Goal: Information Seeking & Learning: Check status

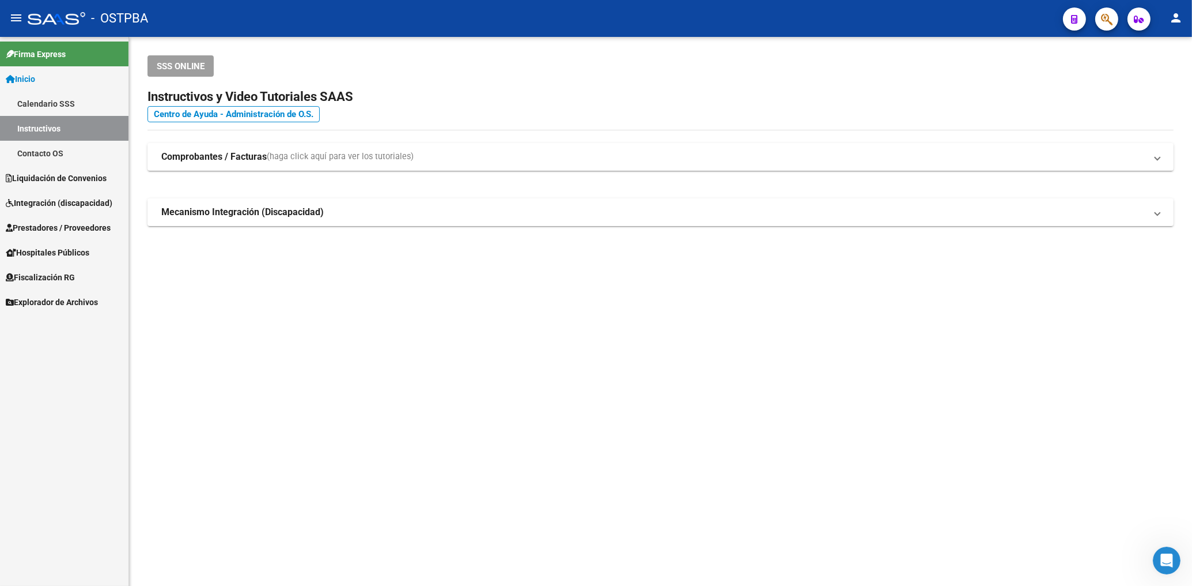
click at [65, 228] on span "Prestadores / Proveedores" at bounding box center [58, 227] width 105 height 13
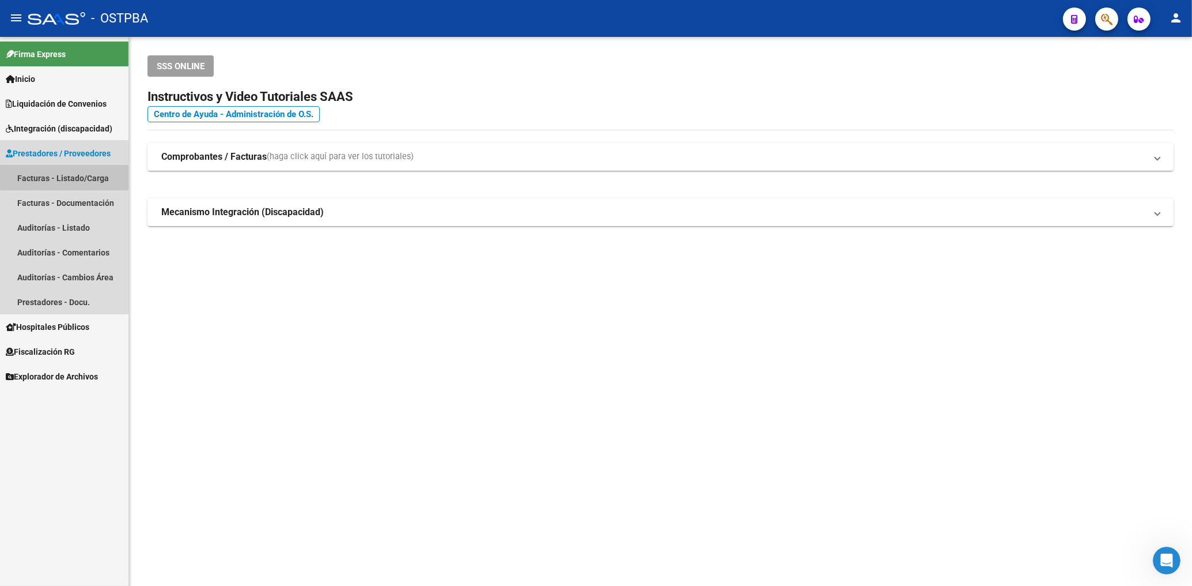
click at [88, 172] on link "Facturas - Listado/Carga" at bounding box center [64, 177] width 129 height 25
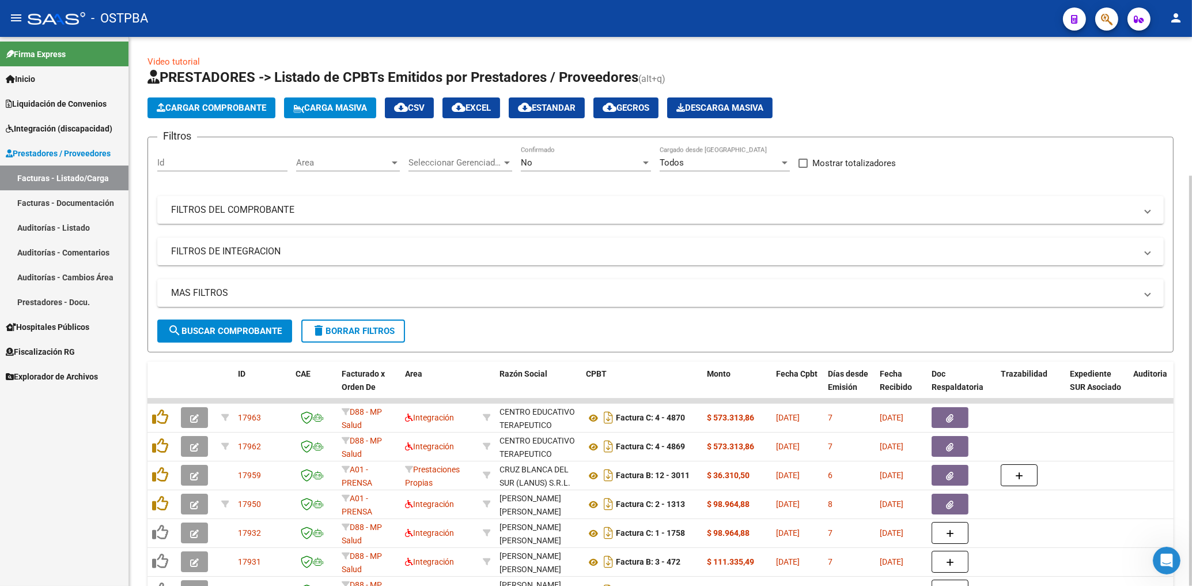
click at [354, 162] on span "Area" at bounding box center [342, 162] width 93 height 10
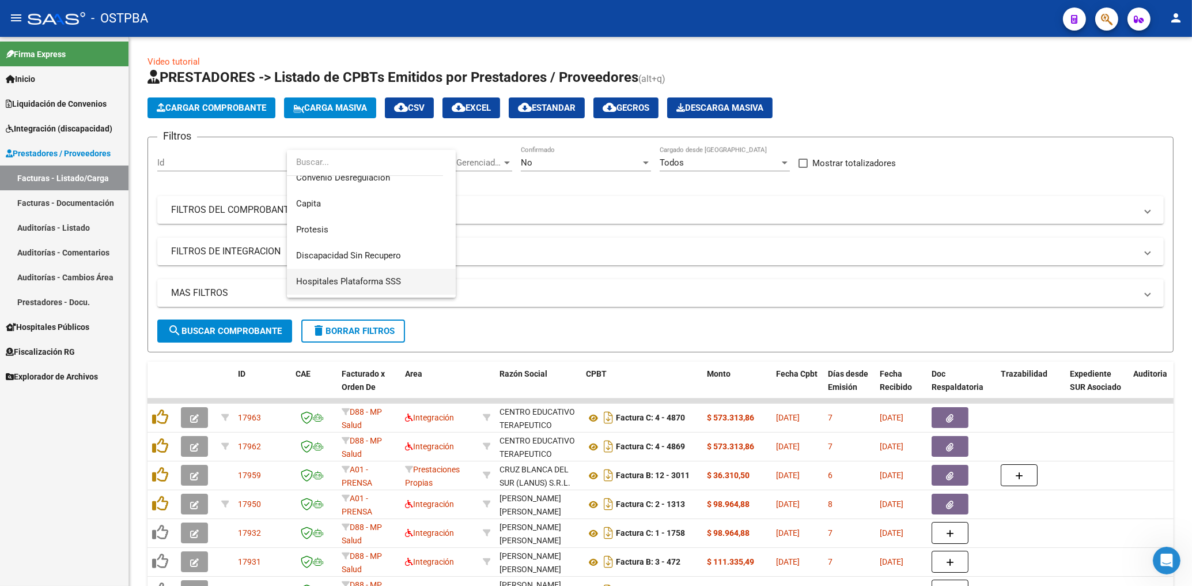
scroll to position [168, 0]
click at [322, 230] on span "Protesis" at bounding box center [312, 227] width 32 height 10
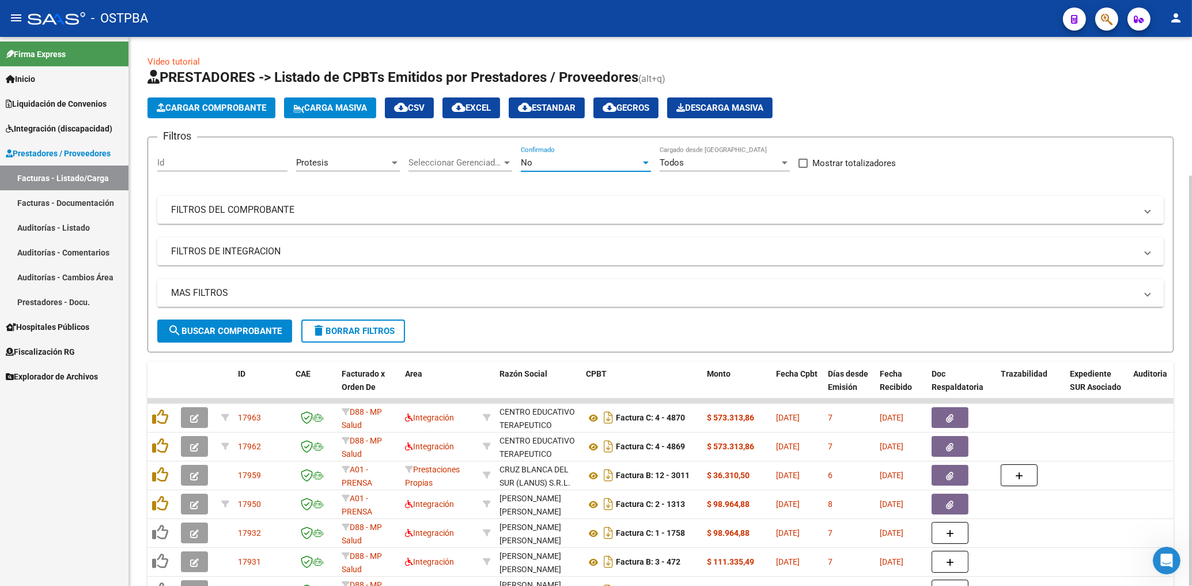
click at [546, 165] on div "No" at bounding box center [581, 162] width 120 height 10
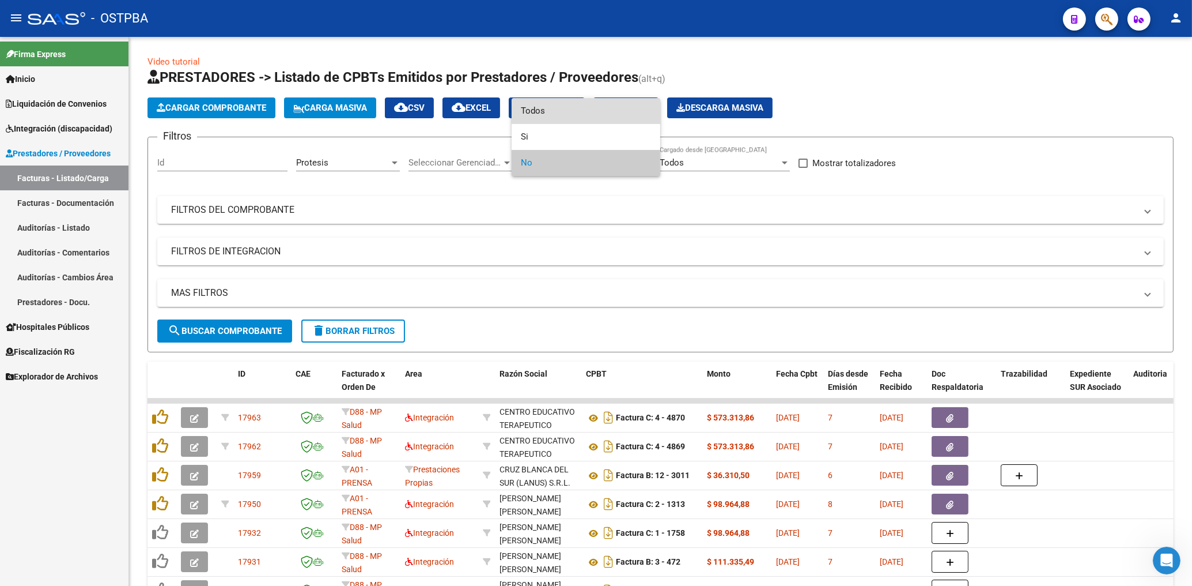
click at [544, 112] on span "Todos" at bounding box center [586, 111] width 130 height 26
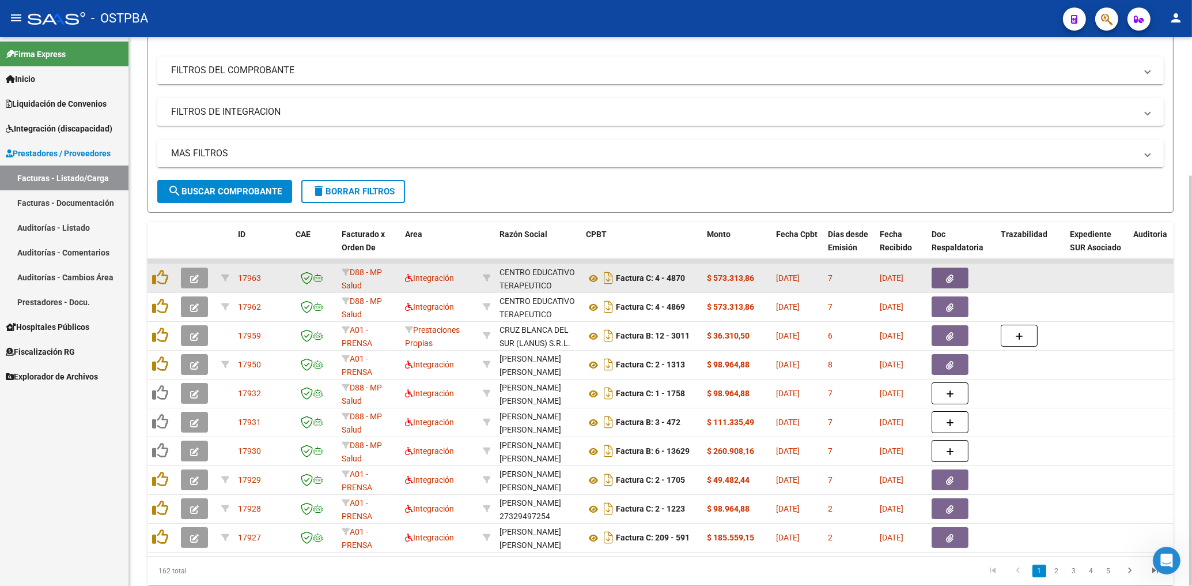
scroll to position [185, 0]
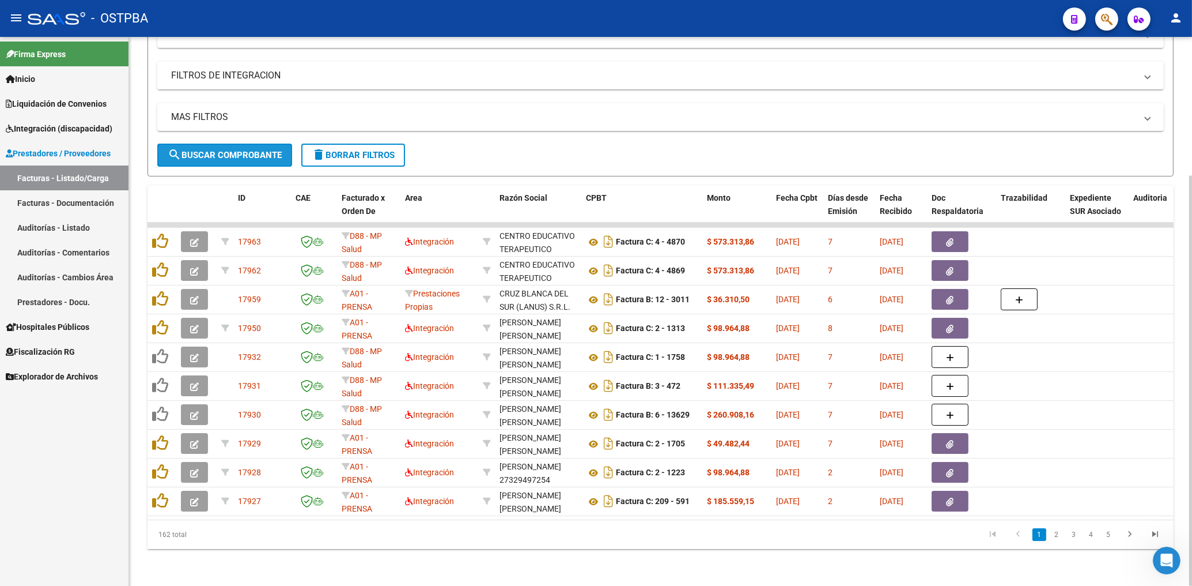
click at [265, 144] on button "search Buscar Comprobante" at bounding box center [224, 155] width 135 height 23
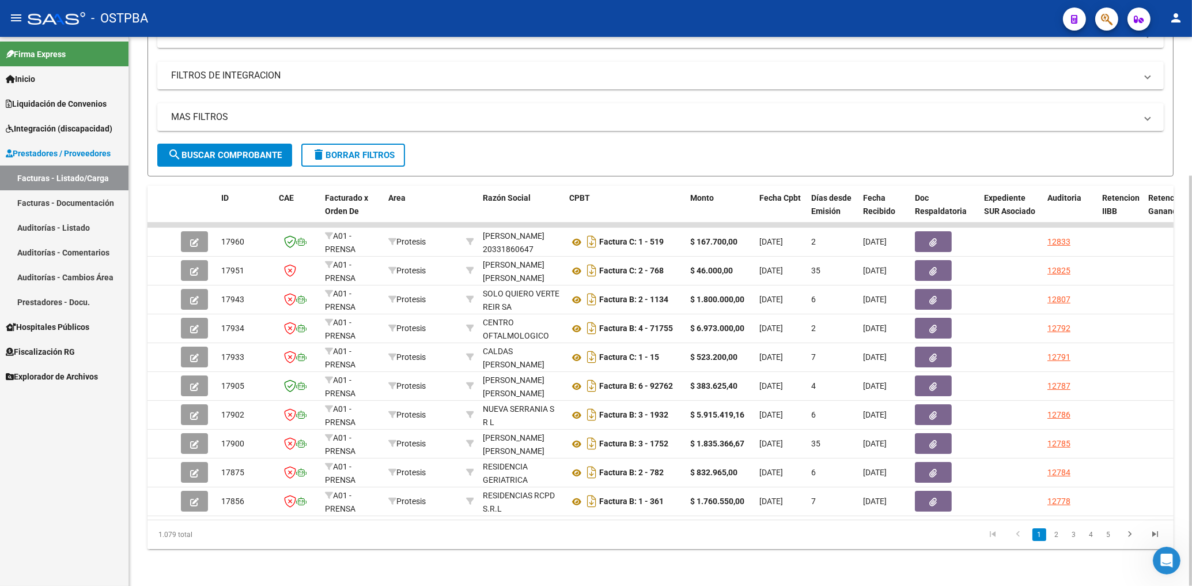
click at [210, 144] on button "search Buscar Comprobante" at bounding box center [224, 155] width 135 height 23
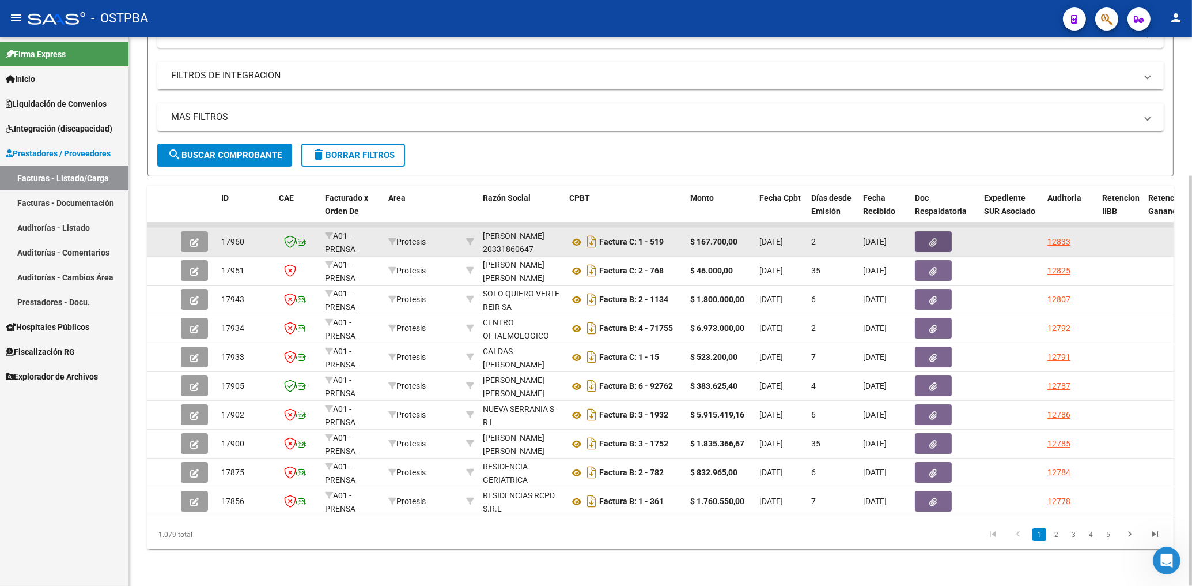
click at [937, 238] on icon "button" at bounding box center [933, 242] width 7 height 9
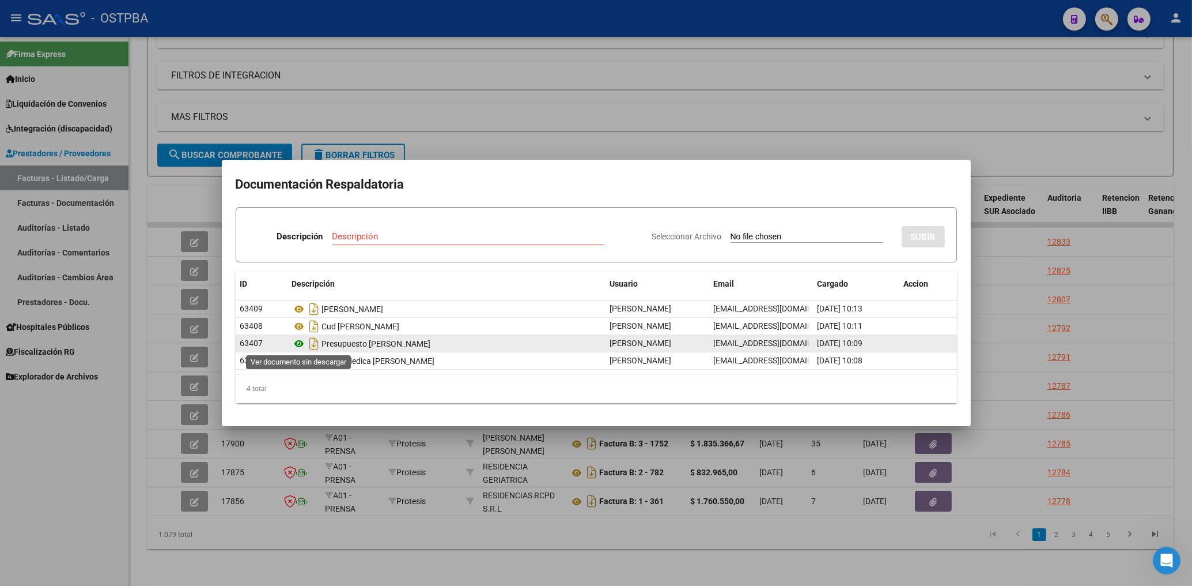
click at [296, 348] on icon at bounding box center [299, 344] width 15 height 14
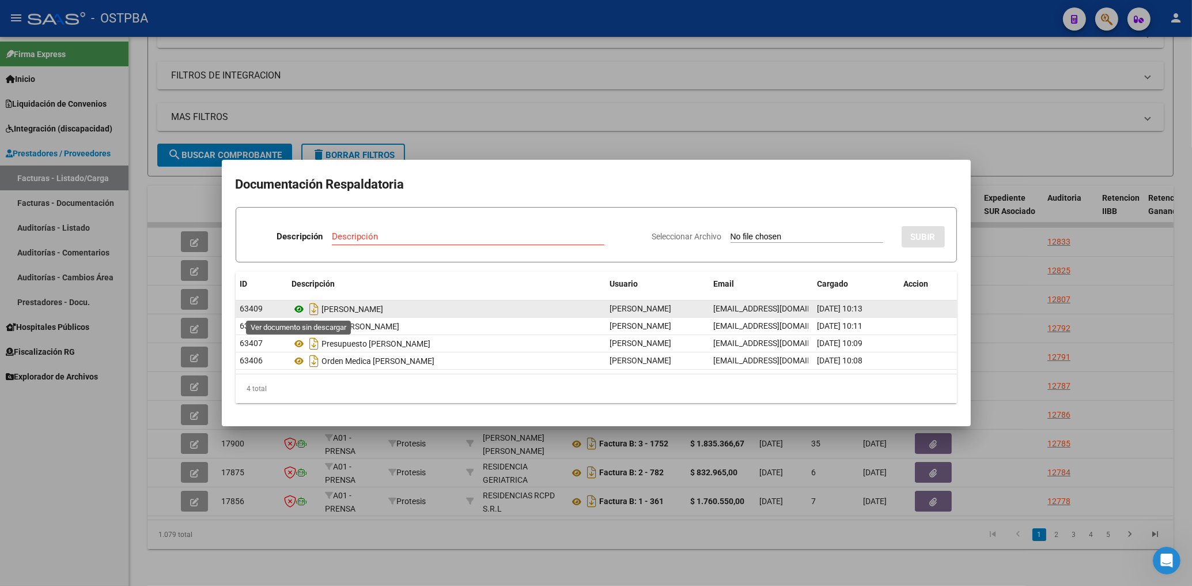
click at [296, 307] on icon at bounding box center [299, 309] width 15 height 14
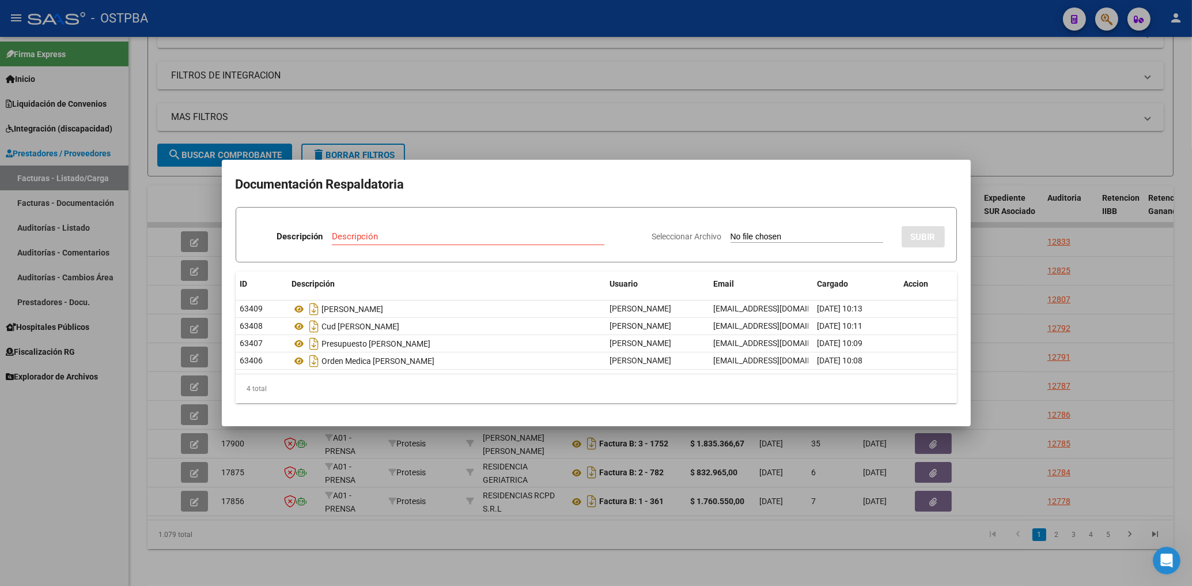
click at [522, 124] on div at bounding box center [596, 293] width 1192 height 586
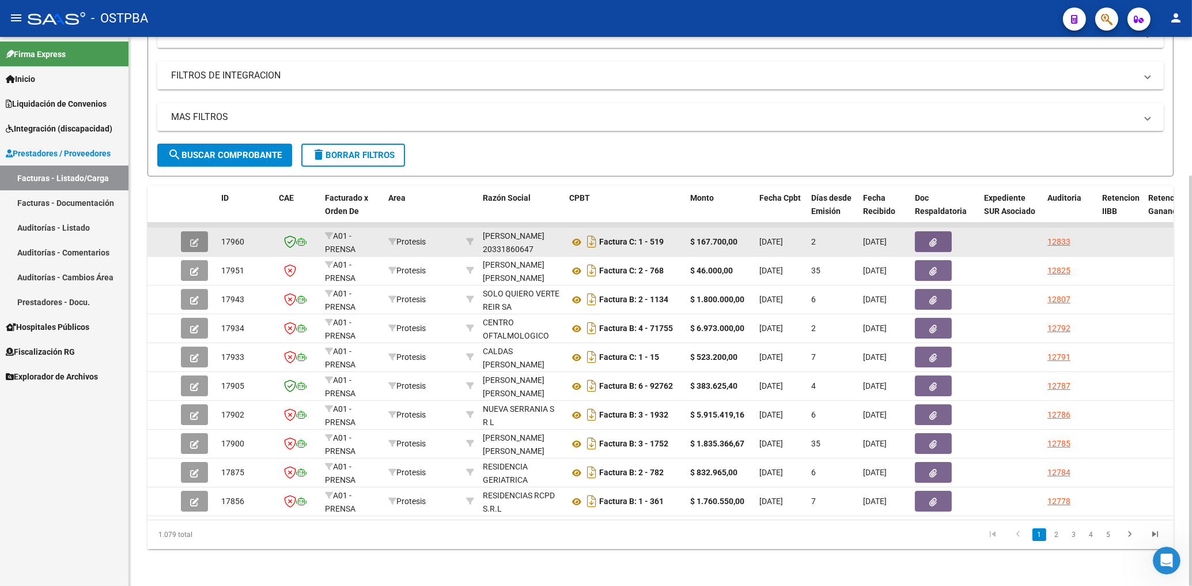
click at [189, 231] on button "button" at bounding box center [194, 241] width 27 height 21
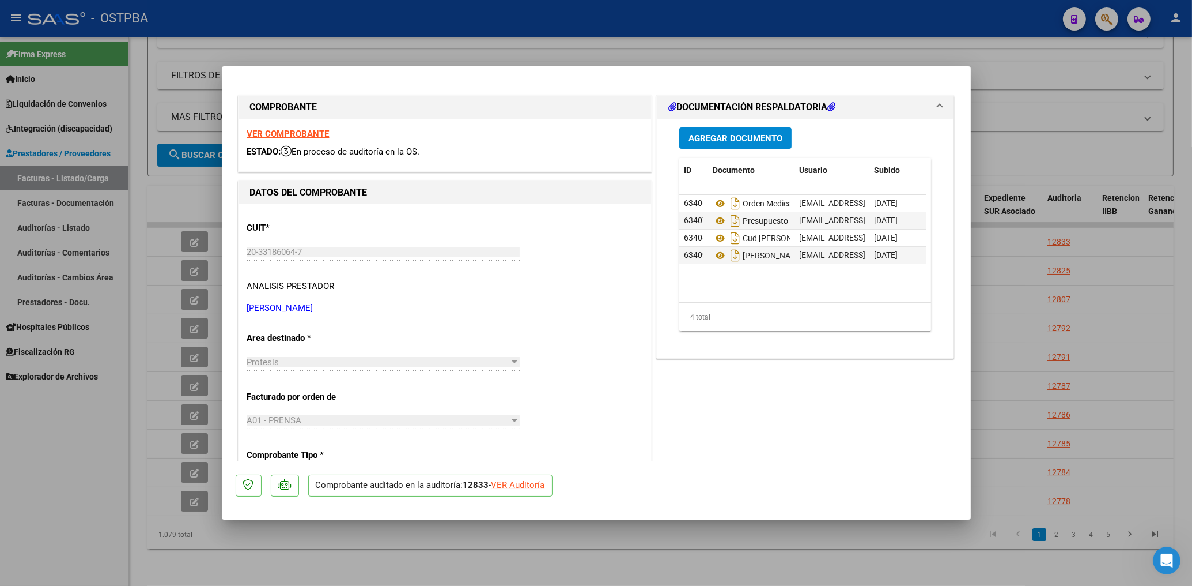
click at [299, 138] on strong "VER COMPROBANTE" at bounding box center [288, 134] width 82 height 10
click at [512, 50] on div at bounding box center [596, 293] width 1192 height 586
type input "$ 0,00"
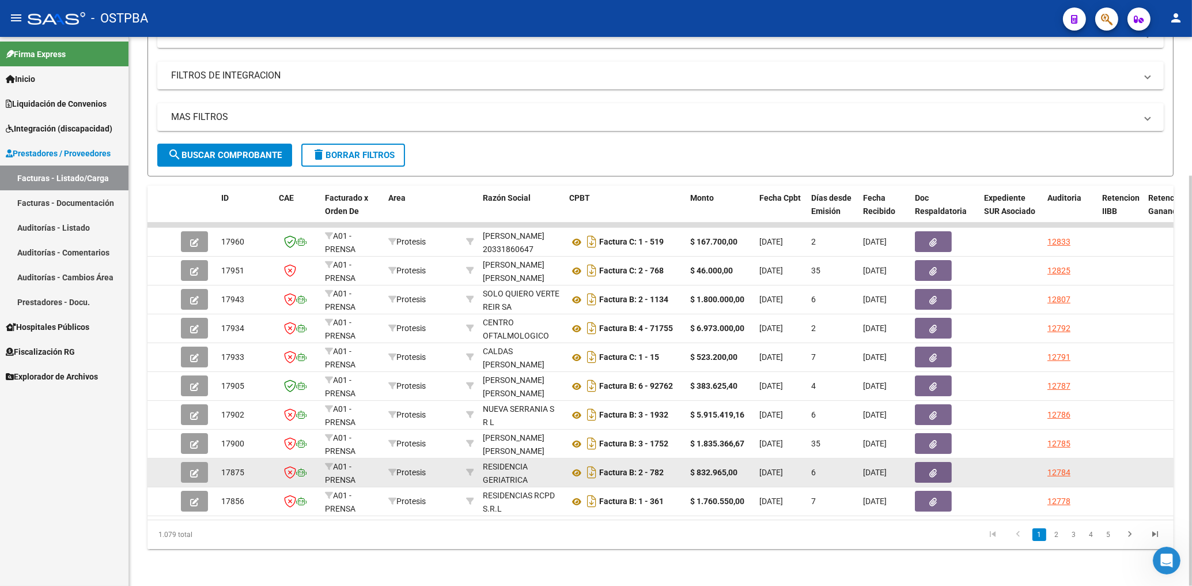
click at [476, 460] on datatable-body-cell at bounding box center [470, 472] width 17 height 28
click at [473, 468] on icon at bounding box center [470, 472] width 8 height 8
type input "30695584616"
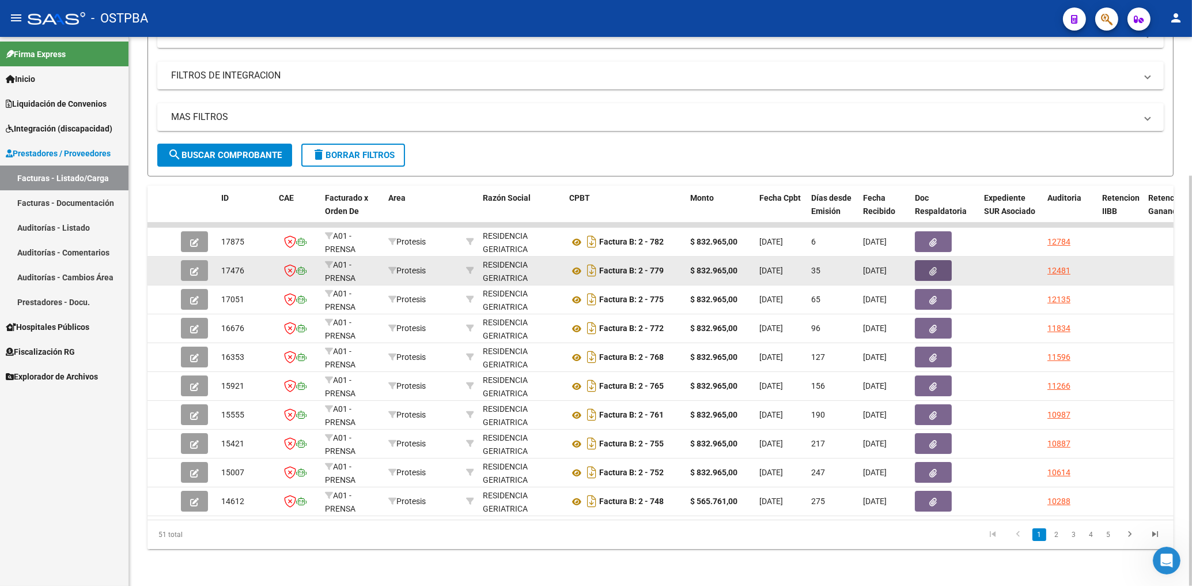
click at [925, 260] on button "button" at bounding box center [933, 270] width 37 height 21
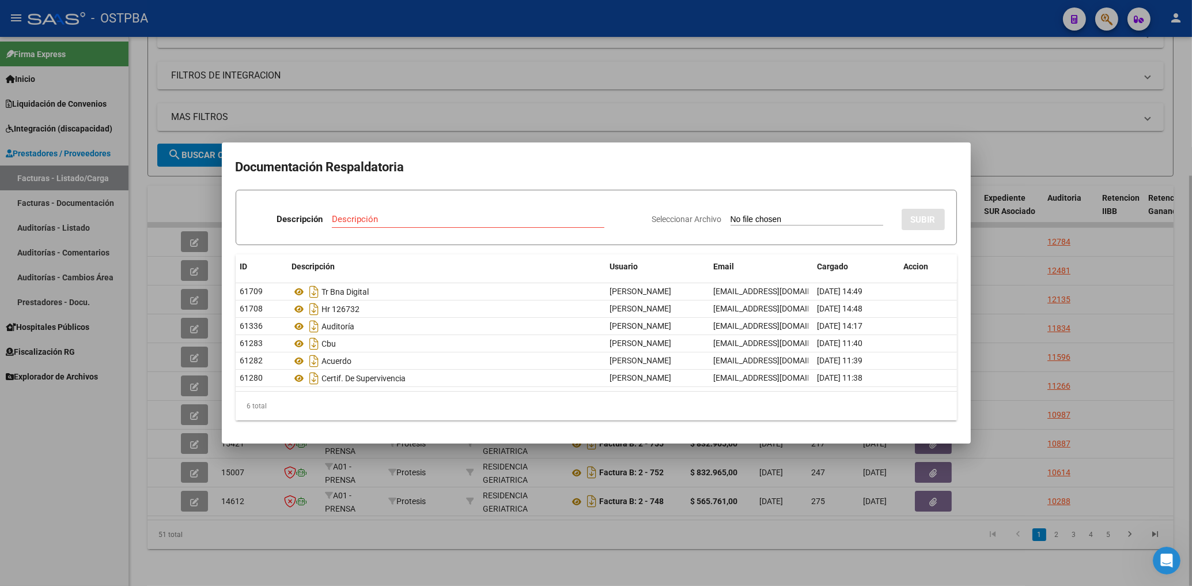
drag, startPoint x: 531, startPoint y: 99, endPoint x: 537, endPoint y: 125, distance: 27.1
click at [531, 101] on div at bounding box center [596, 293] width 1192 height 586
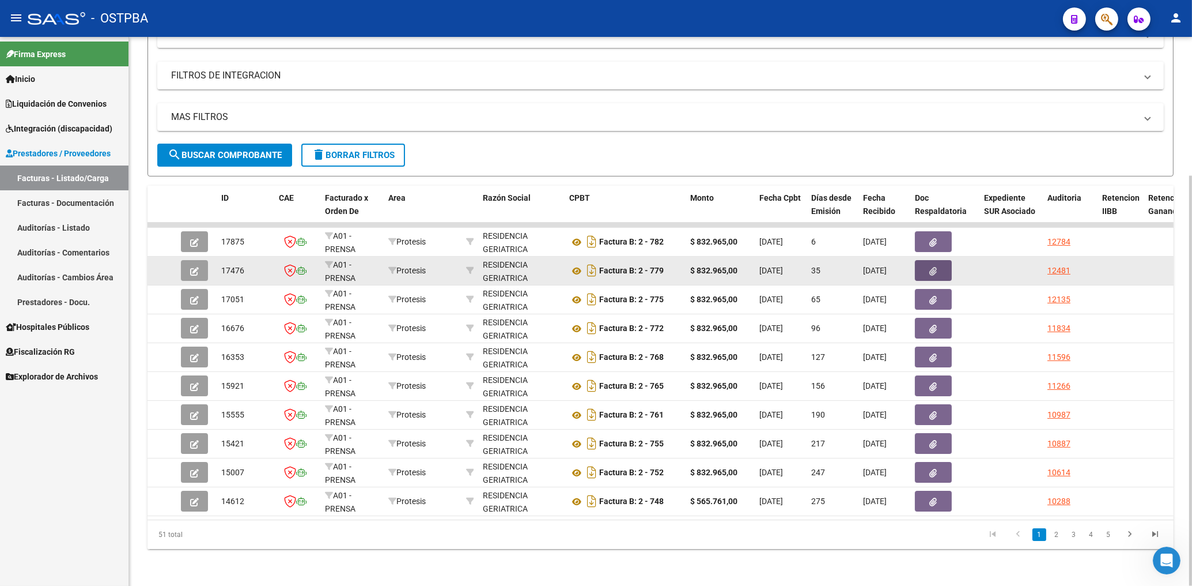
click at [939, 266] on button "button" at bounding box center [933, 270] width 37 height 21
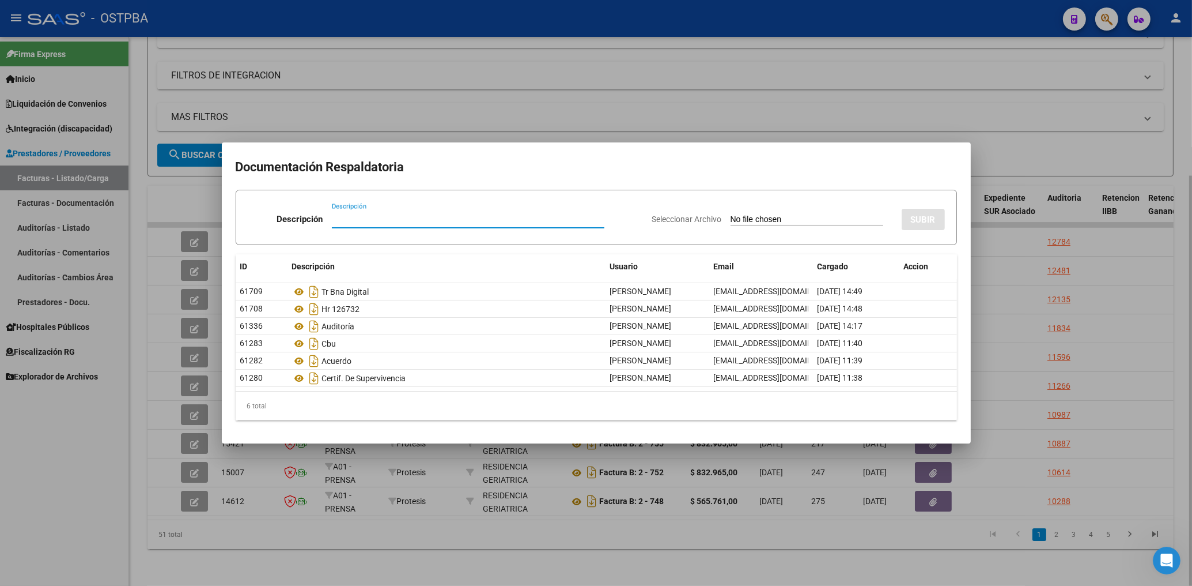
click at [765, 105] on div at bounding box center [596, 293] width 1192 height 586
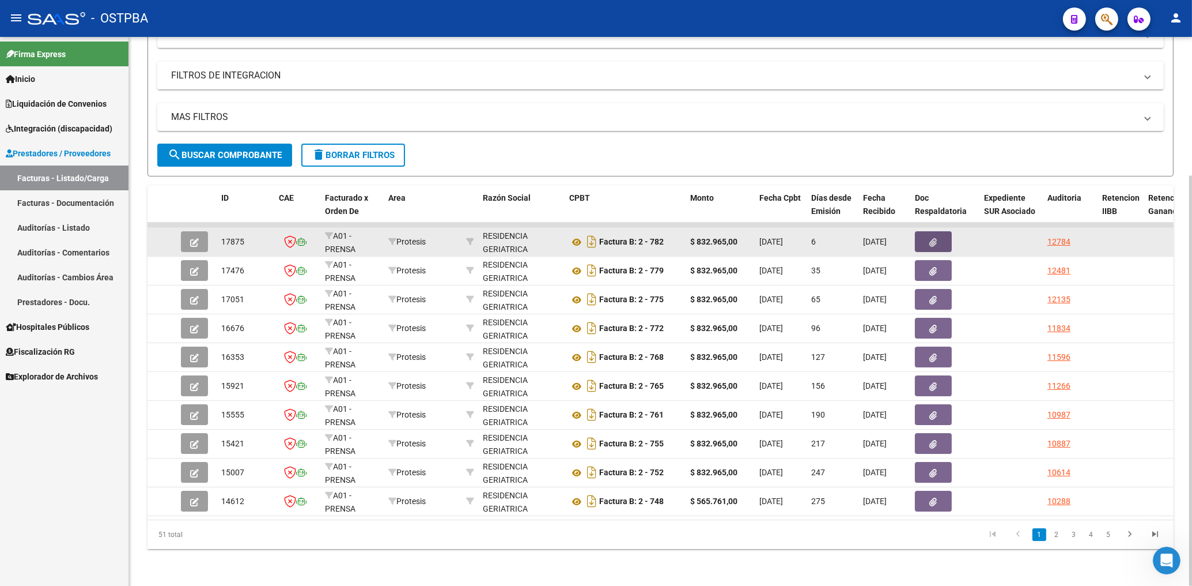
click at [927, 231] on button "button" at bounding box center [933, 241] width 37 height 21
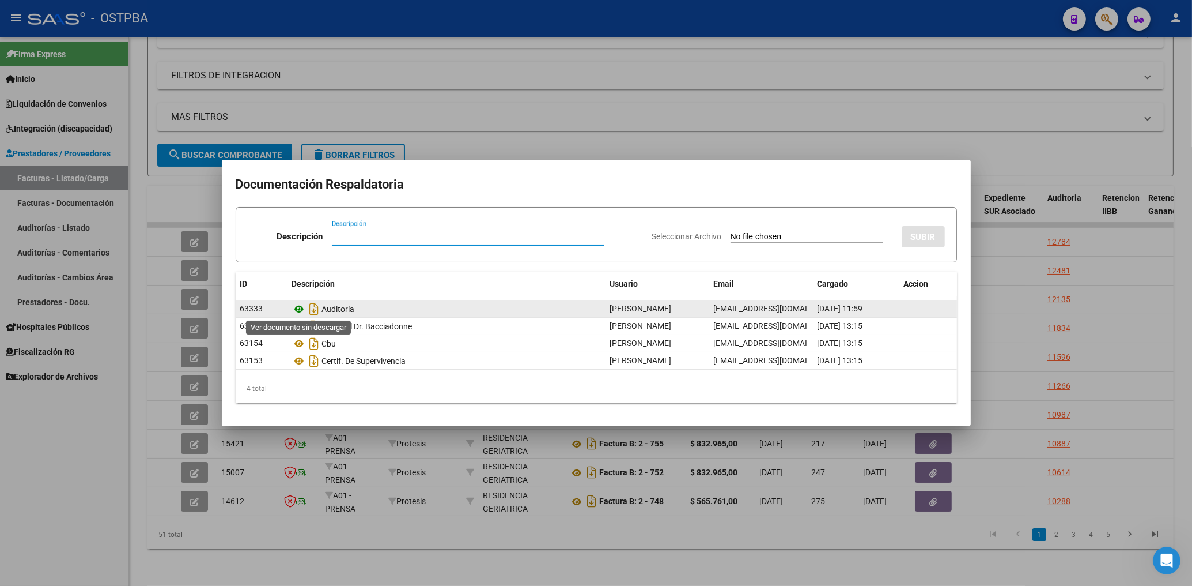
click at [298, 308] on icon at bounding box center [299, 309] width 15 height 14
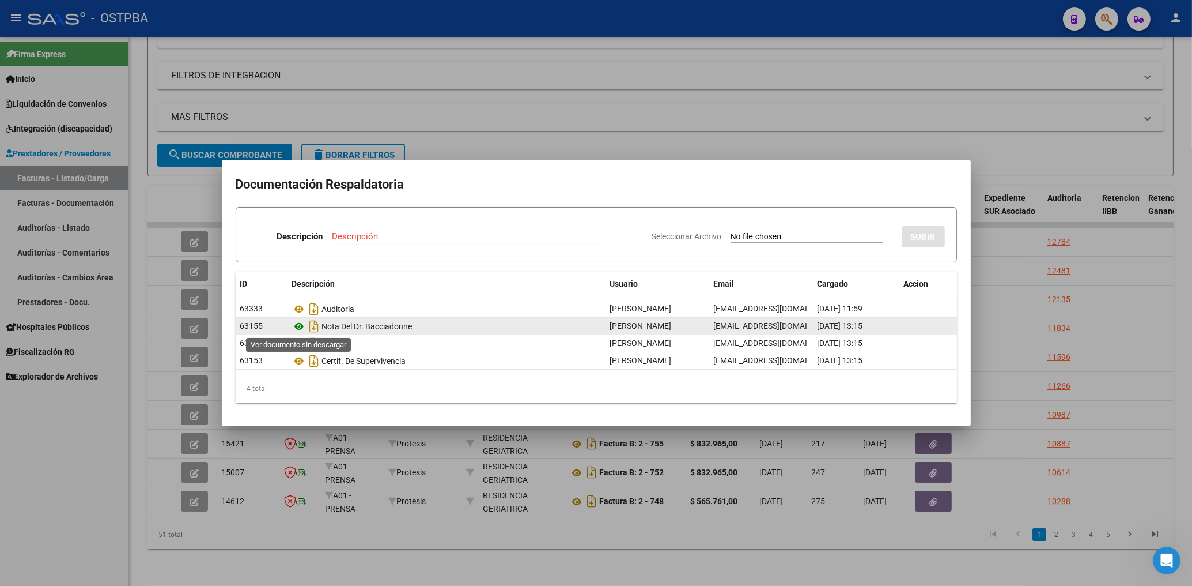
click at [296, 325] on icon at bounding box center [299, 326] width 15 height 14
click at [299, 324] on icon at bounding box center [299, 326] width 15 height 14
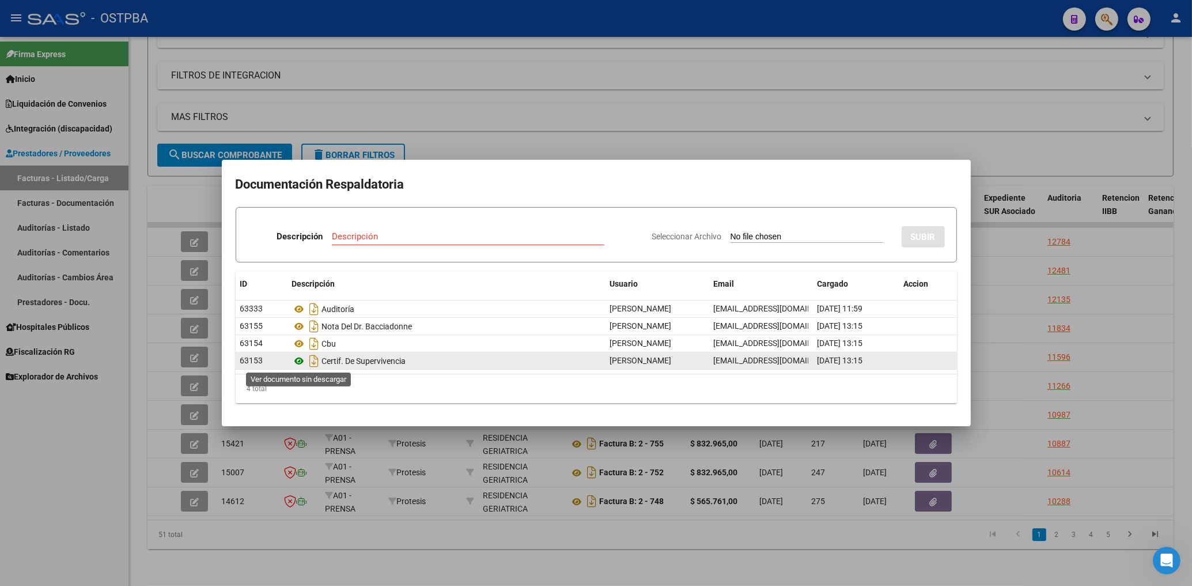
click at [299, 362] on icon at bounding box center [299, 361] width 15 height 14
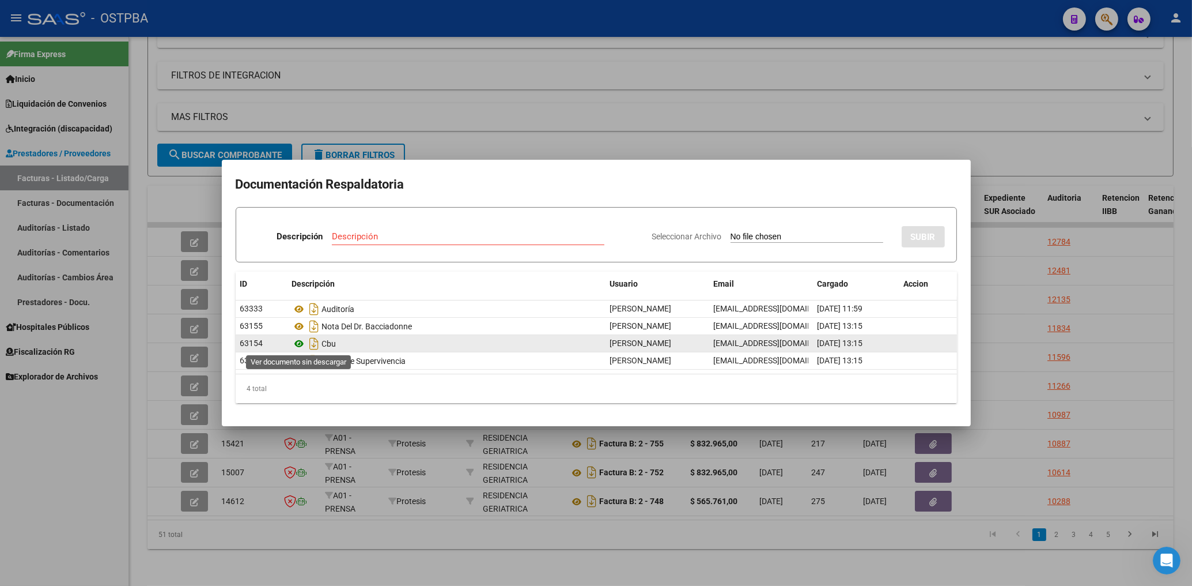
click at [300, 341] on icon at bounding box center [299, 344] width 15 height 14
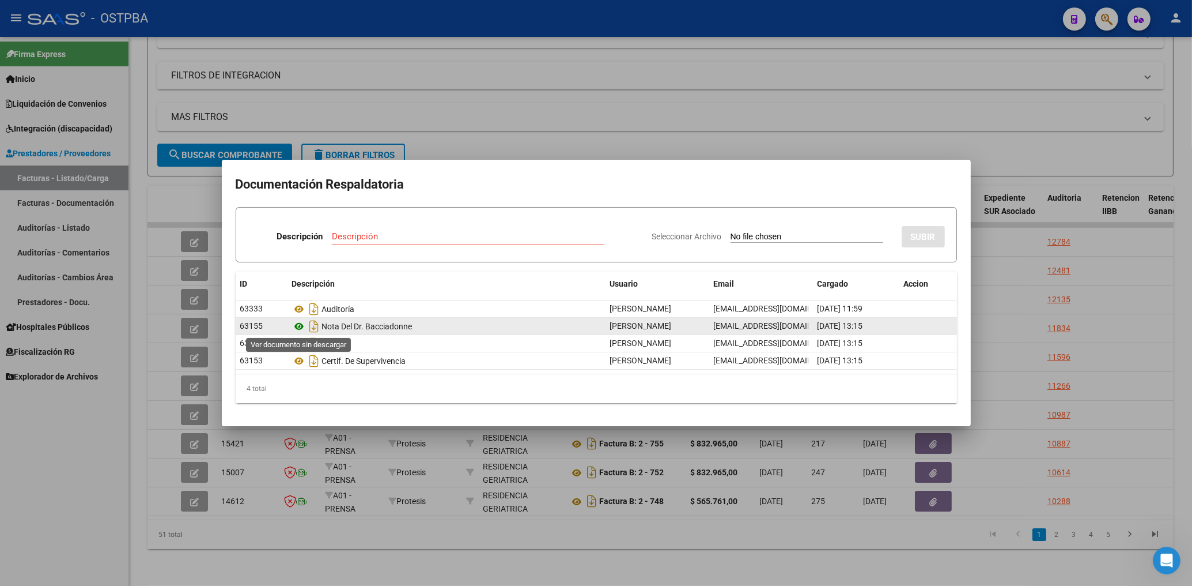
click at [302, 322] on icon at bounding box center [299, 326] width 15 height 14
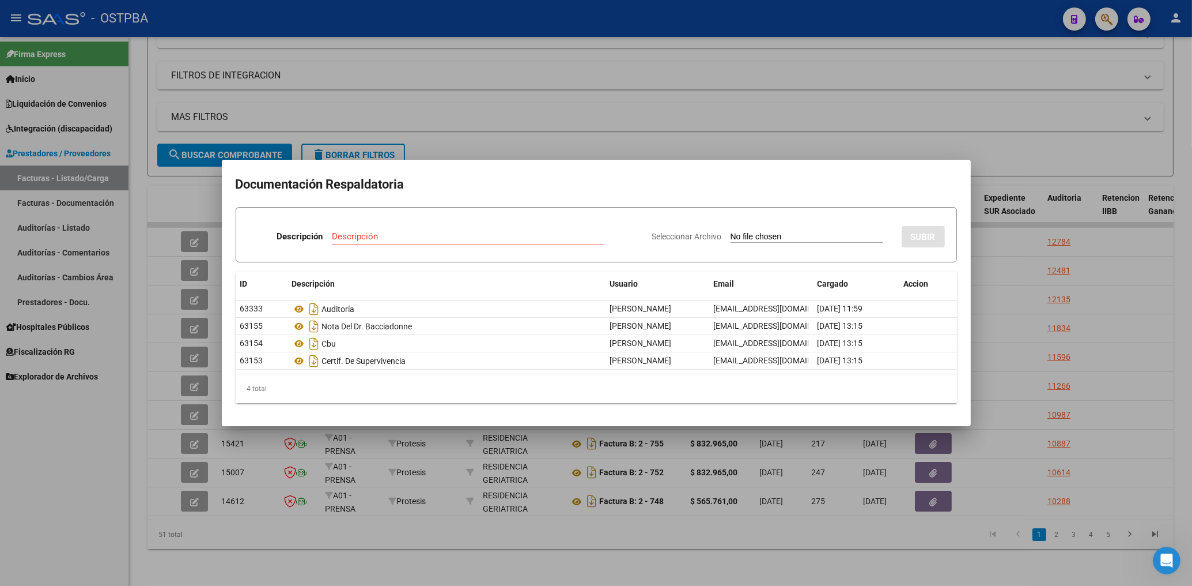
click at [607, 84] on div at bounding box center [596, 293] width 1192 height 586
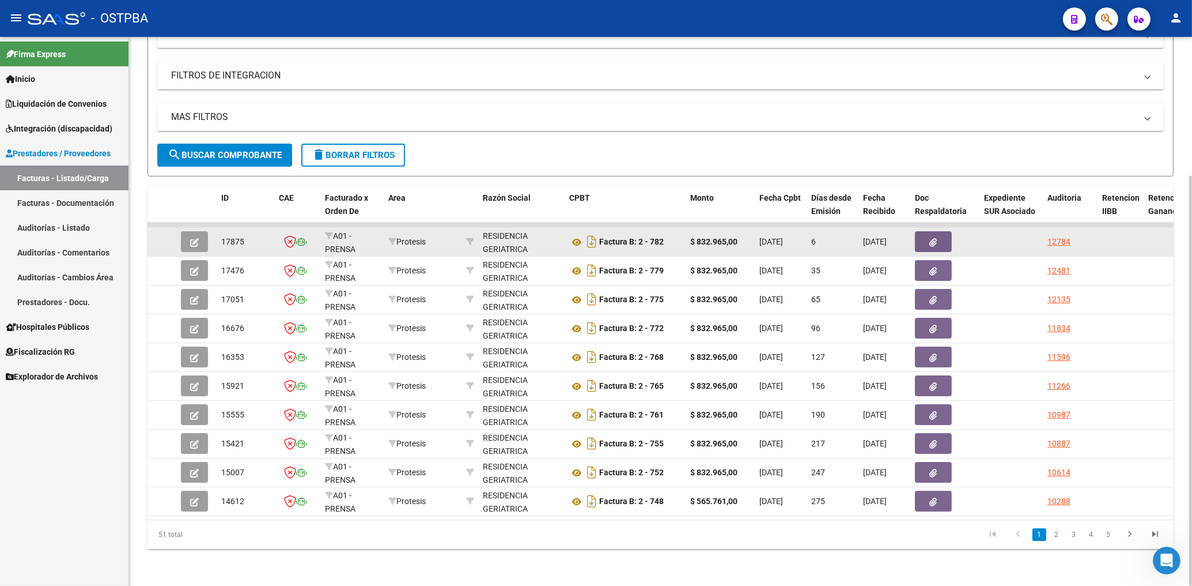
click at [195, 238] on icon "button" at bounding box center [194, 242] width 9 height 9
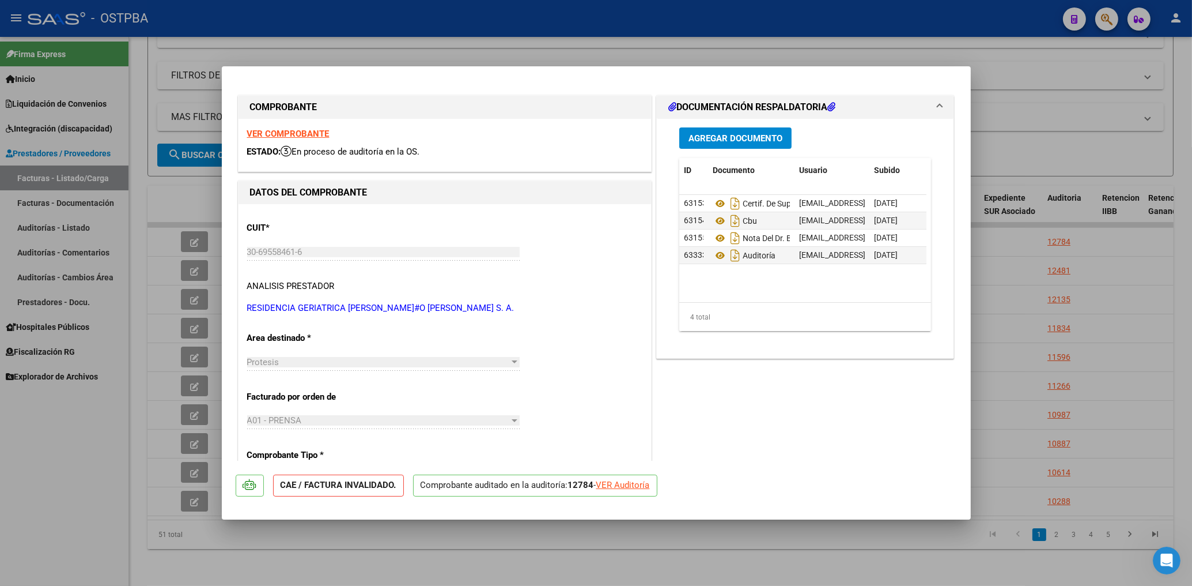
click at [318, 137] on strong "VER COMPROBANTE" at bounding box center [288, 134] width 82 height 10
click at [599, 47] on div at bounding box center [596, 293] width 1192 height 586
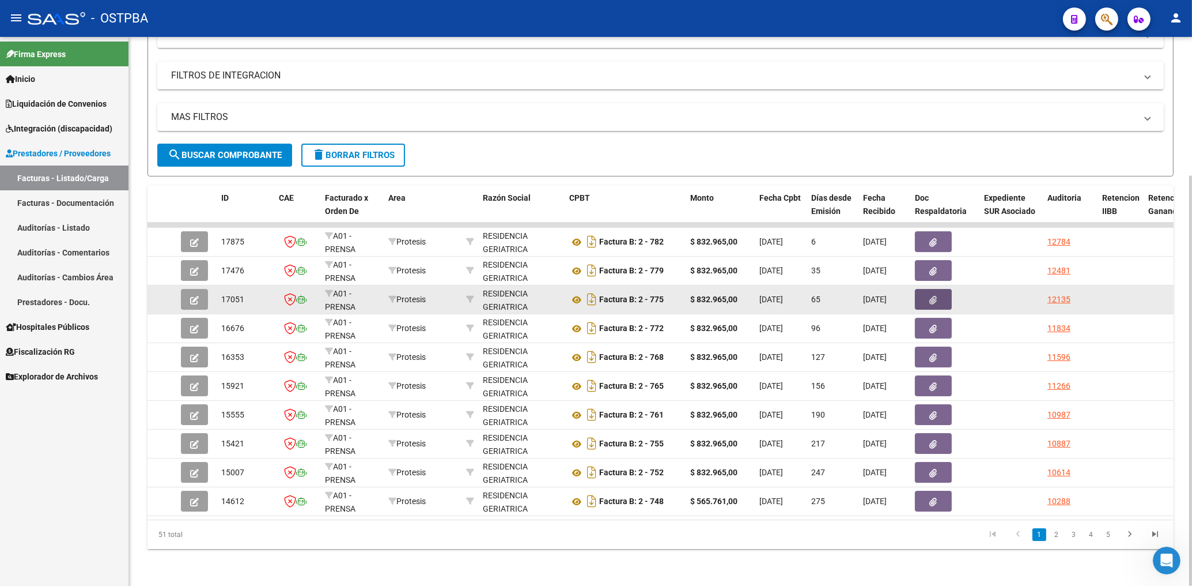
click at [927, 294] on button "button" at bounding box center [933, 299] width 37 height 21
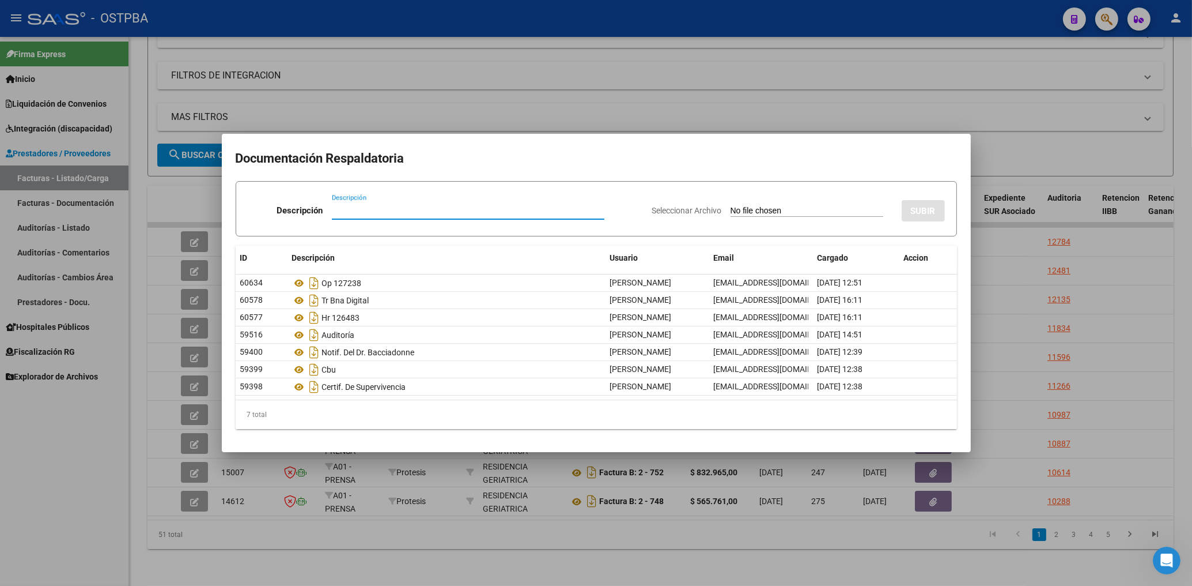
click at [863, 101] on div at bounding box center [596, 293] width 1192 height 586
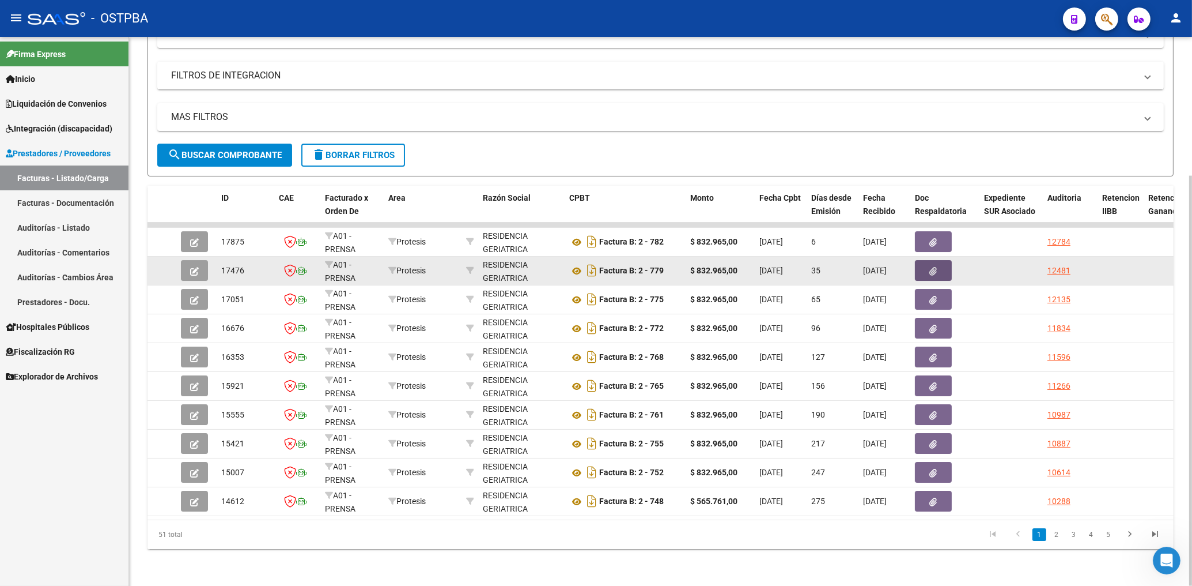
click at [939, 262] on button "button" at bounding box center [933, 270] width 37 height 21
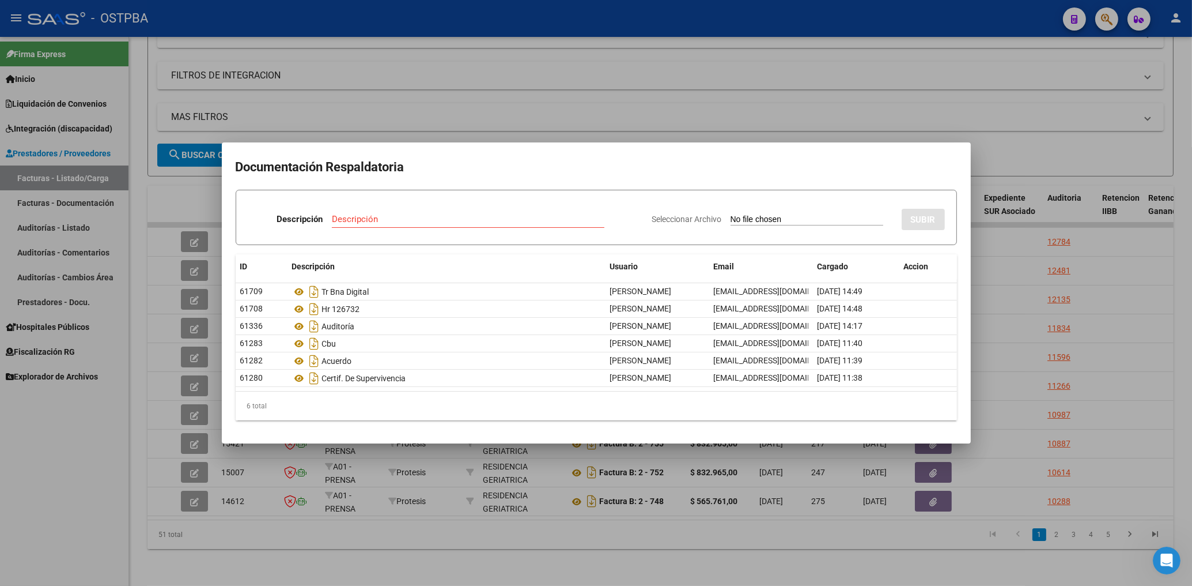
click at [822, 84] on div at bounding box center [596, 293] width 1192 height 586
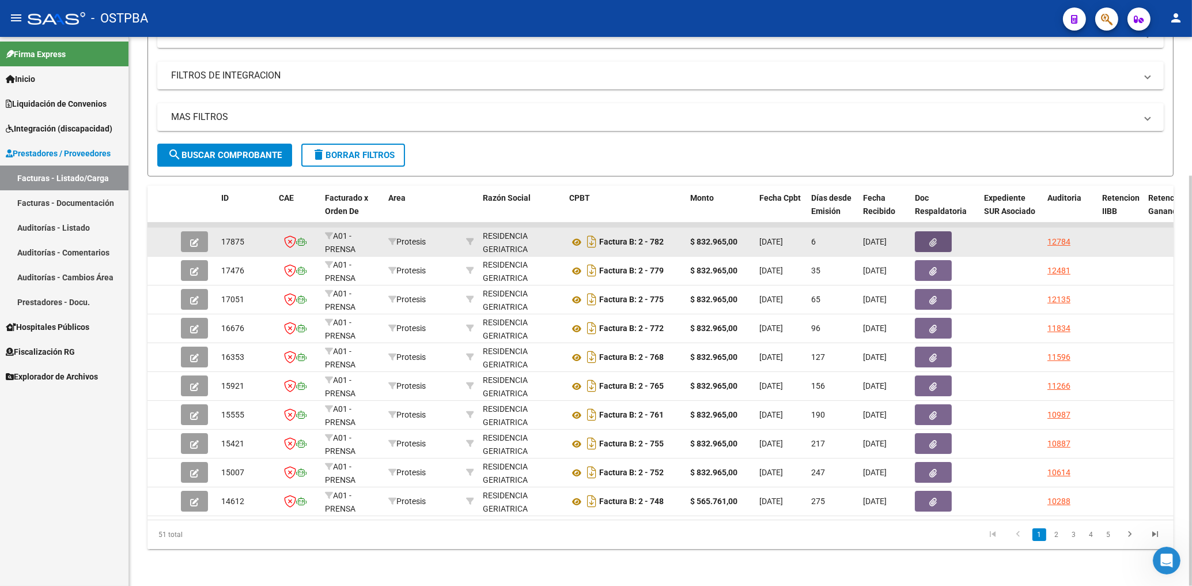
click at [933, 238] on icon "button" at bounding box center [933, 242] width 7 height 9
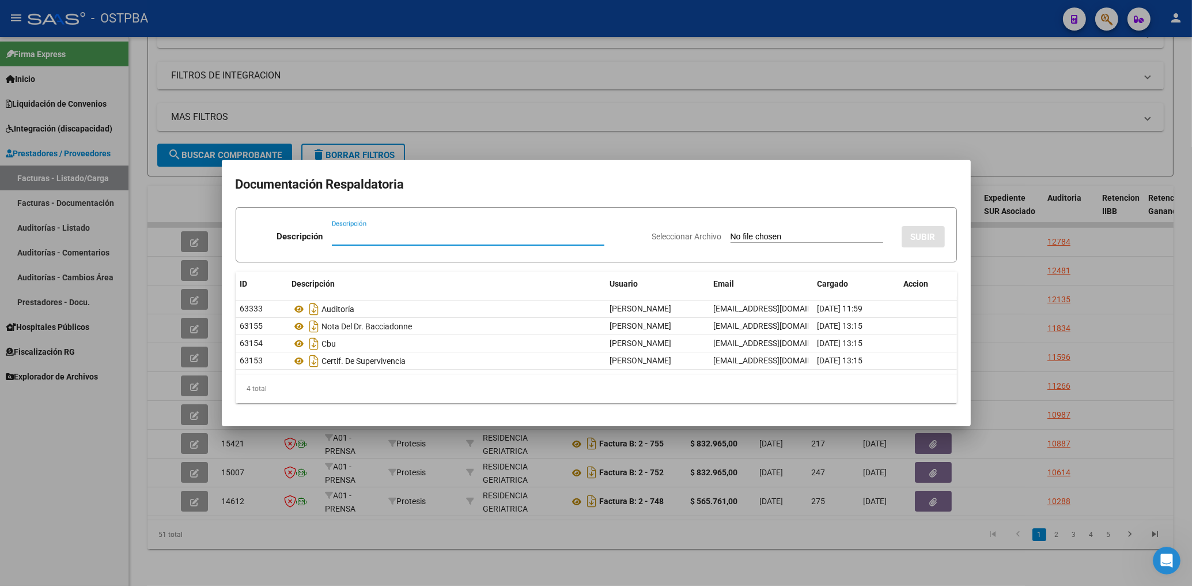
click at [721, 145] on div at bounding box center [596, 293] width 1192 height 586
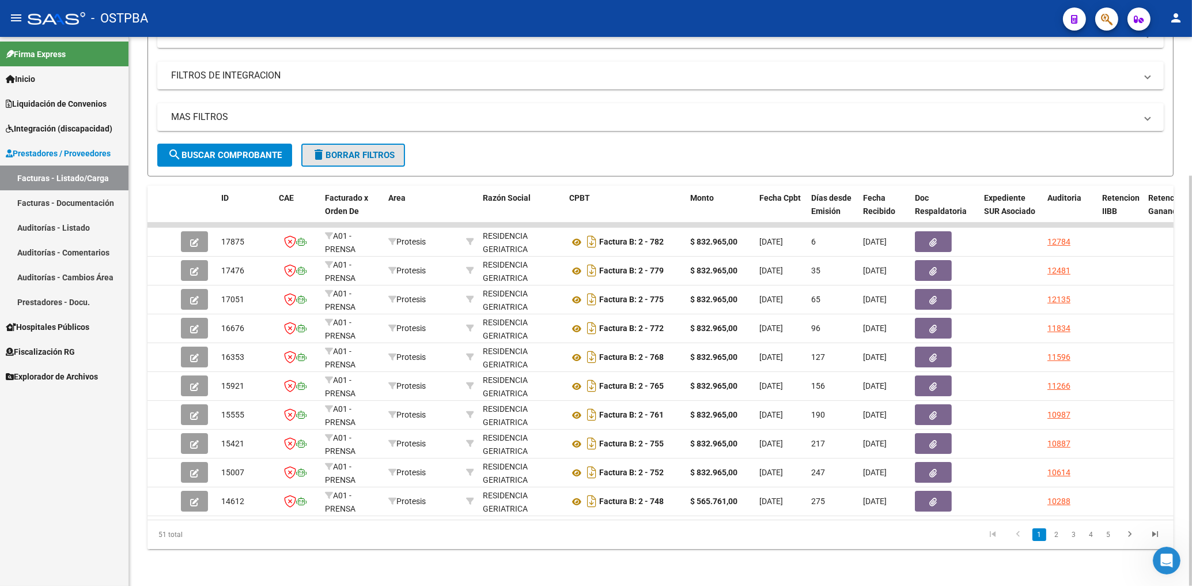
click at [333, 144] on button "delete Borrar Filtros" at bounding box center [353, 155] width 104 height 23
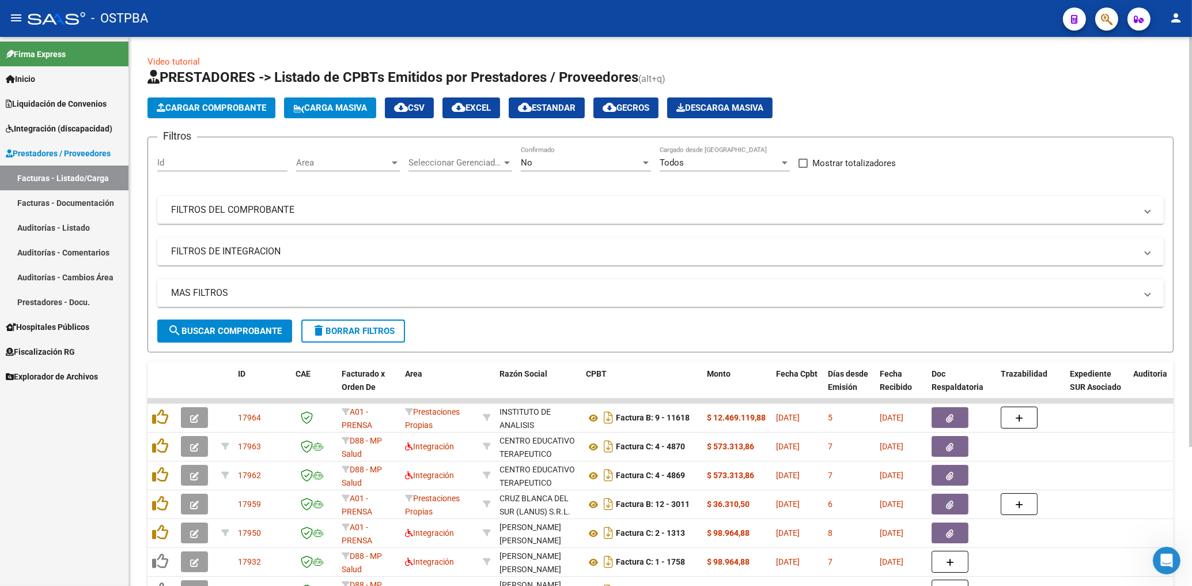
click at [385, 167] on span "Area" at bounding box center [342, 162] width 93 height 10
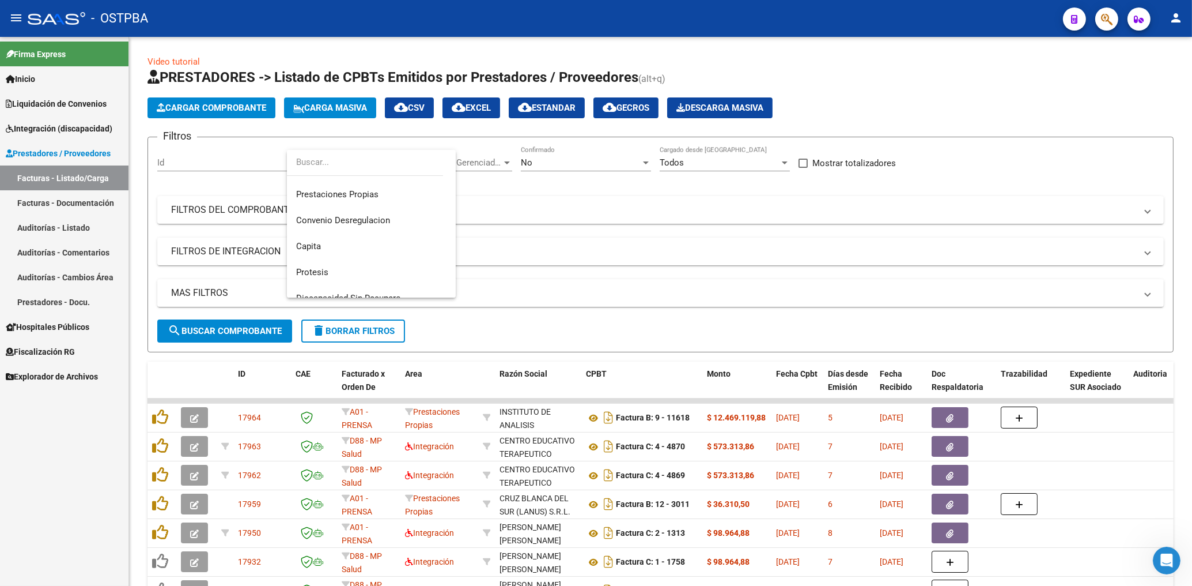
scroll to position [148, 0]
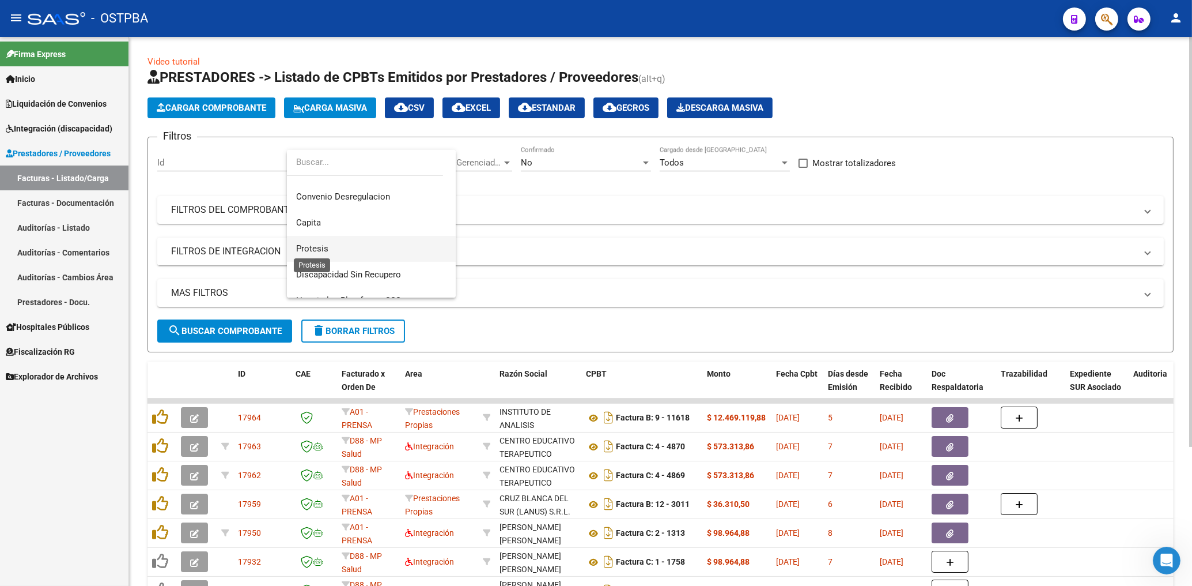
click at [324, 247] on span "Protesis" at bounding box center [312, 248] width 32 height 10
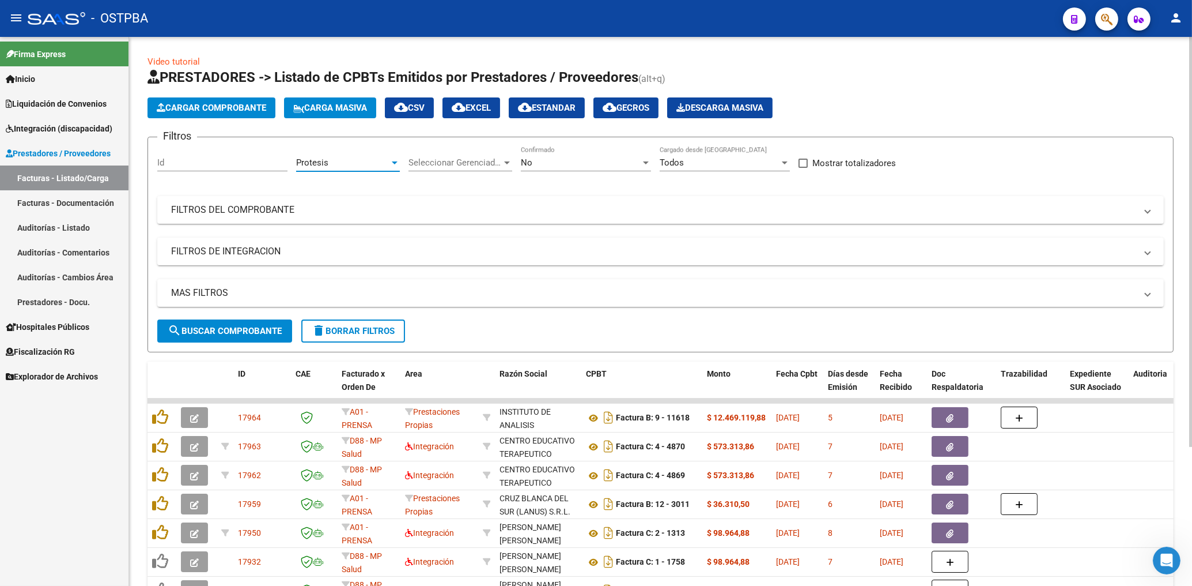
click at [550, 166] on div "No" at bounding box center [581, 162] width 120 height 10
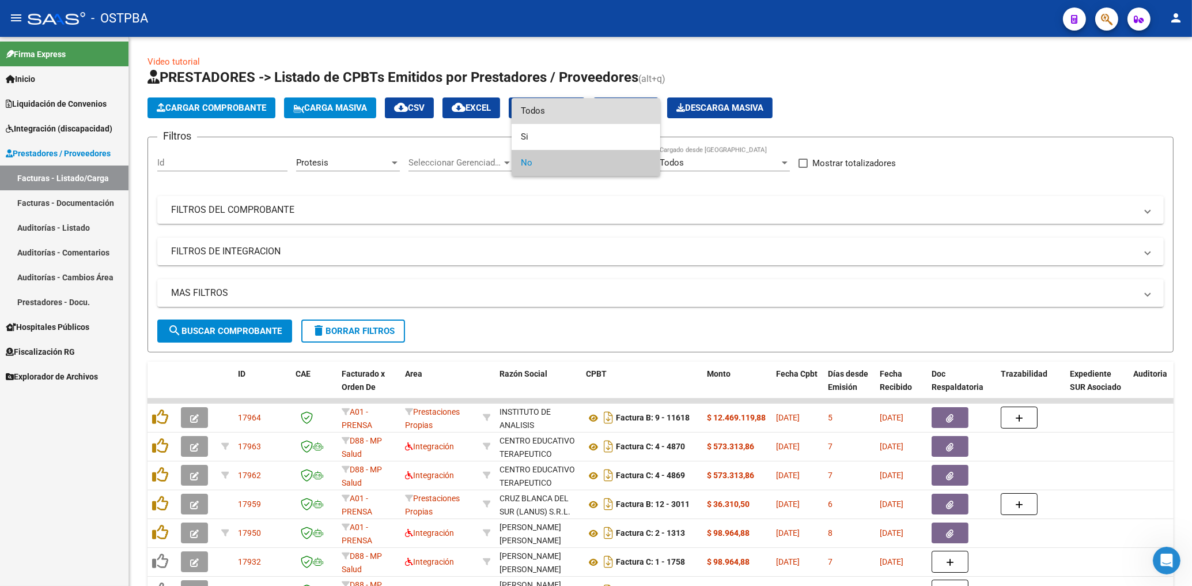
drag, startPoint x: 540, startPoint y: 112, endPoint x: 569, endPoint y: 210, distance: 102.1
click at [540, 114] on span "Todos" at bounding box center [586, 111] width 130 height 26
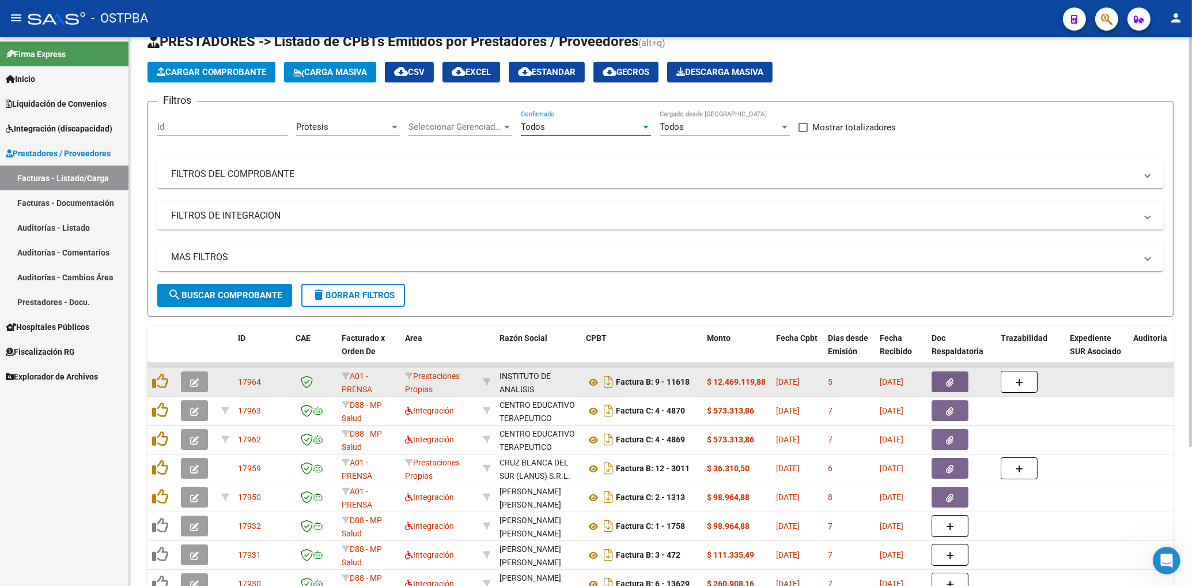
scroll to position [123, 0]
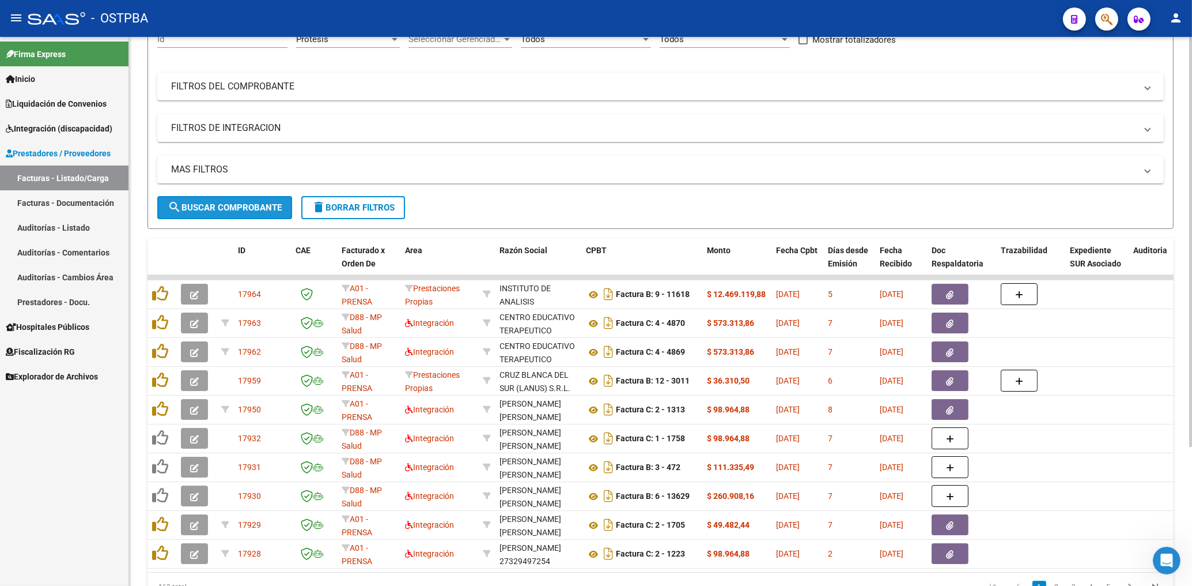
click at [255, 205] on span "search Buscar Comprobante" at bounding box center [225, 207] width 114 height 10
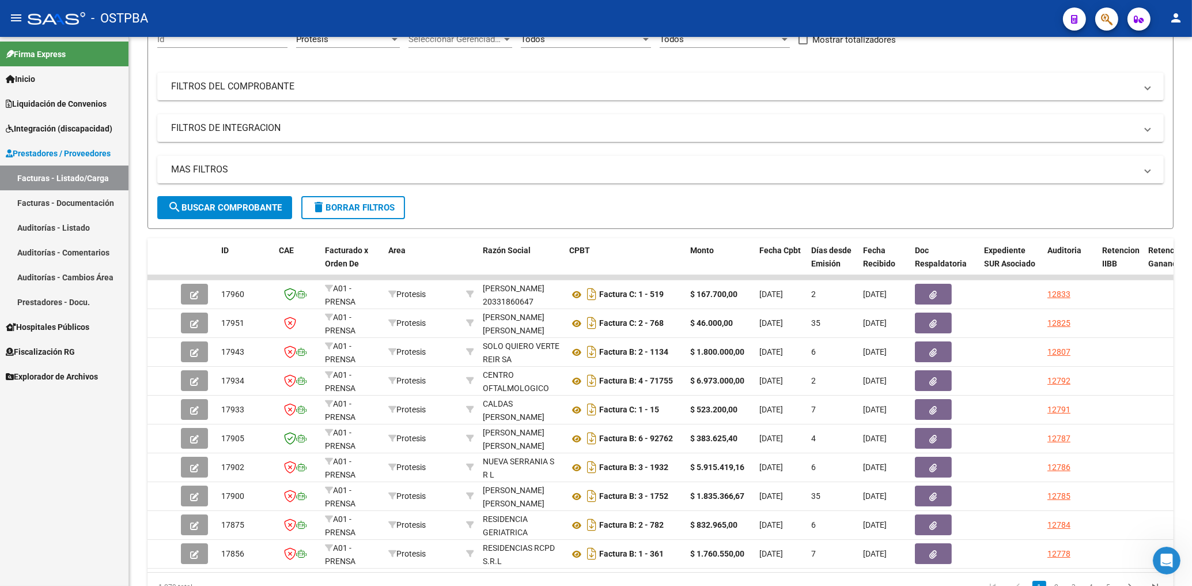
click at [14, 467] on div "Firma Express Inicio Calendario SSS Instructivos Contacto OS Liquidación de Con…" at bounding box center [64, 311] width 129 height 549
click at [53, 459] on div "Firma Express Inicio Calendario SSS Instructivos Contacto OS Liquidación de Con…" at bounding box center [64, 311] width 129 height 549
click at [71, 421] on div "Firma Express Inicio Calendario SSS Instructivos Contacto OS Liquidación de Con…" at bounding box center [64, 311] width 129 height 549
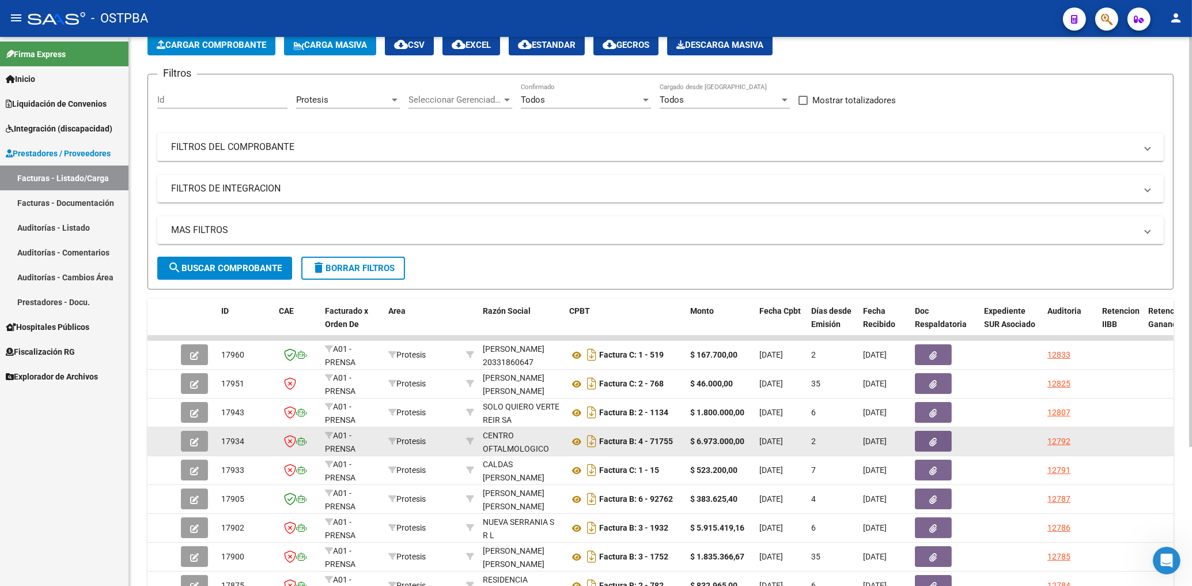
scroll to position [62, 0]
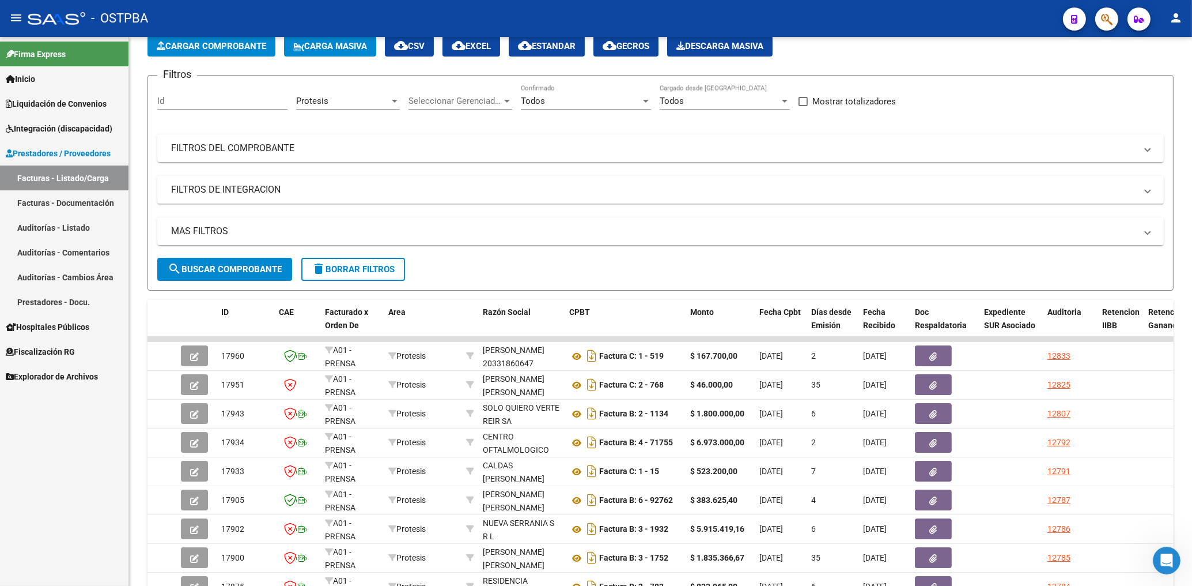
click at [46, 460] on div "Firma Express Inicio Calendario SSS Instructivos Contacto OS Liquidación de Con…" at bounding box center [64, 311] width 129 height 549
drag, startPoint x: 48, startPoint y: 426, endPoint x: 64, endPoint y: 426, distance: 16.1
click at [55, 427] on div "Firma Express Inicio Calendario SSS Instructivos Contacto OS Liquidación de Con…" at bounding box center [64, 311] width 129 height 549
click at [56, 460] on div "Firma Express Inicio Calendario SSS Instructivos Contacto OS Liquidación de Con…" at bounding box center [64, 311] width 129 height 549
click at [87, 441] on div "Firma Express Inicio Calendario SSS Instructivos Contacto OS Liquidación de Con…" at bounding box center [64, 311] width 129 height 549
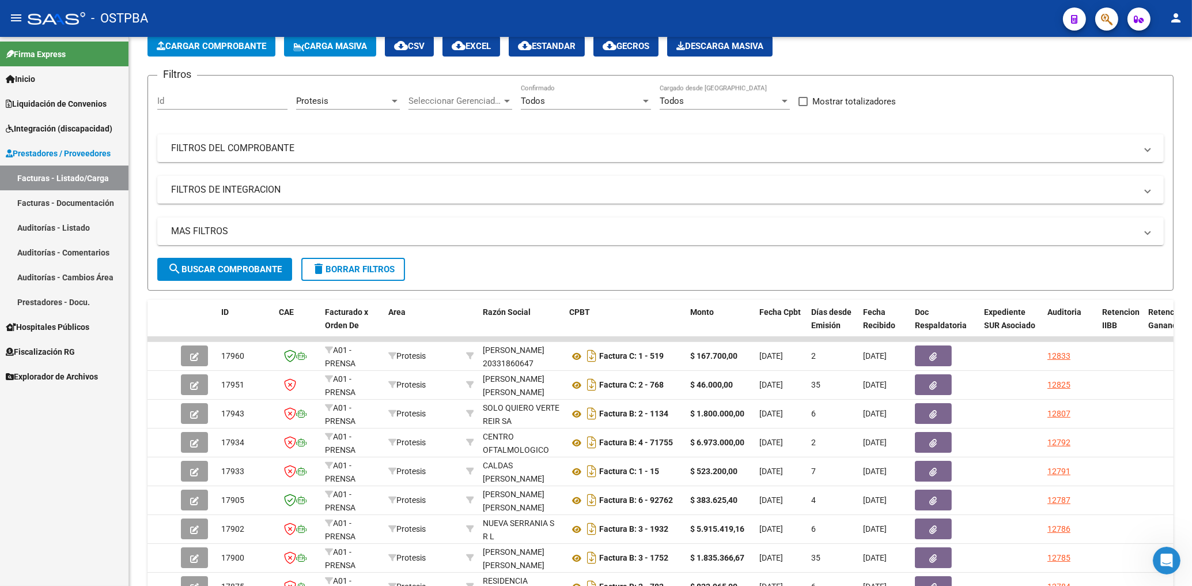
click at [93, 424] on div "Firma Express Inicio Calendario SSS Instructivos Contacto OS Liquidación de Con…" at bounding box center [64, 311] width 129 height 549
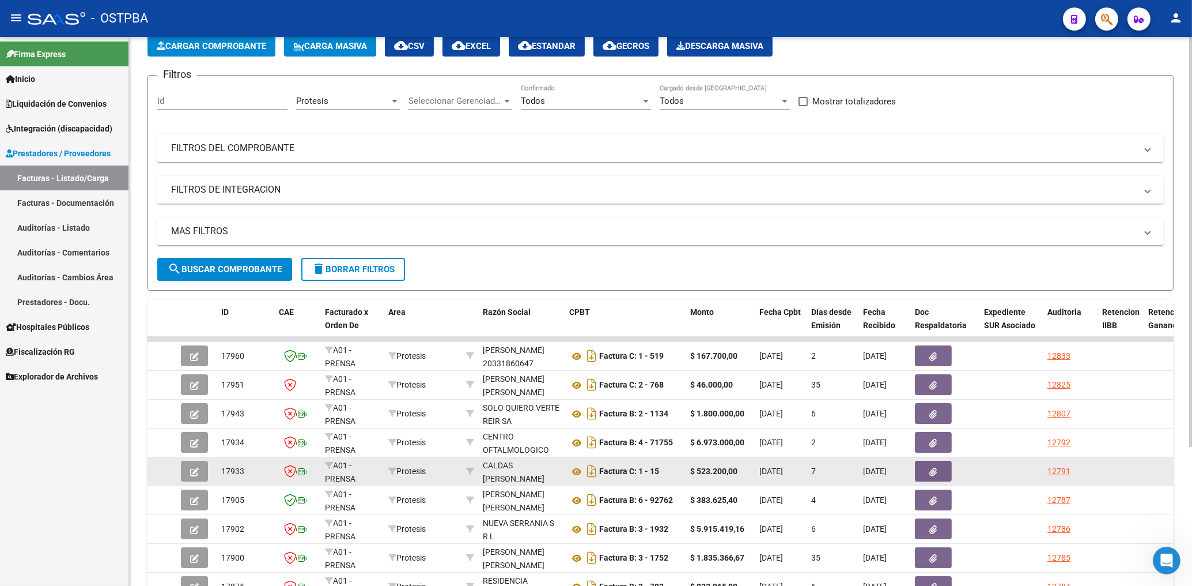
scroll to position [123, 0]
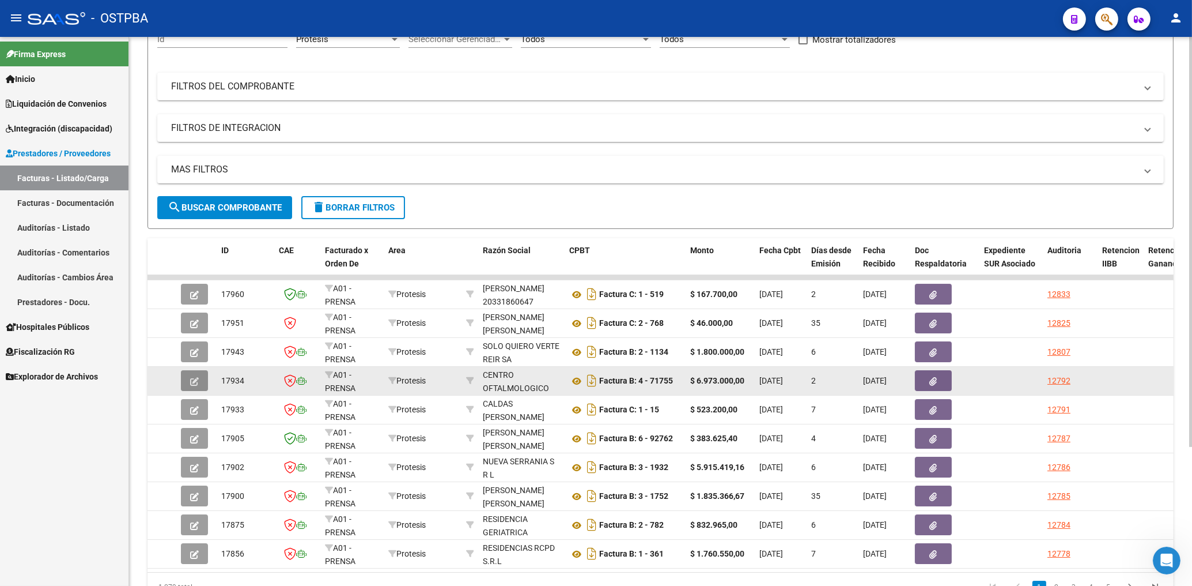
click at [191, 386] on button "button" at bounding box center [194, 380] width 27 height 21
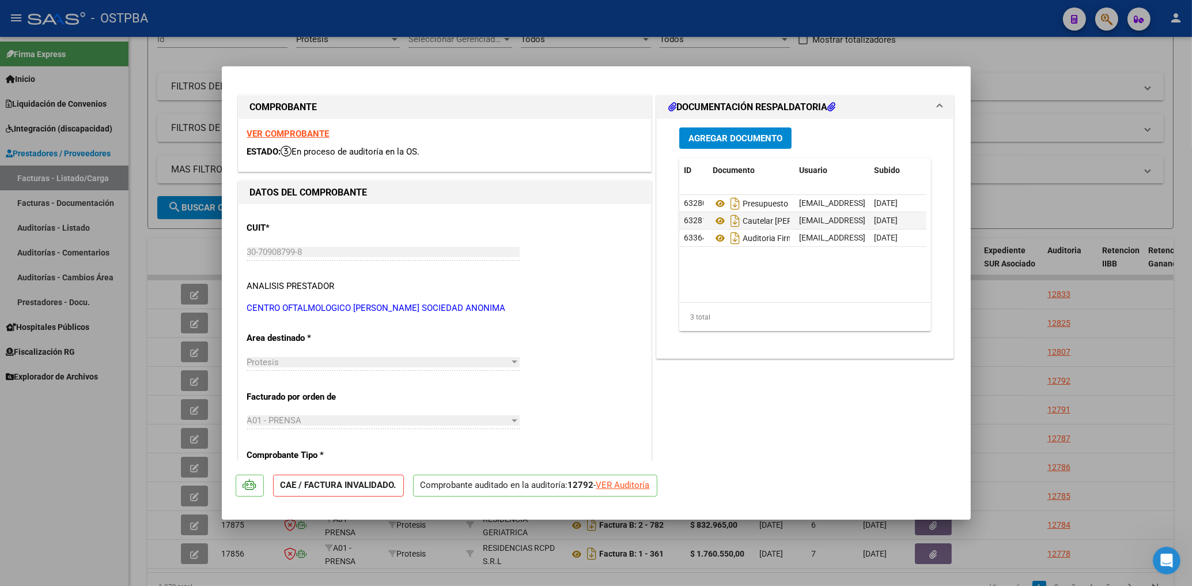
click at [305, 134] on strong "VER COMPROBANTE" at bounding box center [288, 134] width 82 height 10
click at [401, 54] on div at bounding box center [596, 293] width 1192 height 586
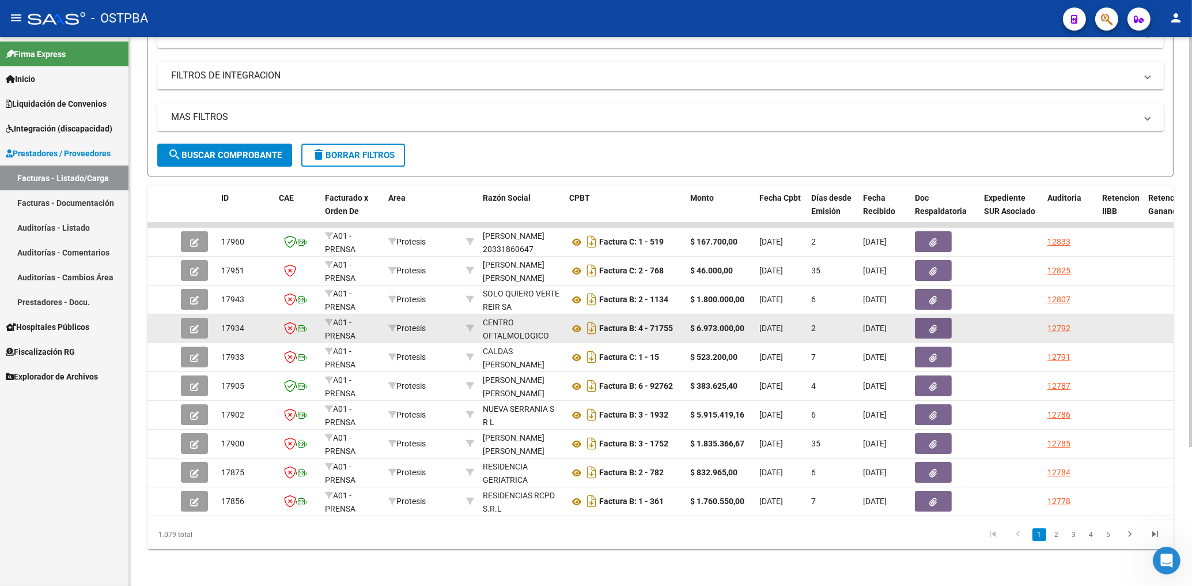
scroll to position [185, 0]
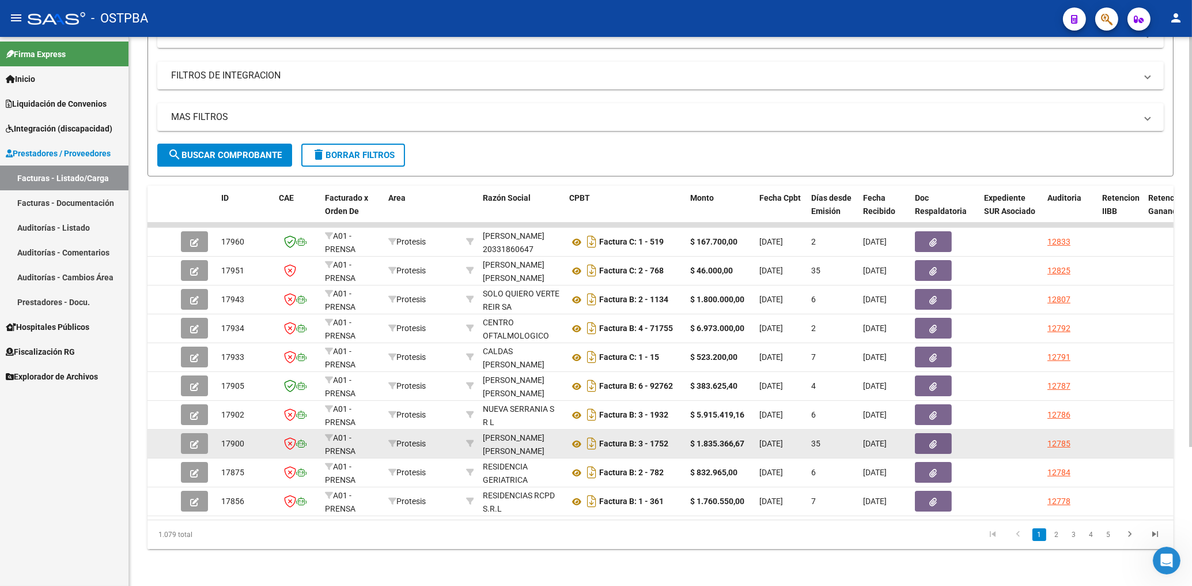
click at [938, 433] on button "button" at bounding box center [933, 443] width 37 height 21
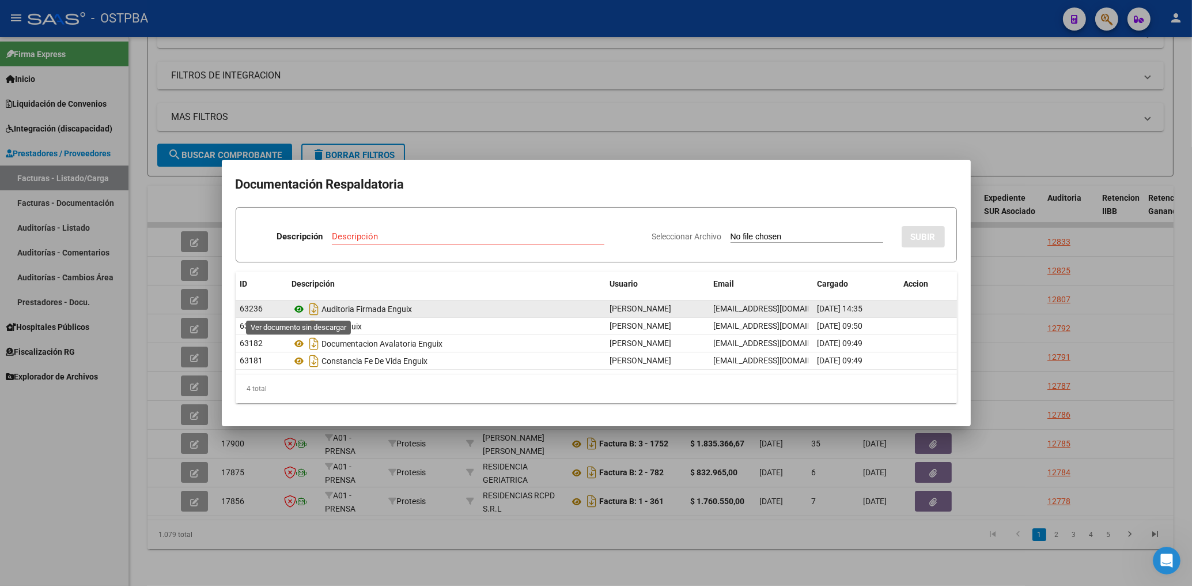
click at [296, 311] on icon at bounding box center [299, 309] width 15 height 14
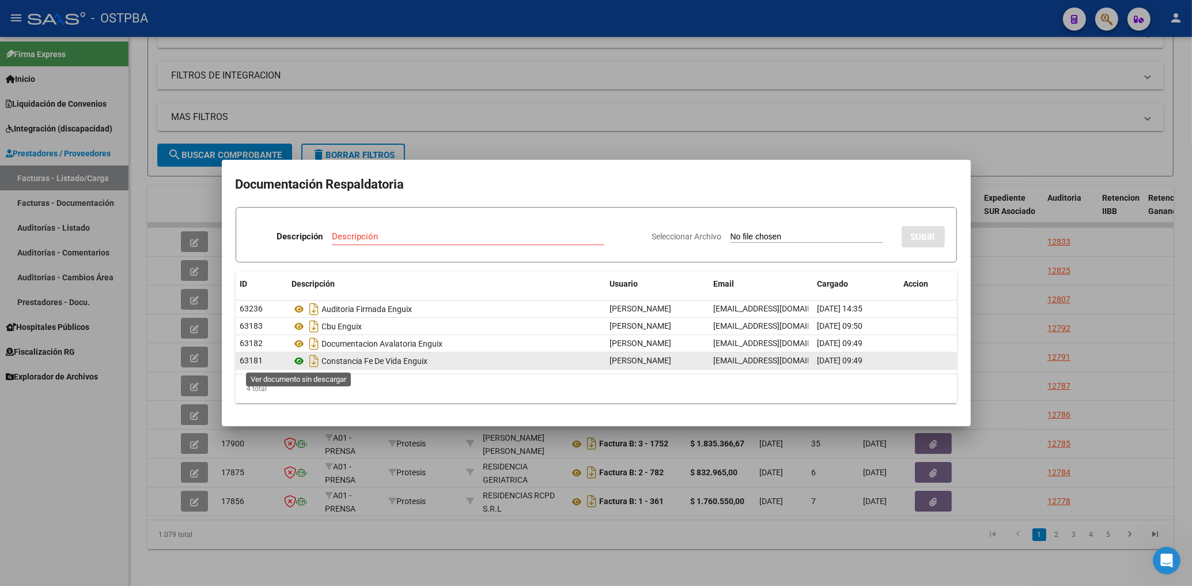
click at [299, 362] on icon at bounding box center [299, 361] width 15 height 14
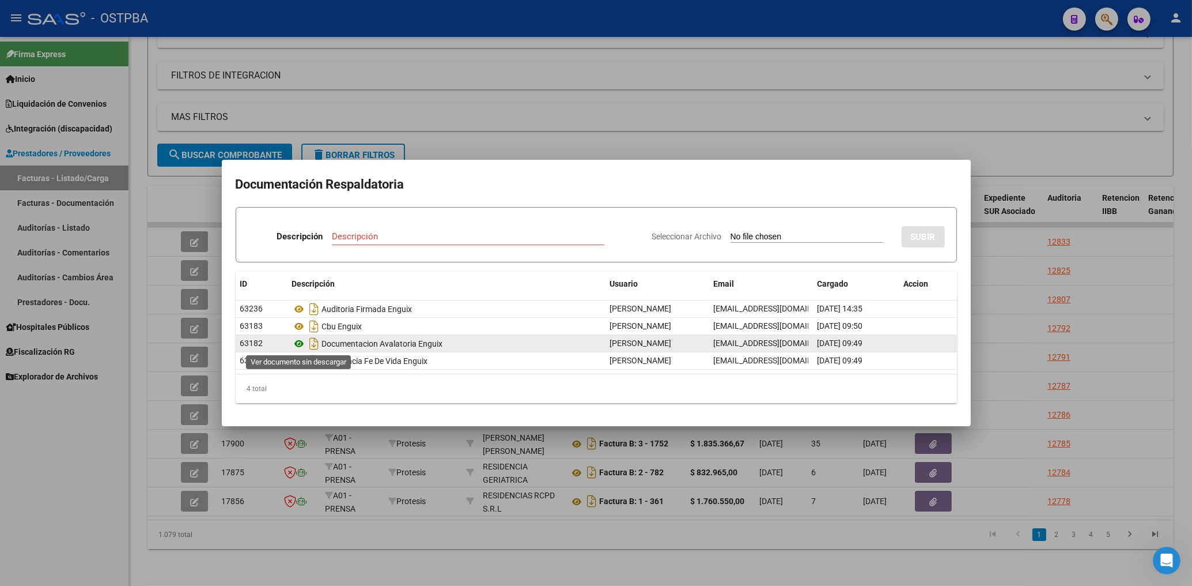
click at [301, 346] on icon at bounding box center [299, 344] width 15 height 14
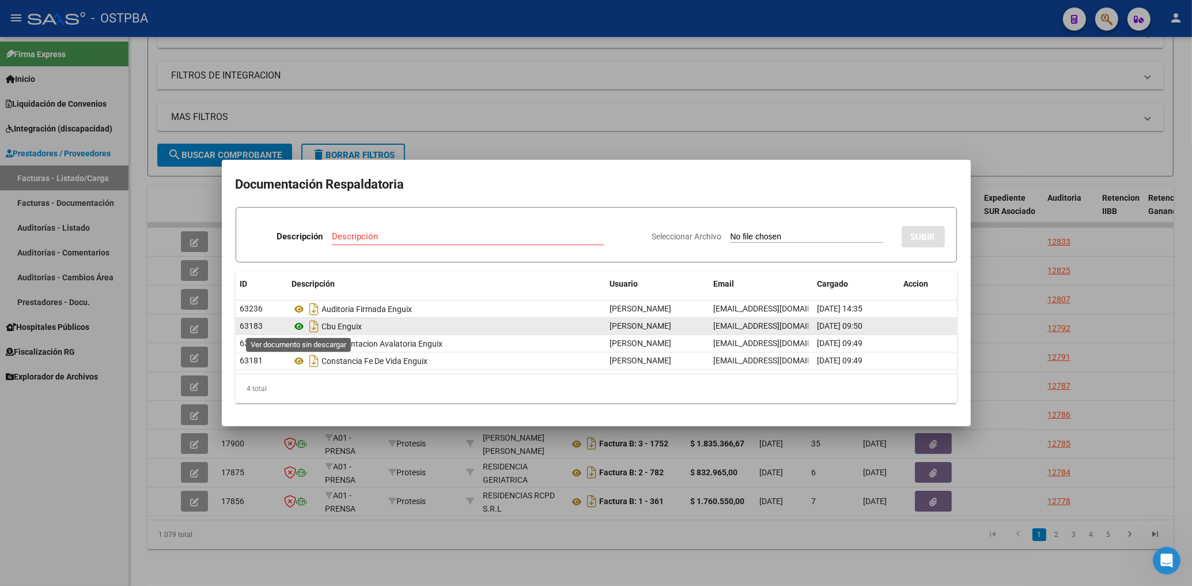
click at [302, 331] on icon at bounding box center [299, 326] width 15 height 14
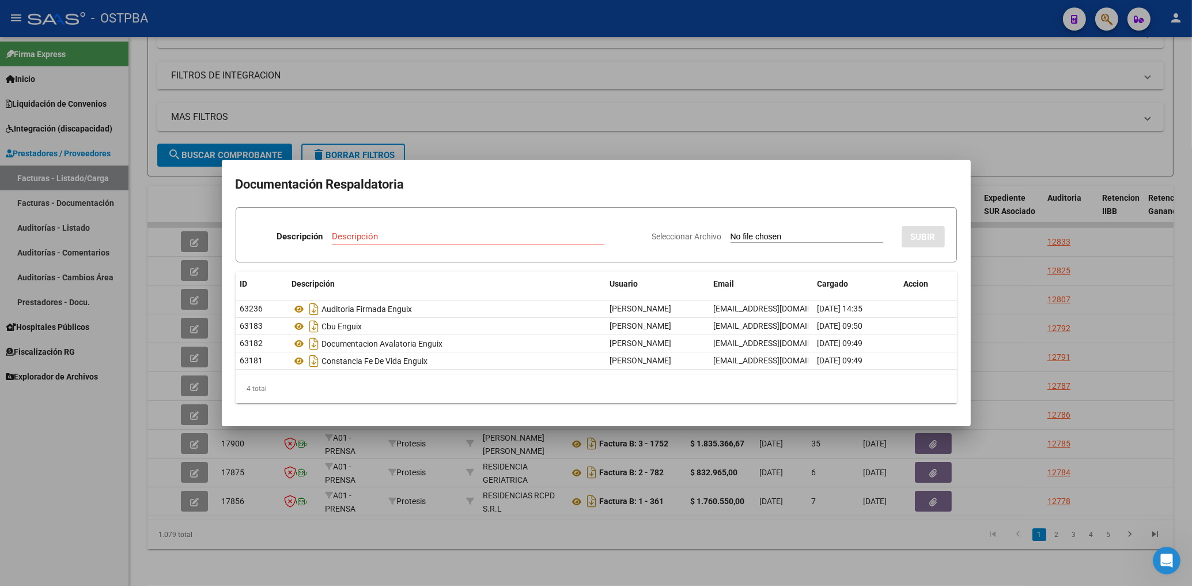
click at [568, 123] on div at bounding box center [596, 293] width 1192 height 586
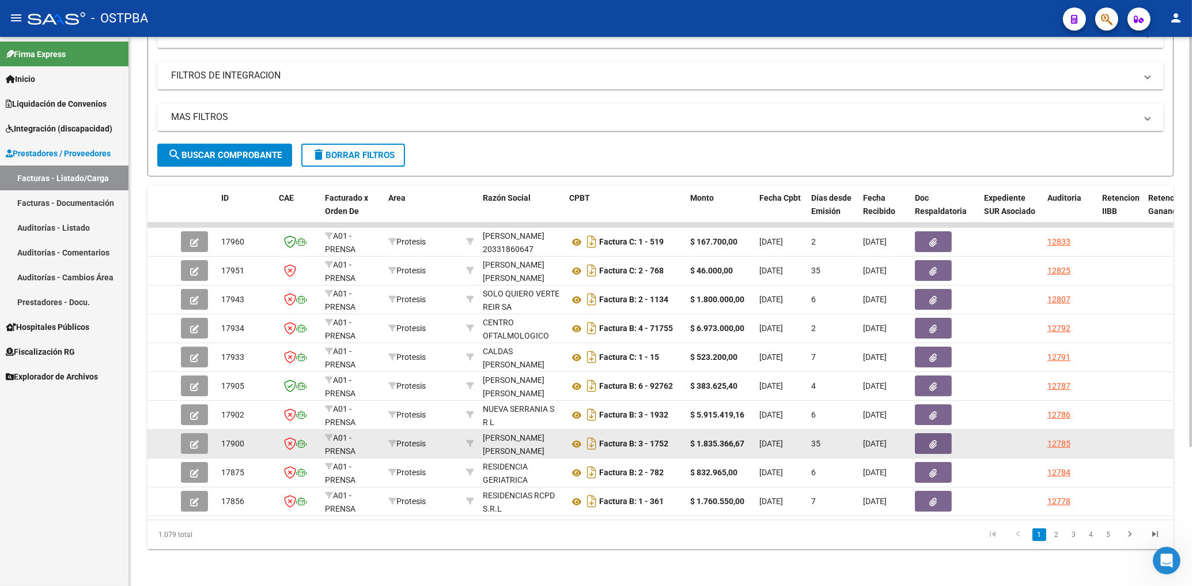
click at [189, 433] on button "button" at bounding box center [194, 443] width 27 height 21
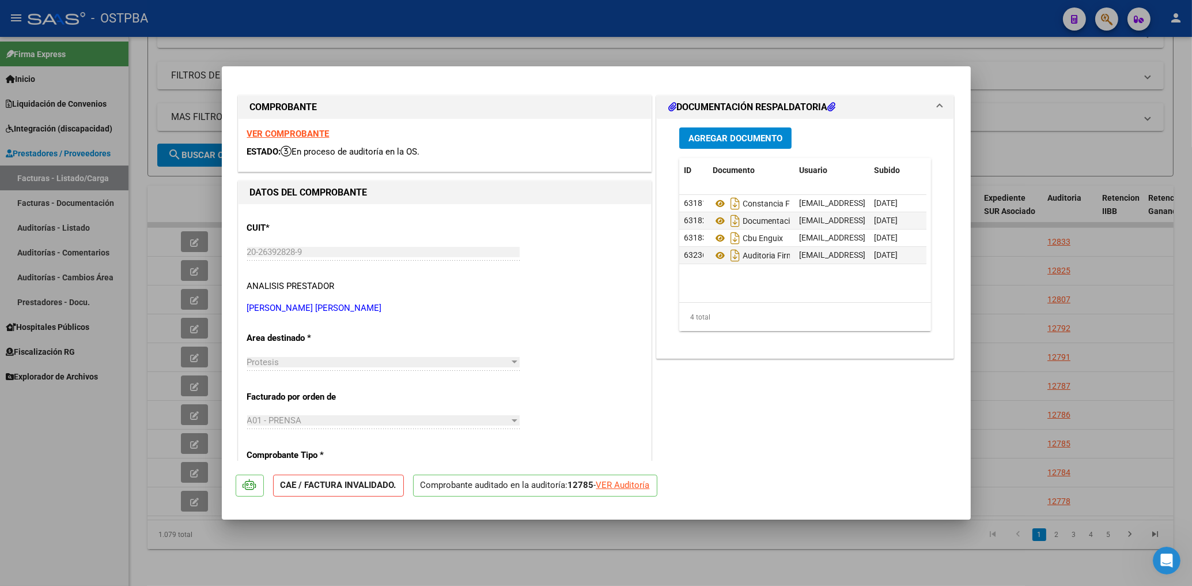
click at [303, 134] on strong "VER COMPROBANTE" at bounding box center [288, 134] width 82 height 10
click at [539, 48] on div at bounding box center [596, 293] width 1192 height 586
type input "$ 0,00"
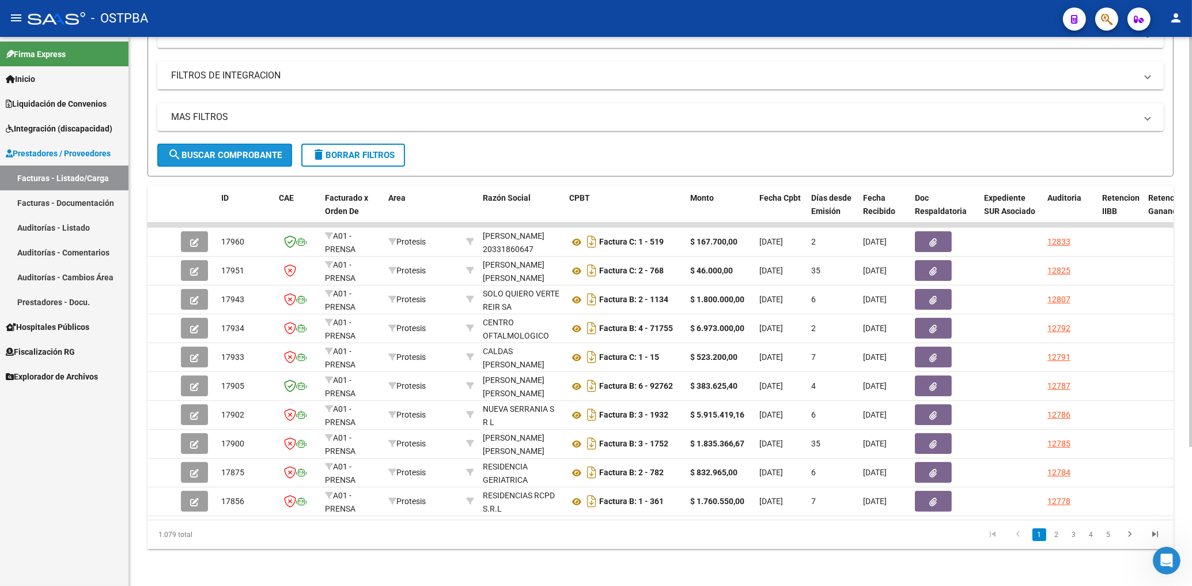
click at [258, 150] on span "search Buscar Comprobante" at bounding box center [225, 155] width 114 height 10
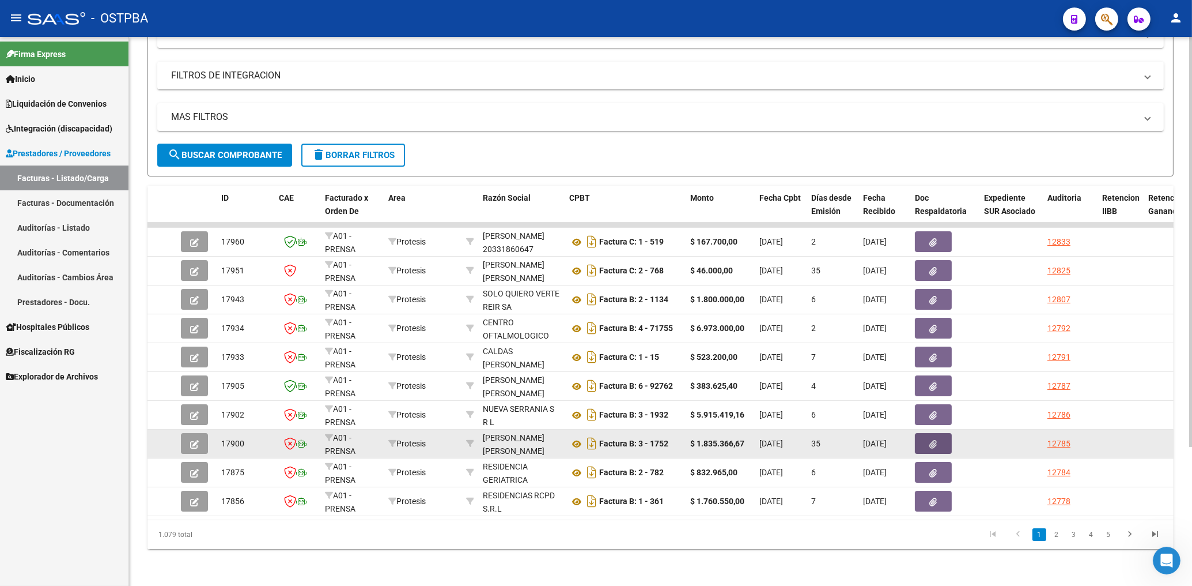
click at [937, 440] on icon "button" at bounding box center [933, 444] width 7 height 9
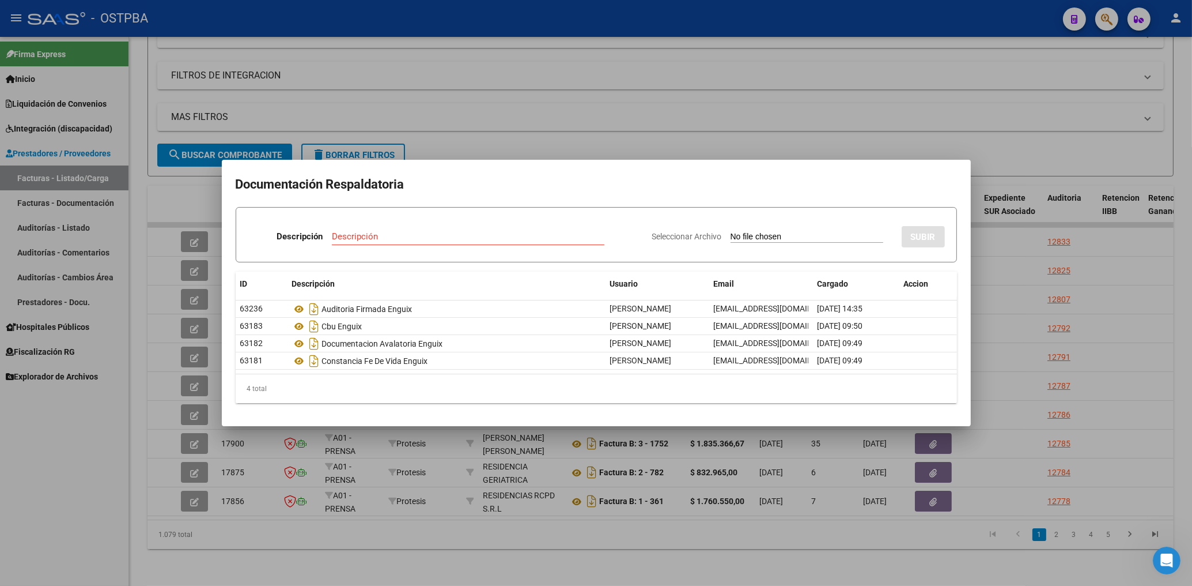
click at [671, 131] on div at bounding box center [596, 293] width 1192 height 586
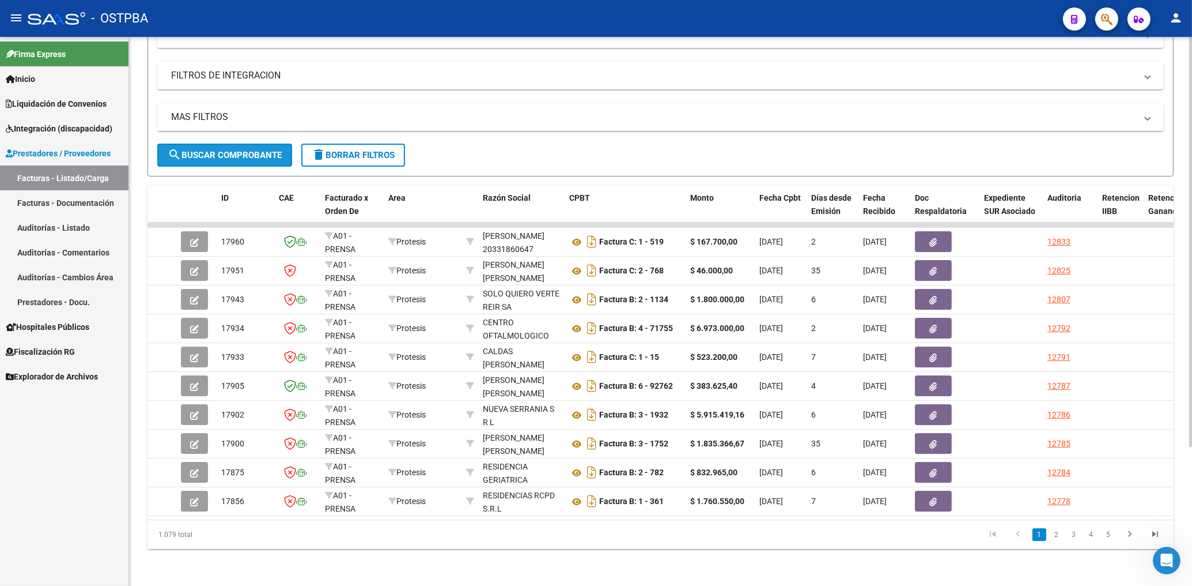
click at [274, 144] on button "search Buscar Comprobante" at bounding box center [224, 155] width 135 height 23
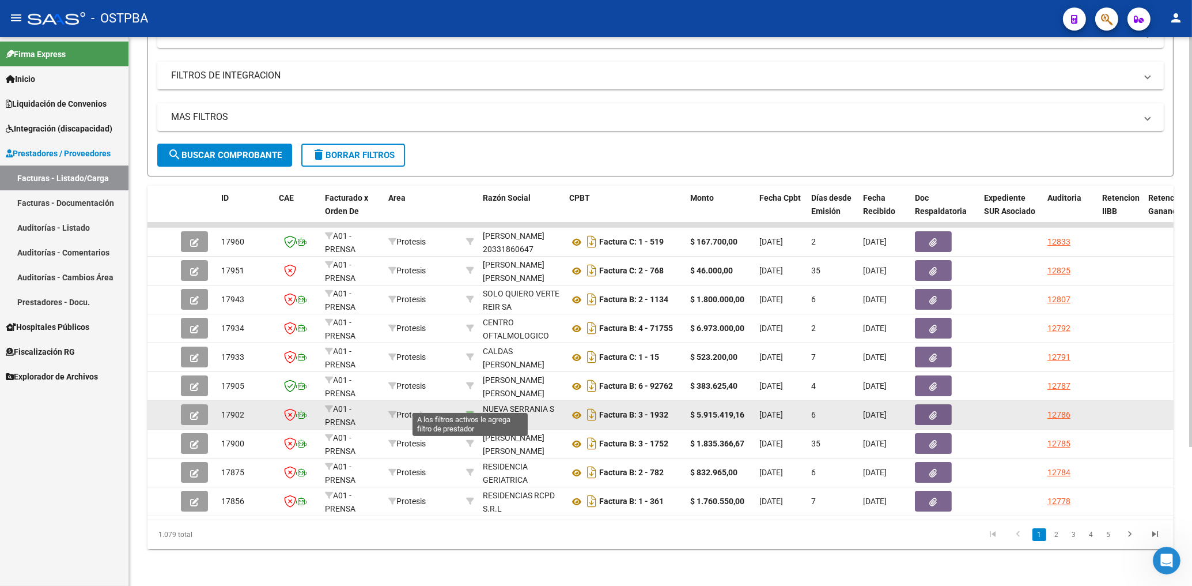
click at [471, 410] on icon at bounding box center [470, 414] width 8 height 8
type input "30694573173"
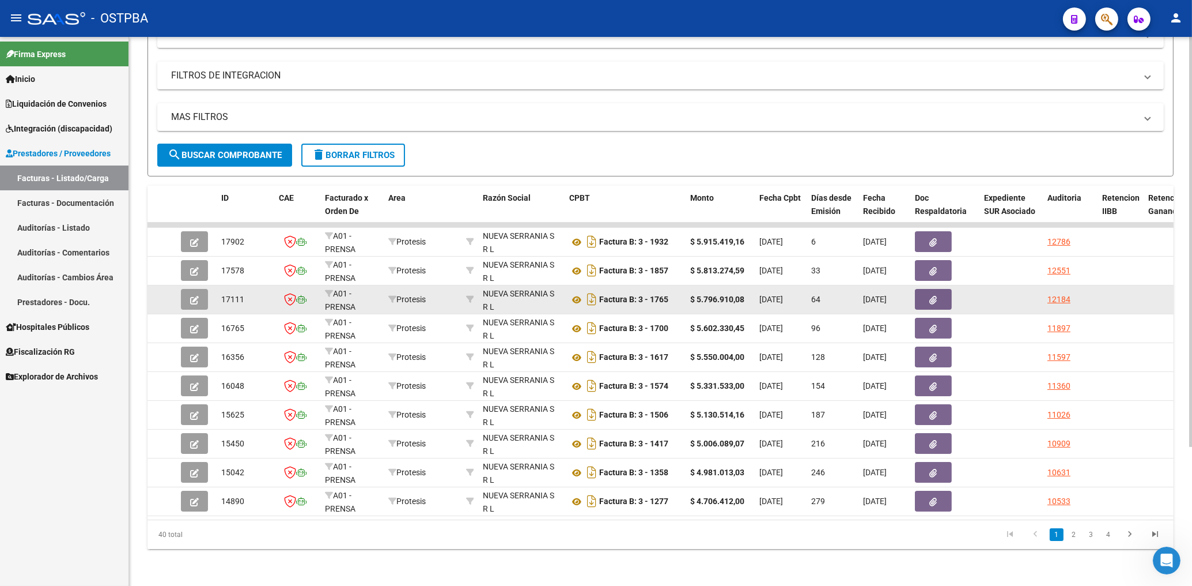
click at [932, 294] on span "button" at bounding box center [933, 299] width 7 height 10
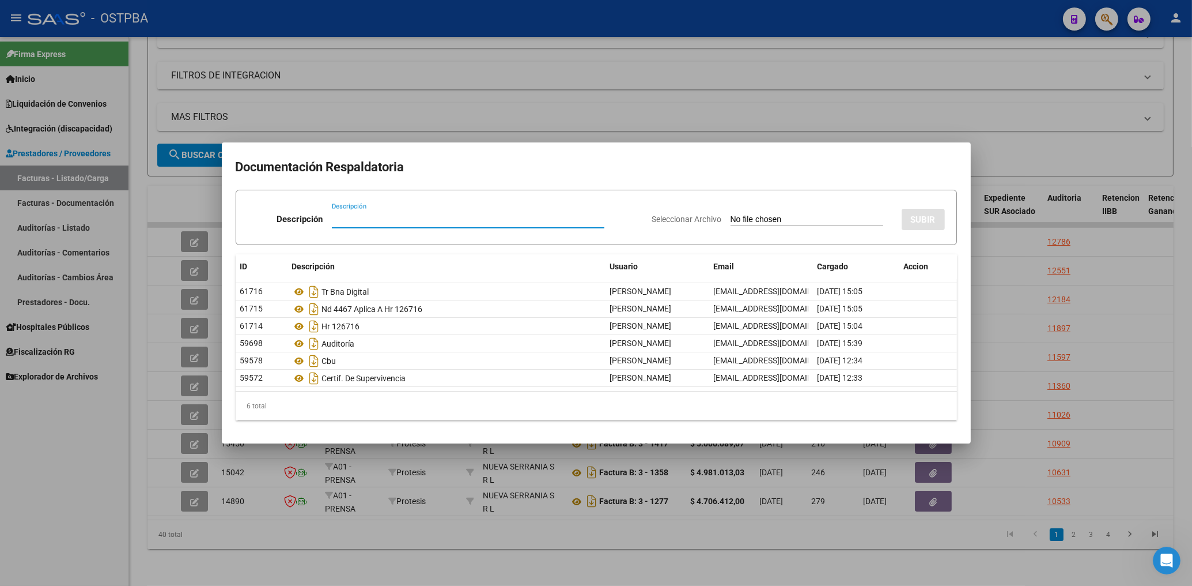
click at [879, 105] on div at bounding box center [596, 293] width 1192 height 586
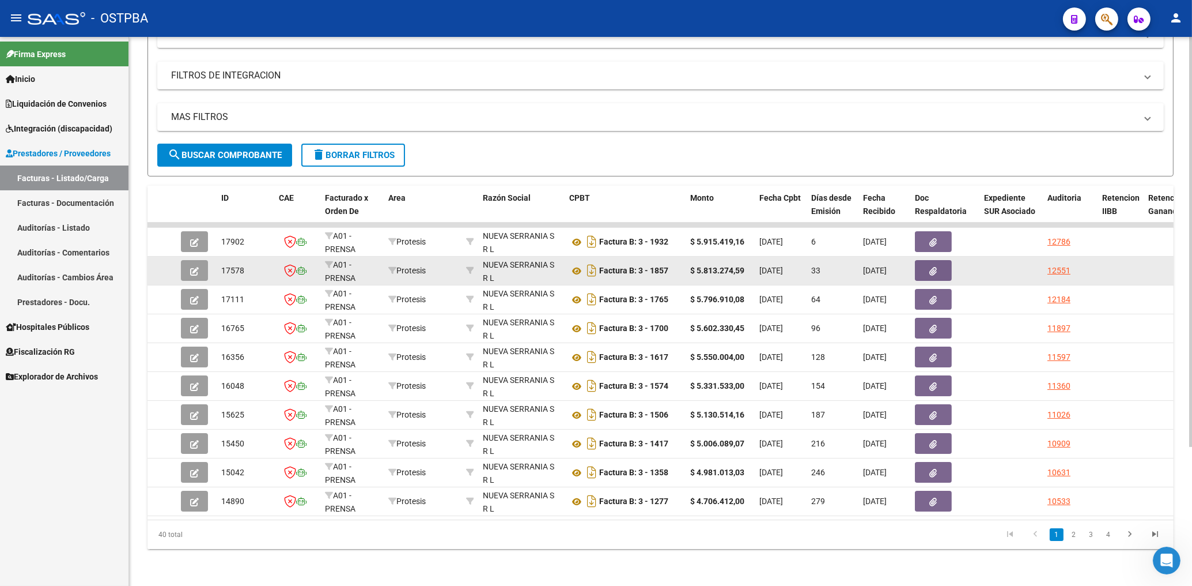
click at [942, 260] on button "button" at bounding box center [933, 270] width 37 height 21
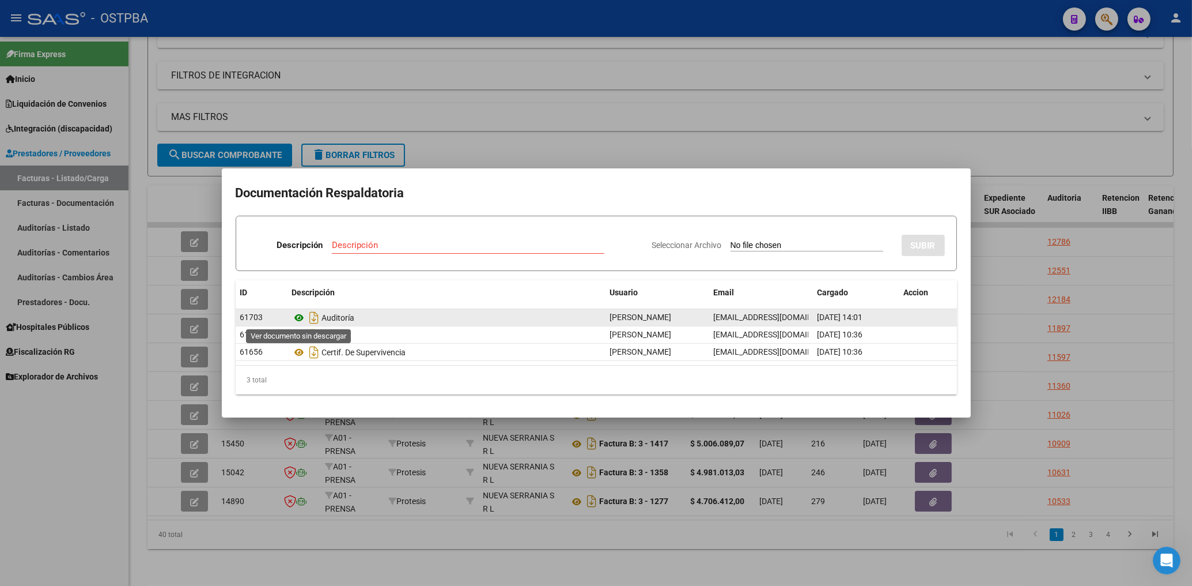
click at [304, 316] on icon at bounding box center [299, 318] width 15 height 14
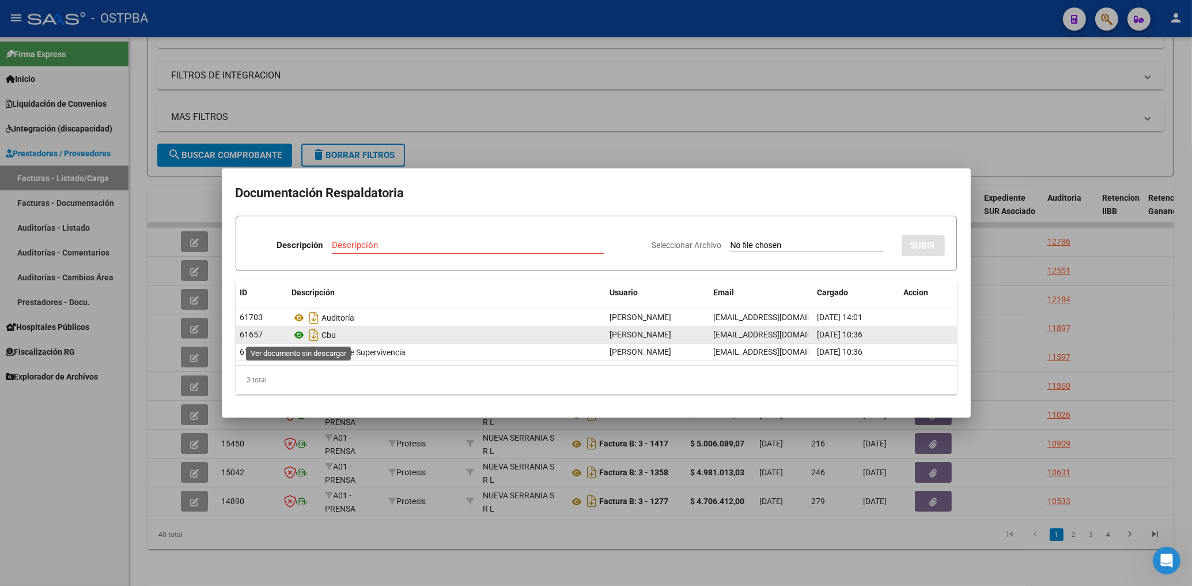
click at [299, 331] on icon at bounding box center [299, 335] width 15 height 14
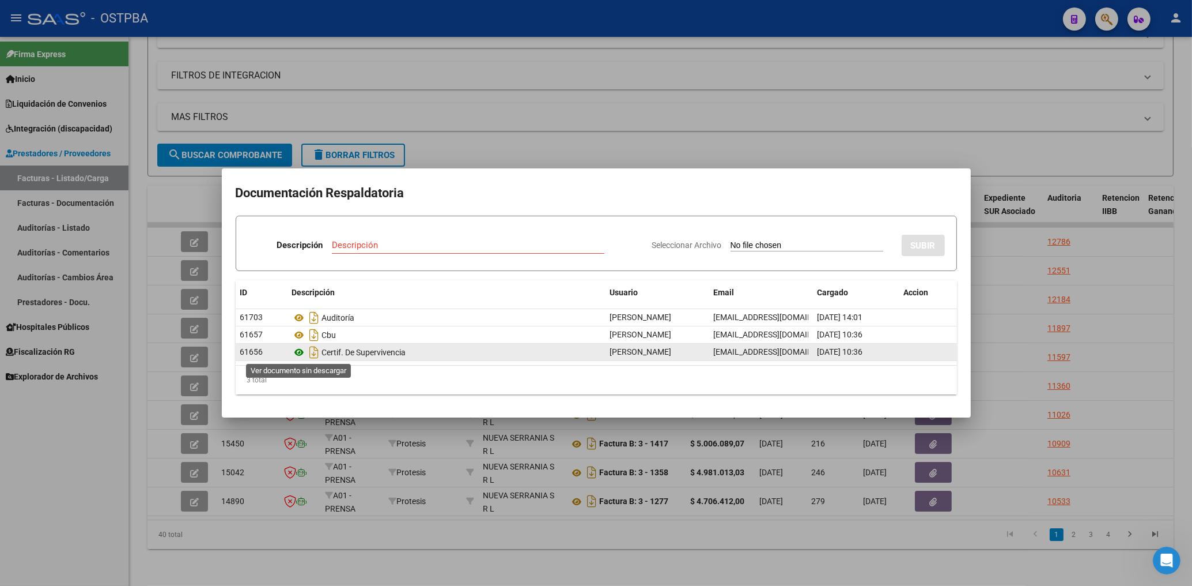
click at [302, 348] on icon at bounding box center [299, 352] width 15 height 14
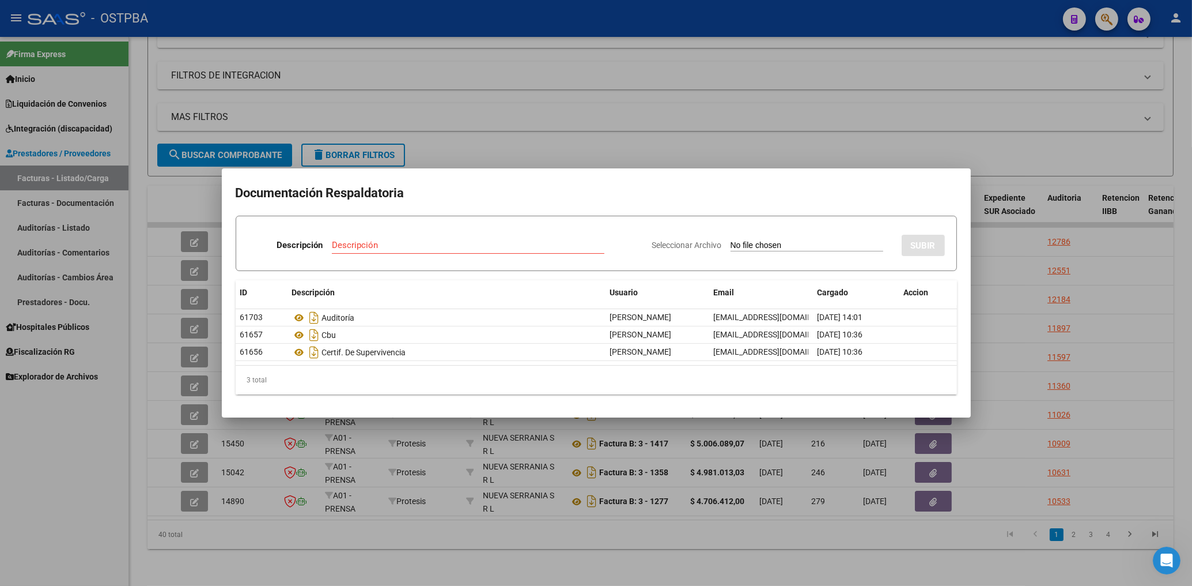
click at [562, 129] on div at bounding box center [596, 293] width 1192 height 586
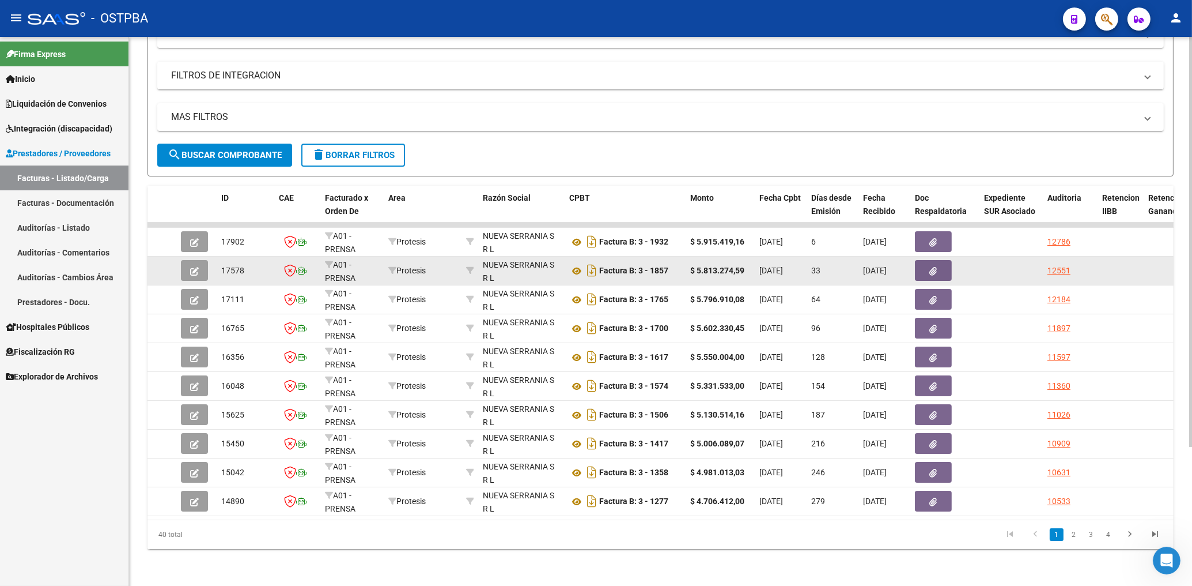
click at [192, 267] on icon "button" at bounding box center [194, 271] width 9 height 9
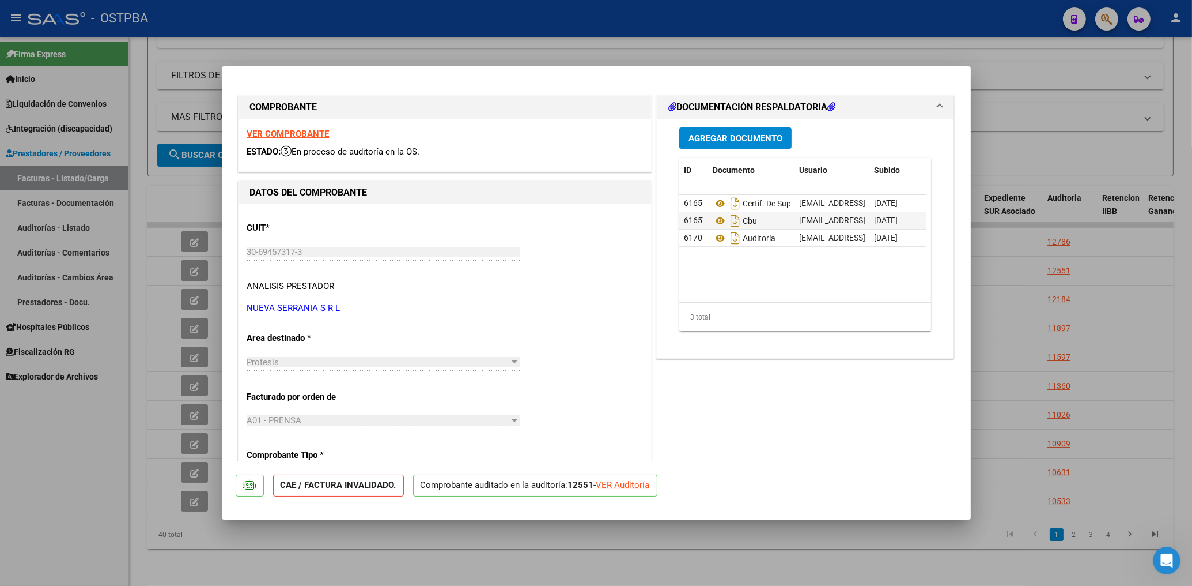
click at [294, 131] on strong "VER COMPROBANTE" at bounding box center [288, 134] width 82 height 10
click at [504, 43] on div at bounding box center [596, 293] width 1192 height 586
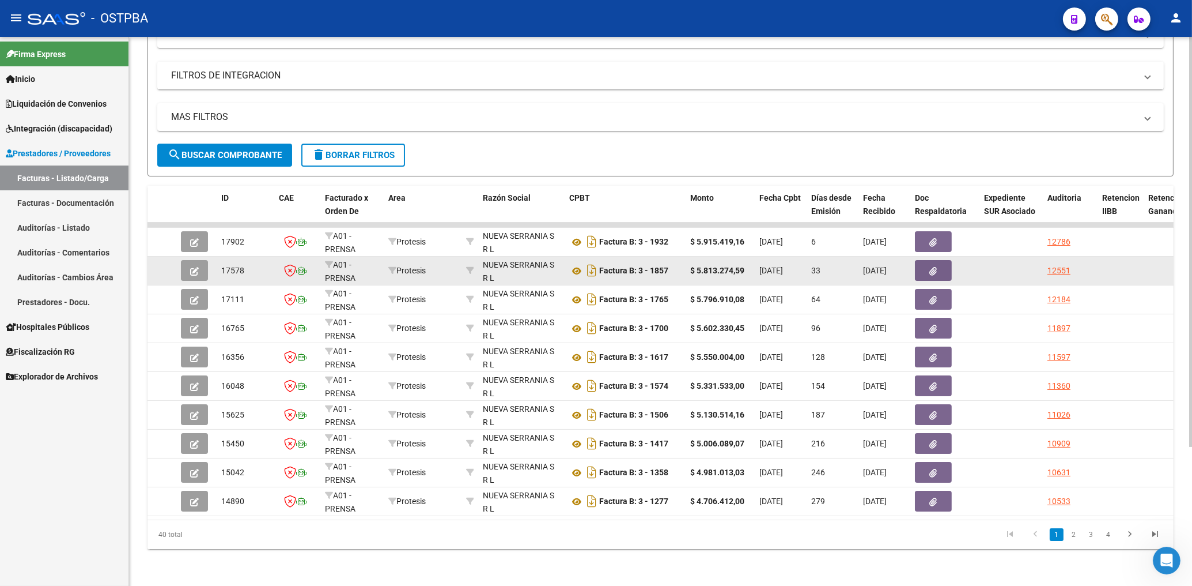
click at [939, 260] on button "button" at bounding box center [933, 270] width 37 height 21
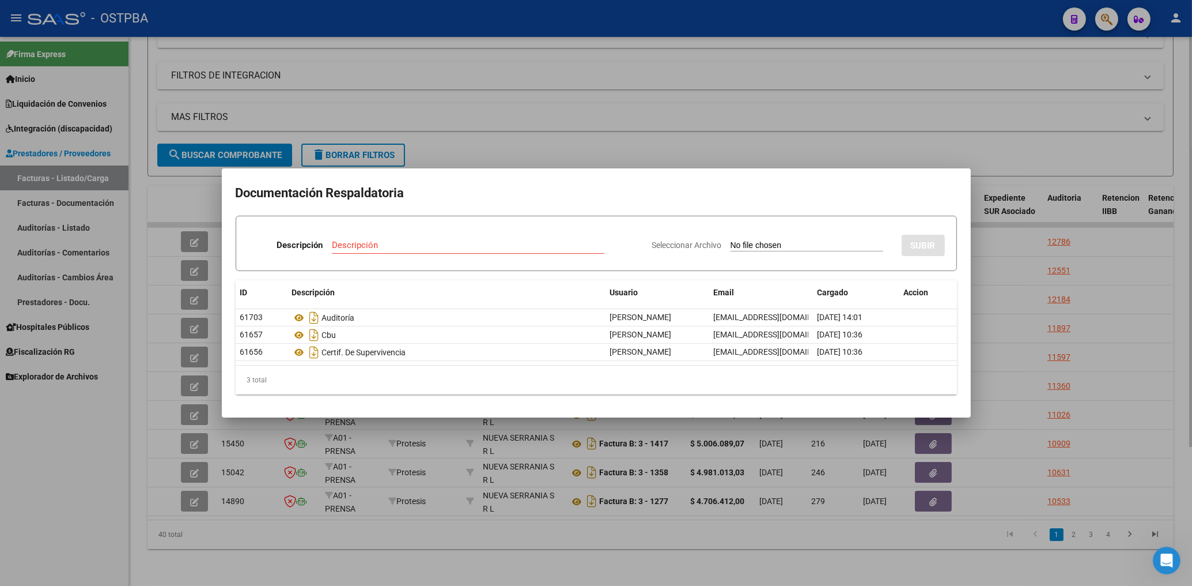
drag, startPoint x: 701, startPoint y: 73, endPoint x: 700, endPoint y: 81, distance: 8.7
click at [700, 71] on div at bounding box center [596, 293] width 1192 height 586
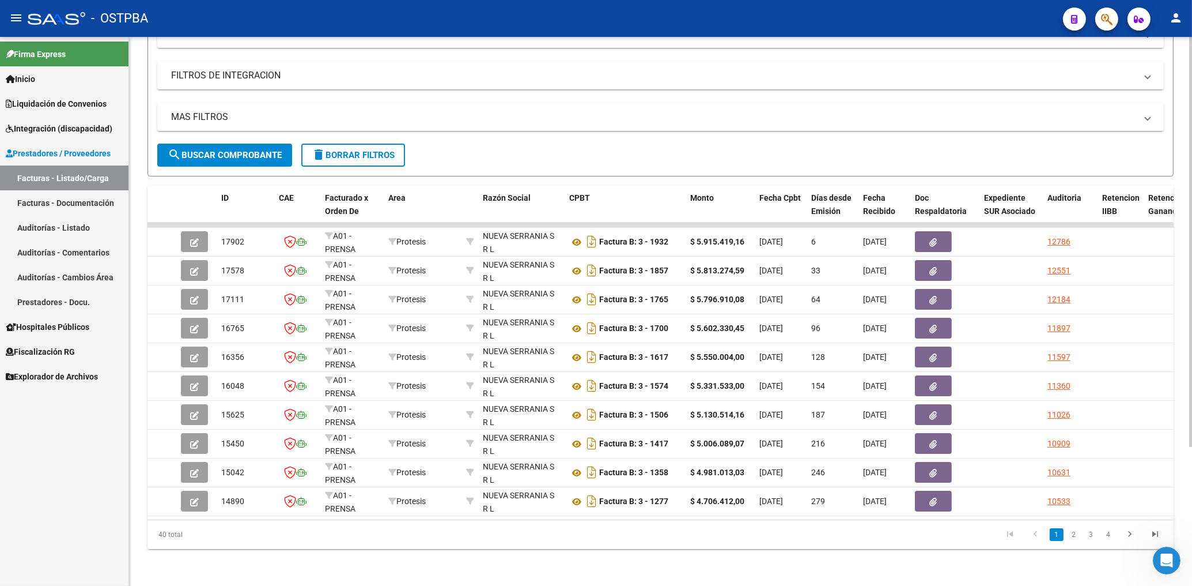
click at [357, 150] on span "delete Borrar Filtros" at bounding box center [353, 155] width 83 height 10
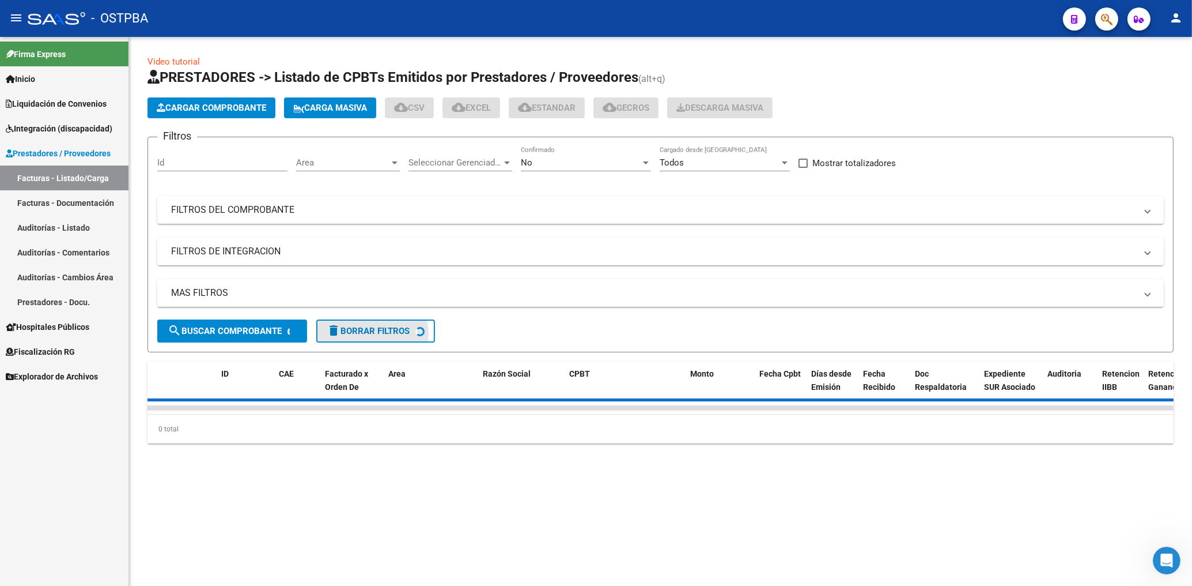
scroll to position [0, 0]
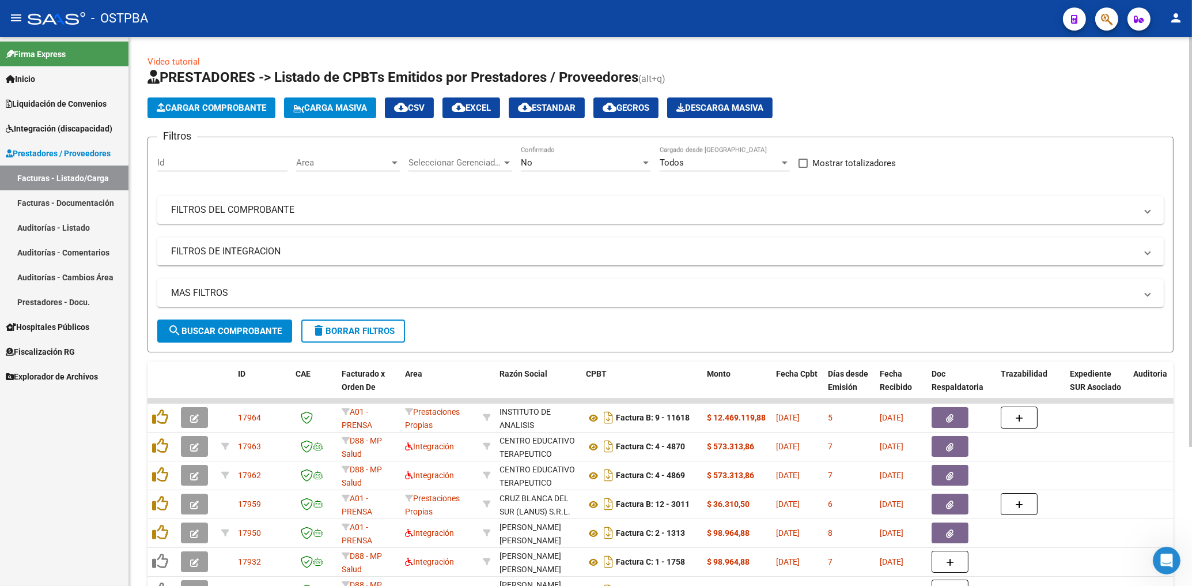
click at [364, 161] on span "Area" at bounding box center [342, 162] width 93 height 10
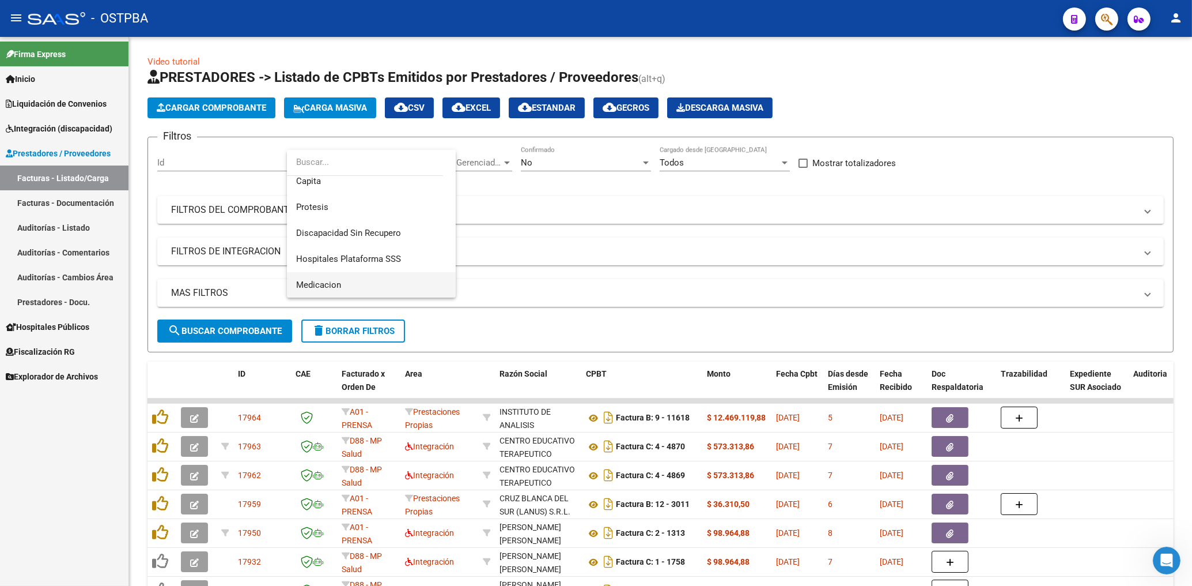
scroll to position [190, 0]
drag, startPoint x: 300, startPoint y: 203, endPoint x: 404, endPoint y: 202, distance: 104.3
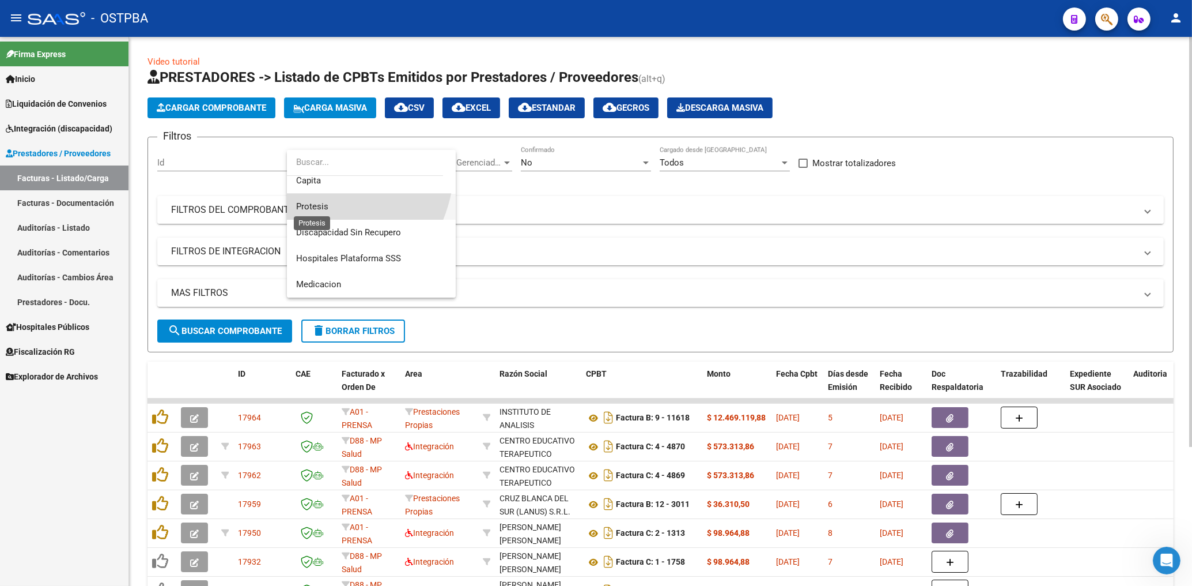
click at [300, 202] on span "Protesis" at bounding box center [312, 206] width 32 height 10
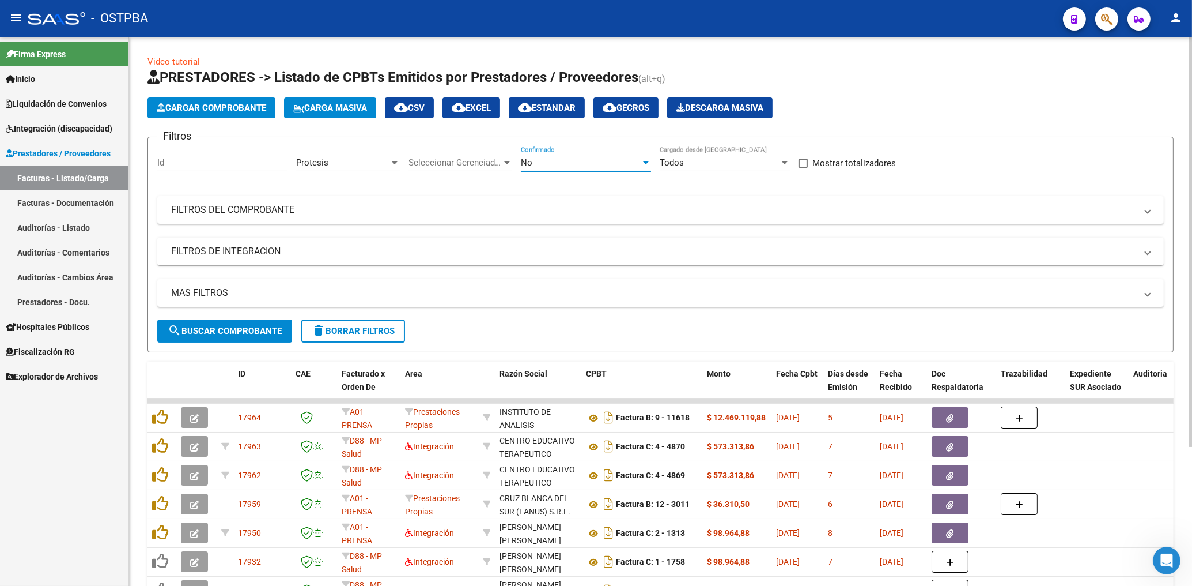
click at [541, 165] on div "No" at bounding box center [581, 162] width 120 height 10
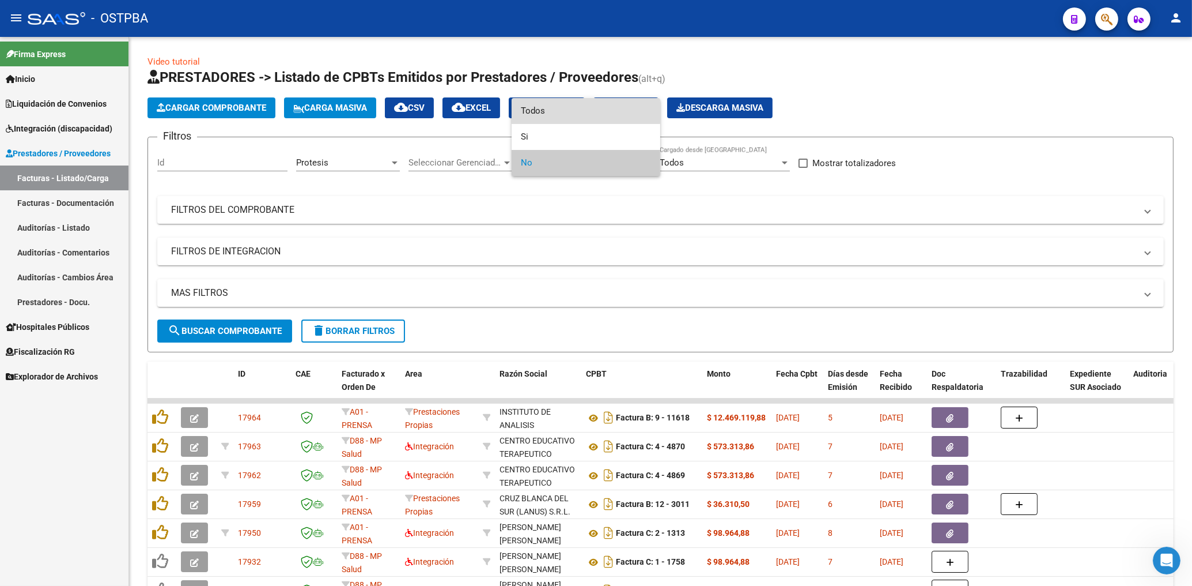
click at [537, 111] on span "Todos" at bounding box center [586, 111] width 130 height 26
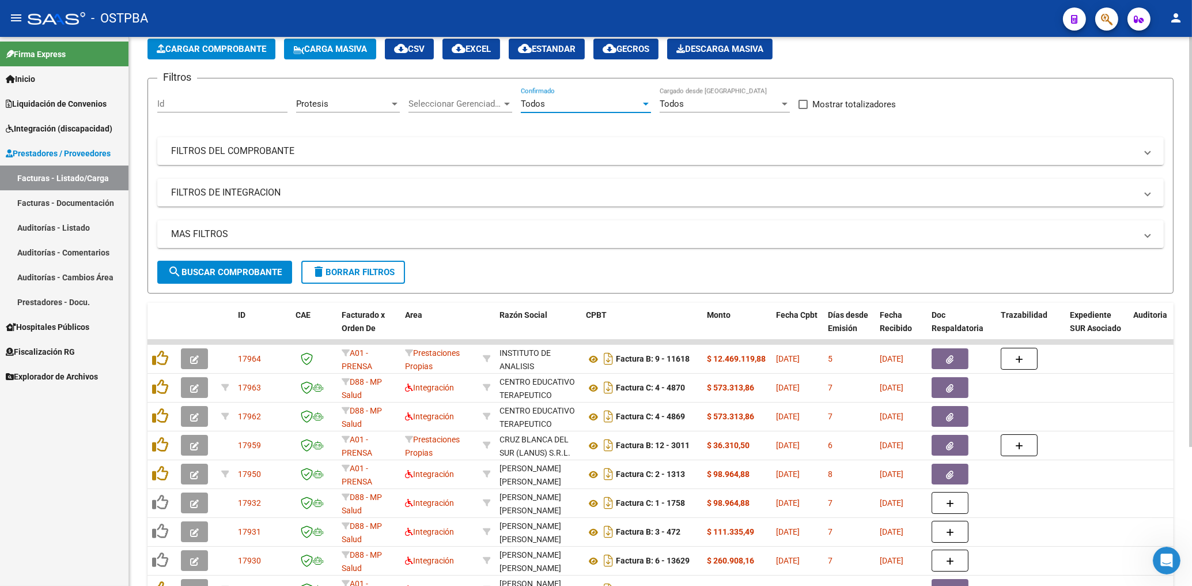
scroll to position [123, 0]
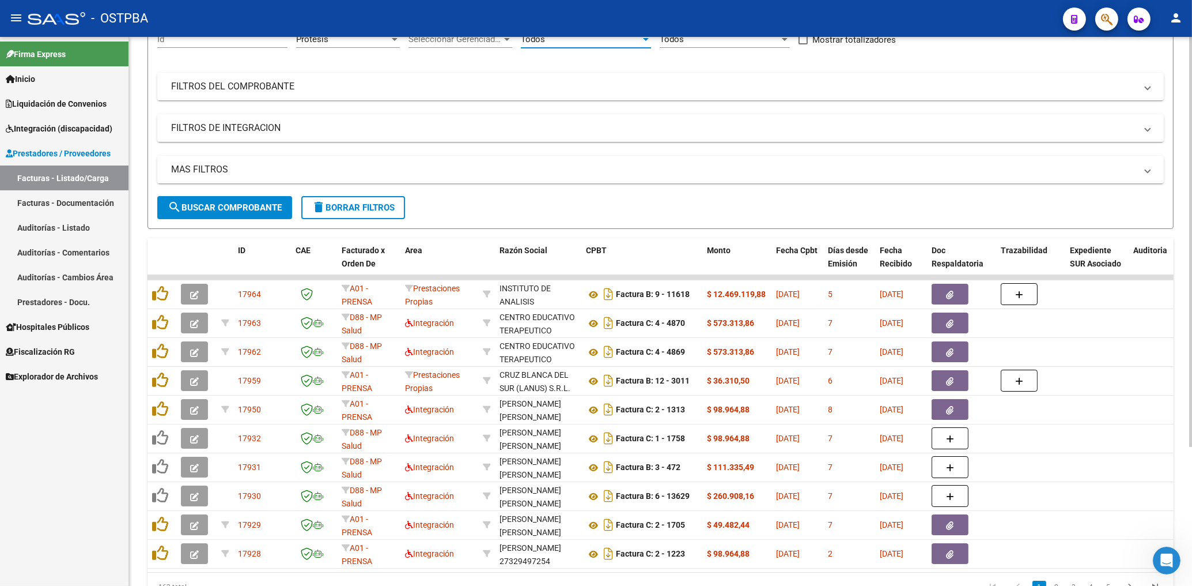
click at [271, 206] on span "search Buscar Comprobante" at bounding box center [225, 207] width 114 height 10
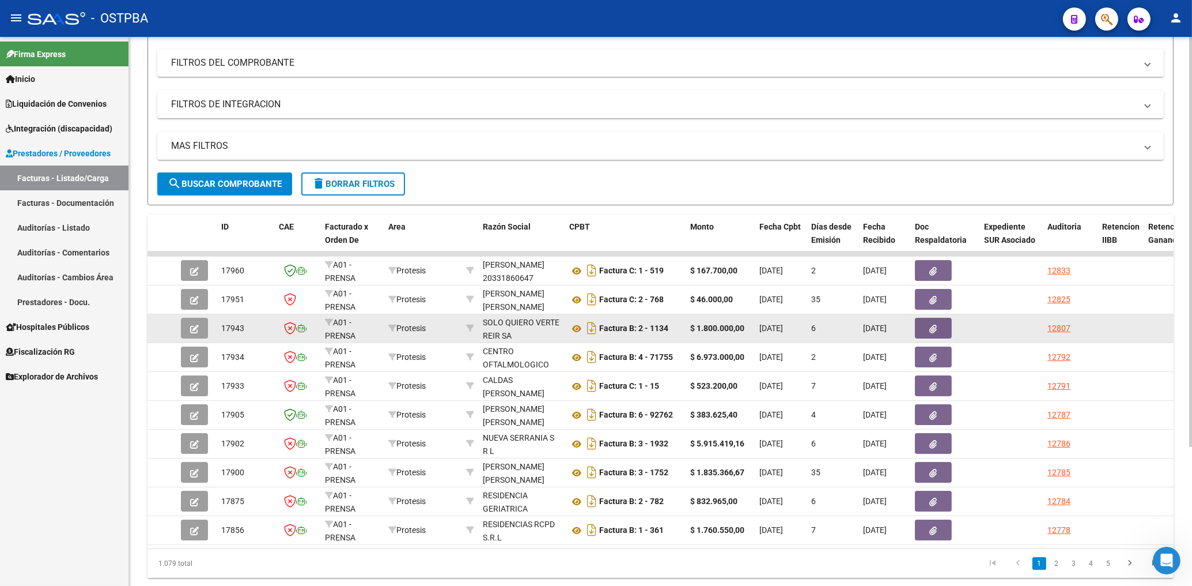
scroll to position [185, 0]
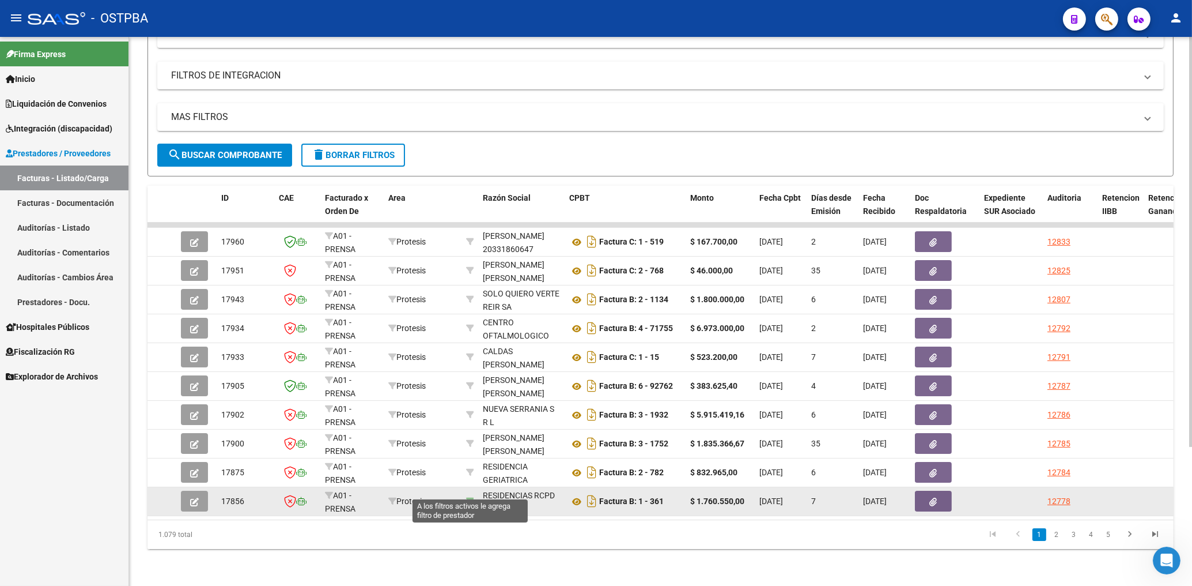
click at [469, 497] on icon at bounding box center [470, 501] width 8 height 8
type input "30715486284"
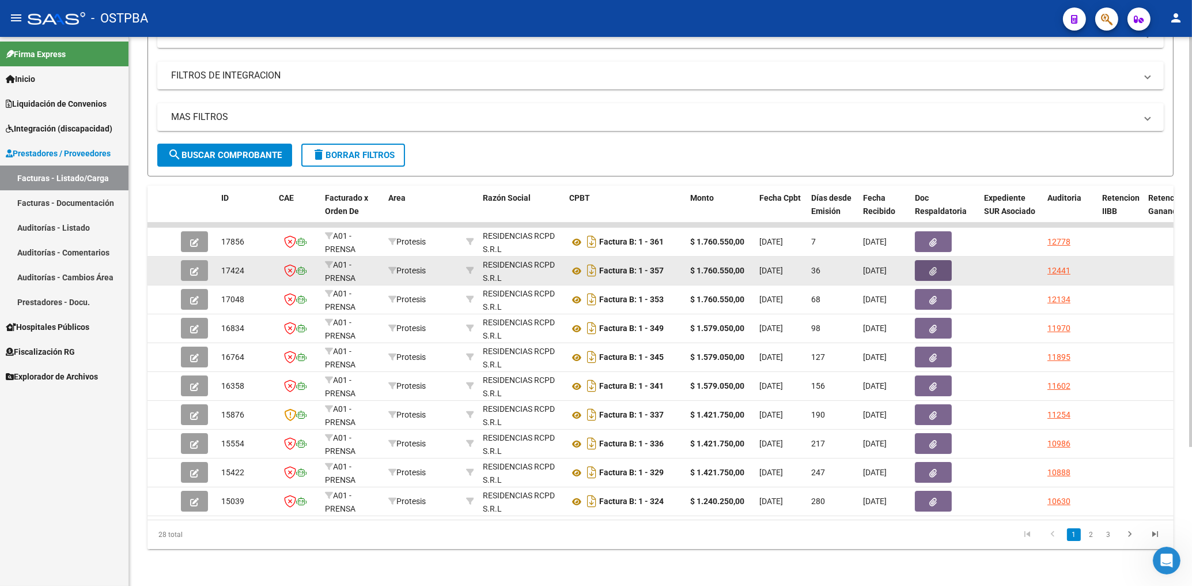
click at [930, 267] on icon "button" at bounding box center [933, 271] width 7 height 9
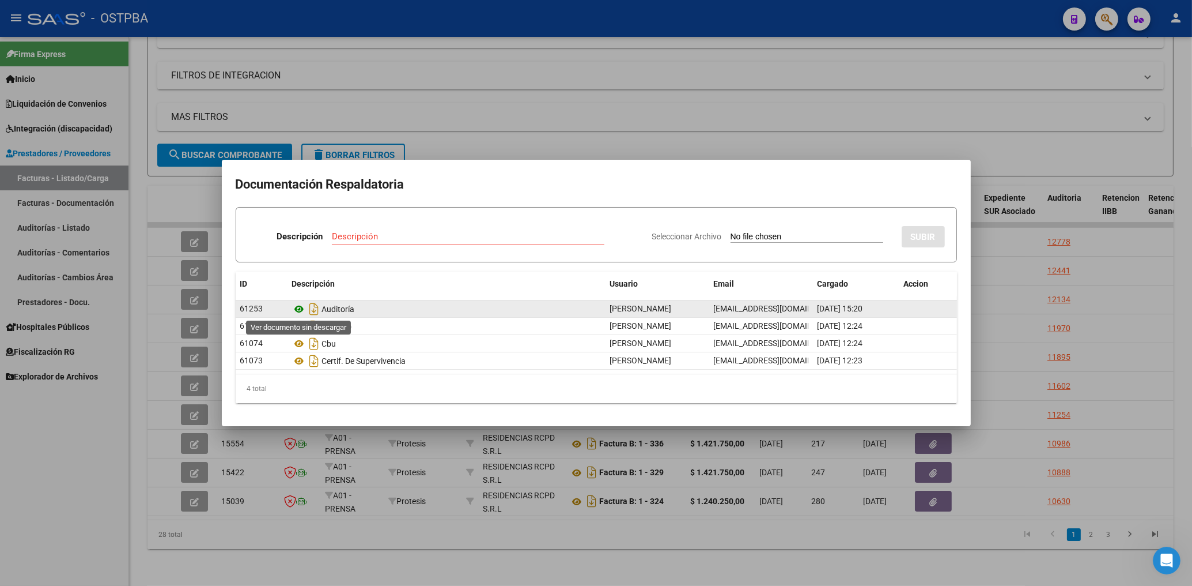
click at [297, 309] on icon at bounding box center [299, 309] width 15 height 14
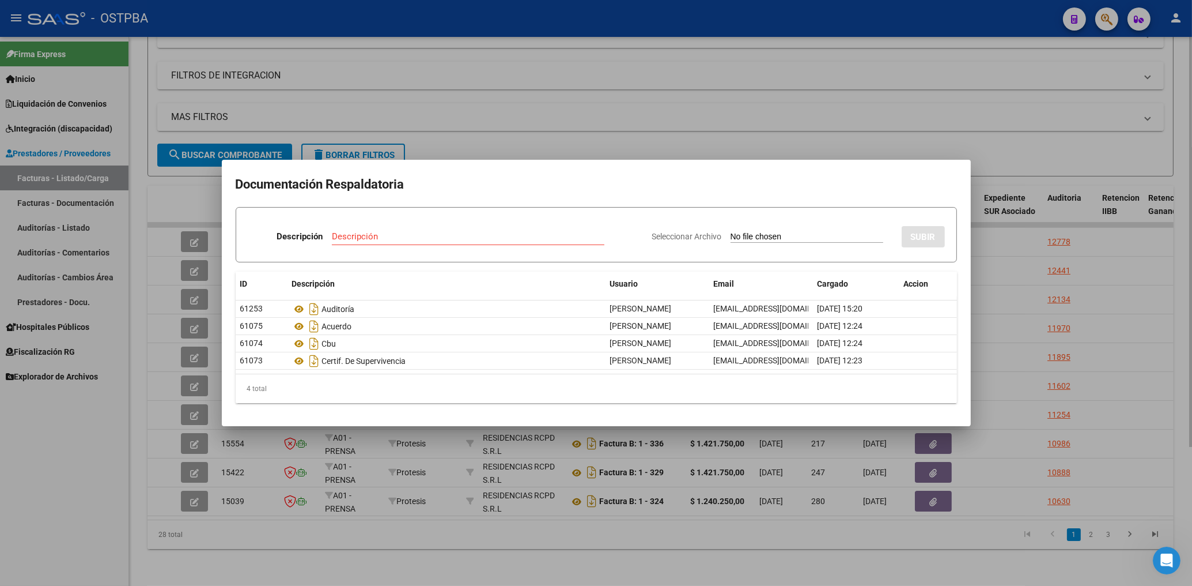
drag, startPoint x: 583, startPoint y: 111, endPoint x: 577, endPoint y: 120, distance: 11.4
click at [581, 109] on div at bounding box center [596, 293] width 1192 height 586
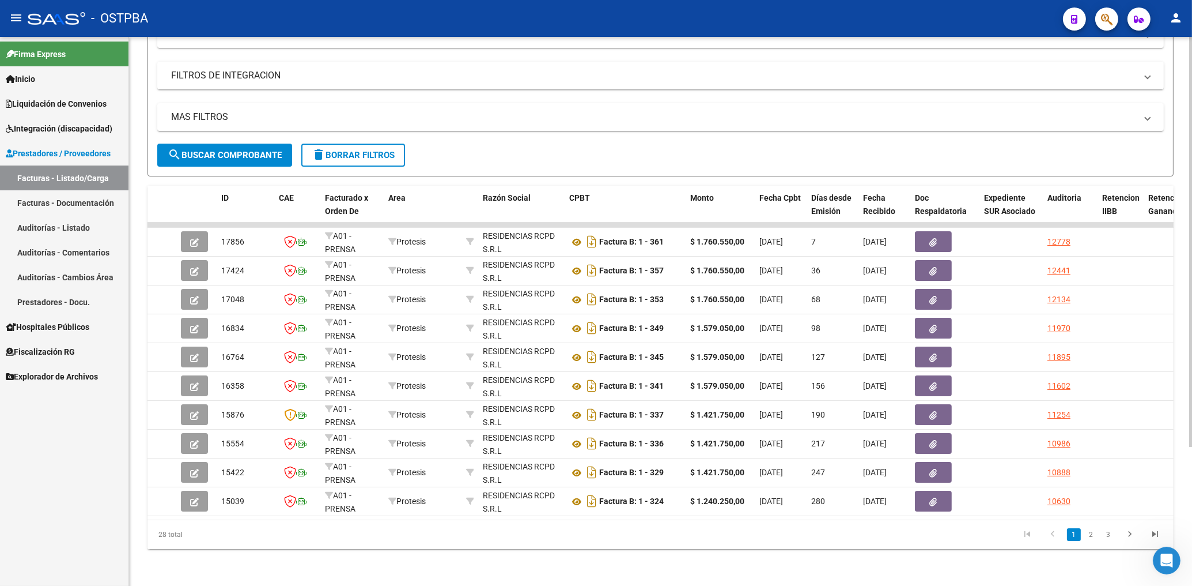
click at [357, 150] on span "delete Borrar Filtros" at bounding box center [353, 155] width 83 height 10
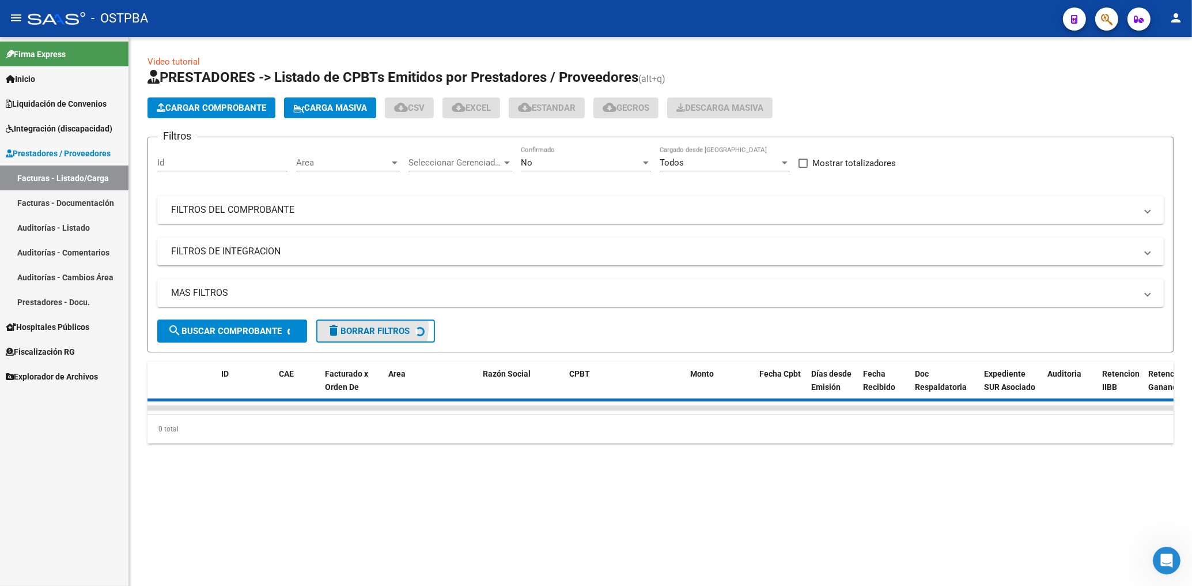
scroll to position [0, 0]
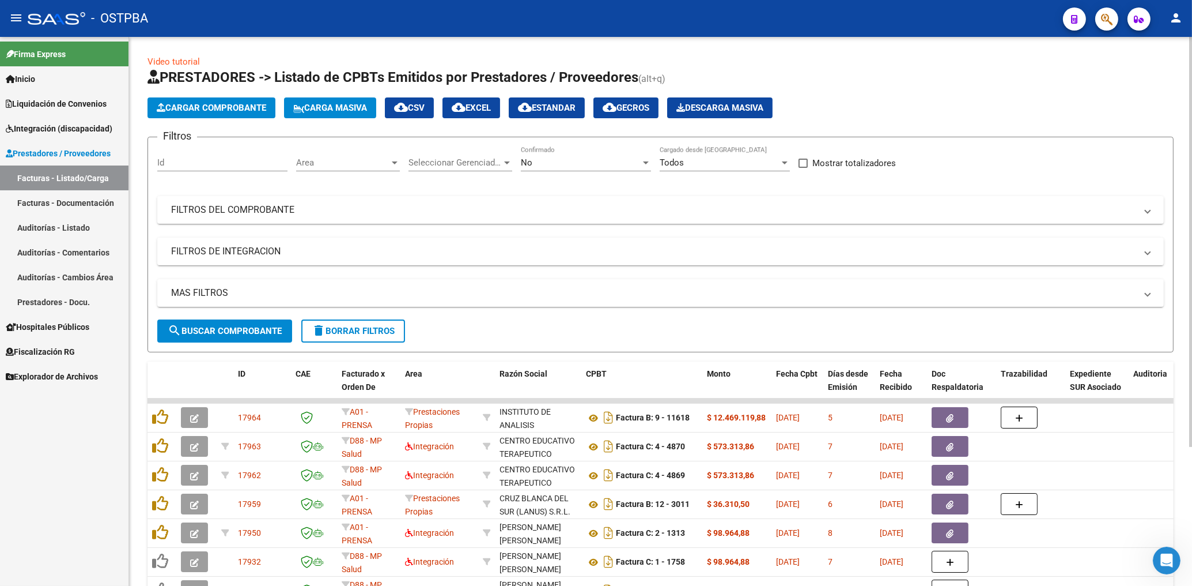
click at [361, 327] on span "delete Borrar Filtros" at bounding box center [353, 331] width 83 height 10
click at [345, 165] on span "Area" at bounding box center [342, 162] width 93 height 10
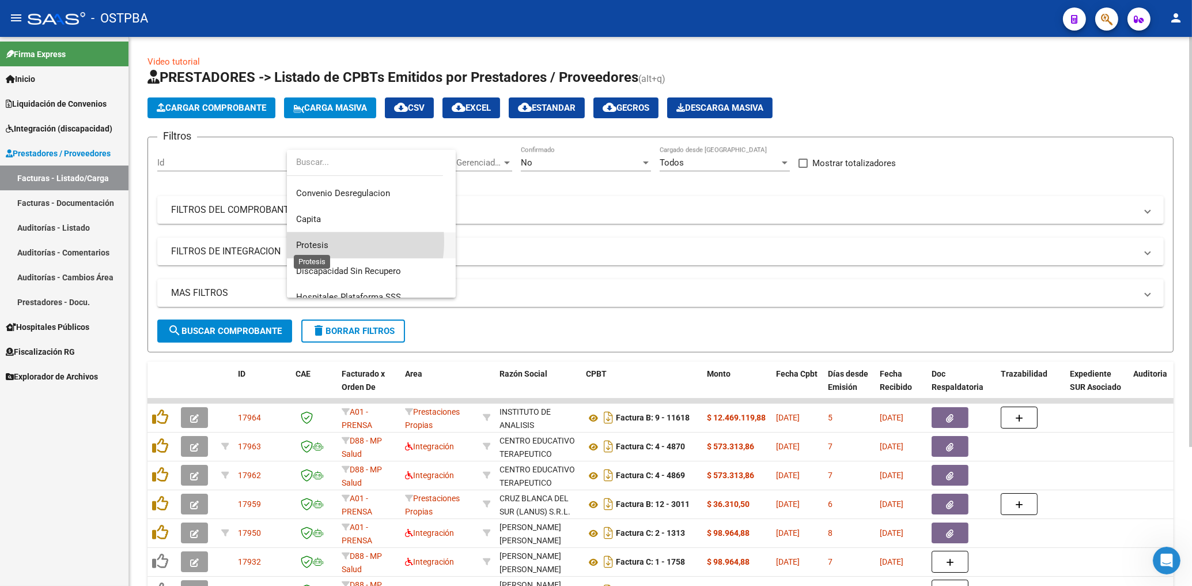
drag, startPoint x: 320, startPoint y: 244, endPoint x: 401, endPoint y: 225, distance: 83.3
click at [321, 243] on span "Protesis" at bounding box center [312, 245] width 32 height 10
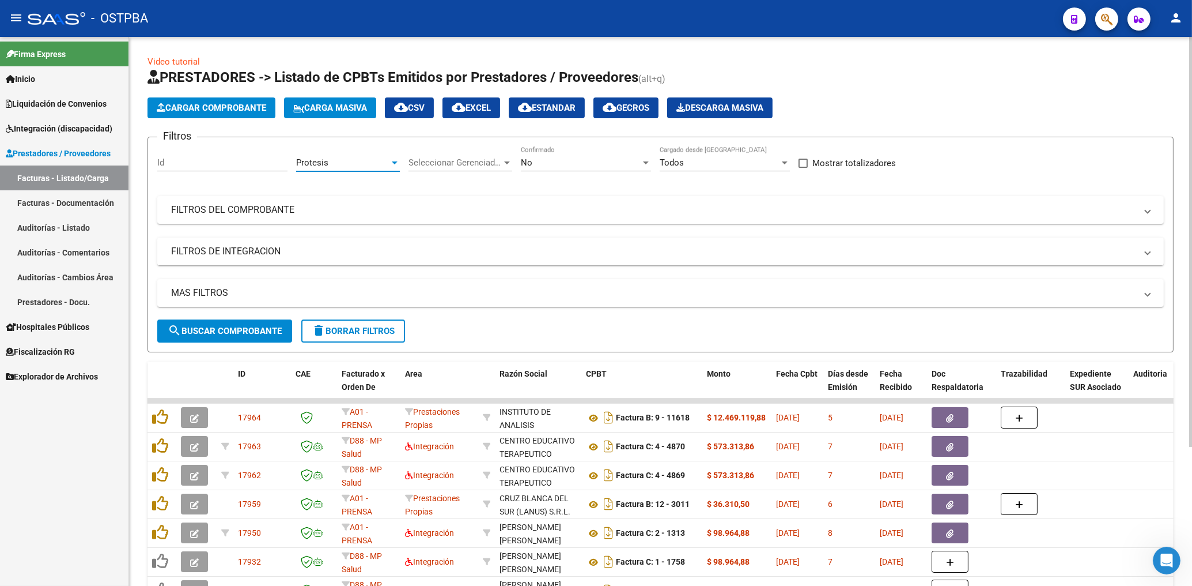
click at [542, 165] on div "No" at bounding box center [581, 162] width 120 height 10
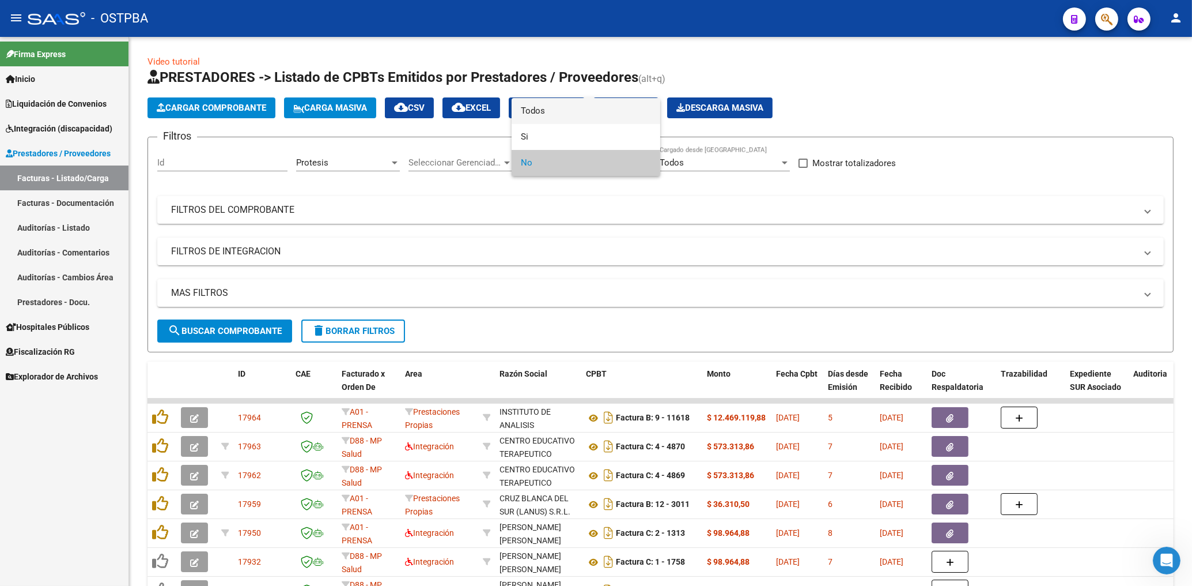
click at [534, 112] on span "Todos" at bounding box center [586, 111] width 130 height 26
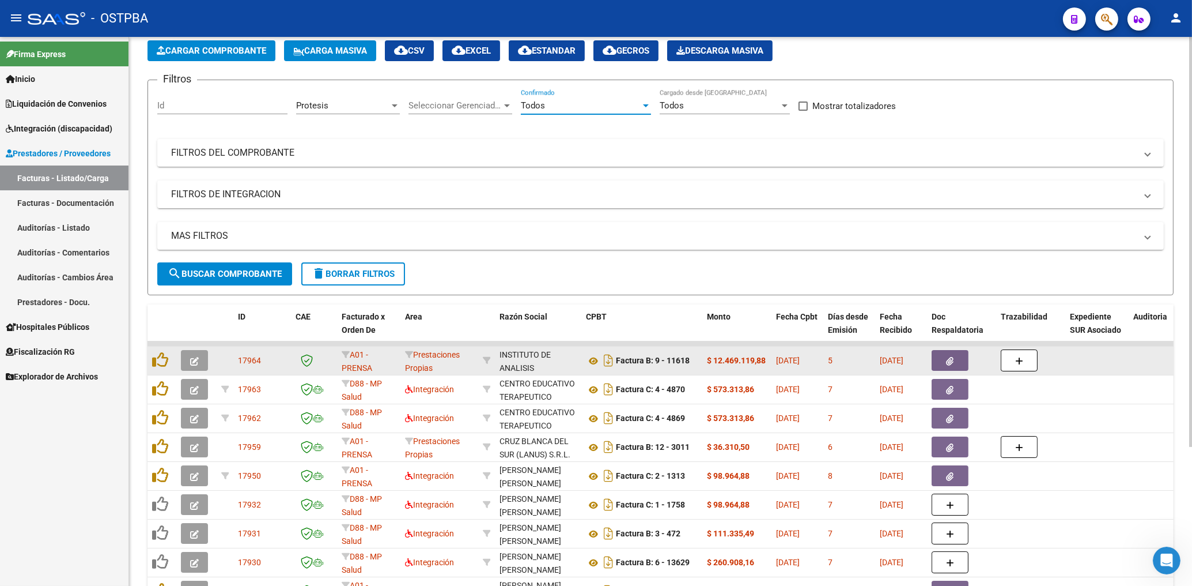
scroll to position [185, 0]
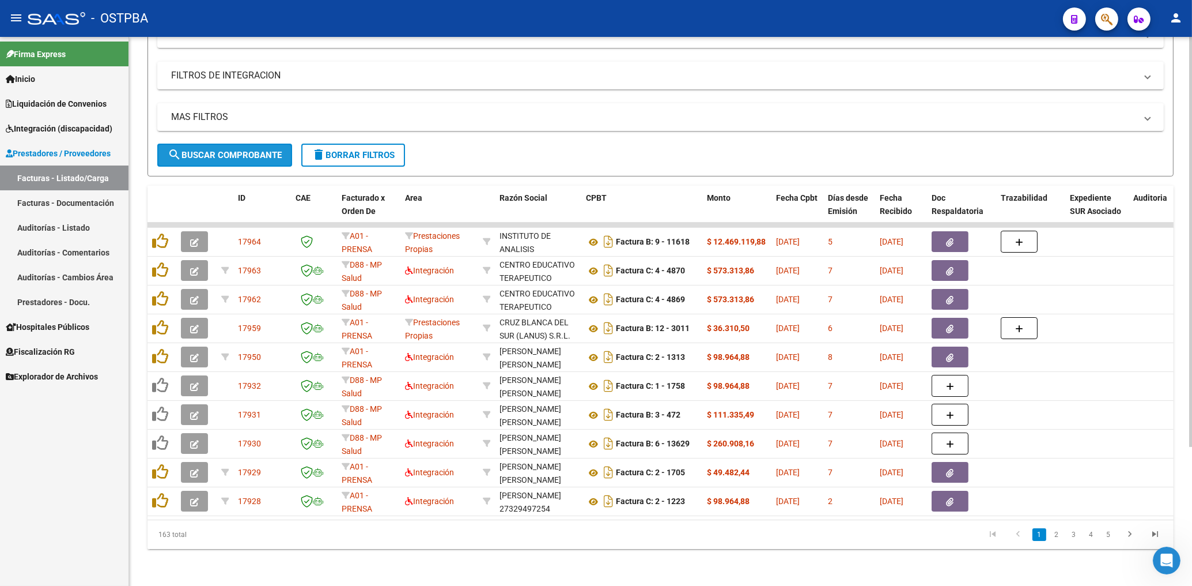
click at [262, 144] on button "search Buscar Comprobante" at bounding box center [224, 155] width 135 height 23
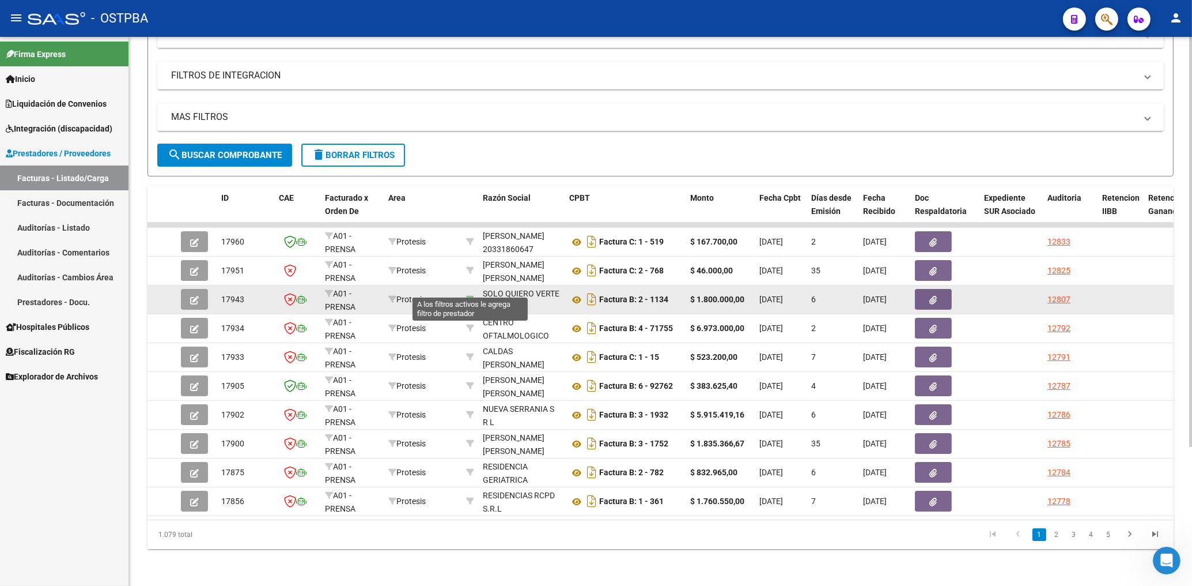
click at [469, 295] on icon at bounding box center [470, 299] width 8 height 8
type input "30714748072"
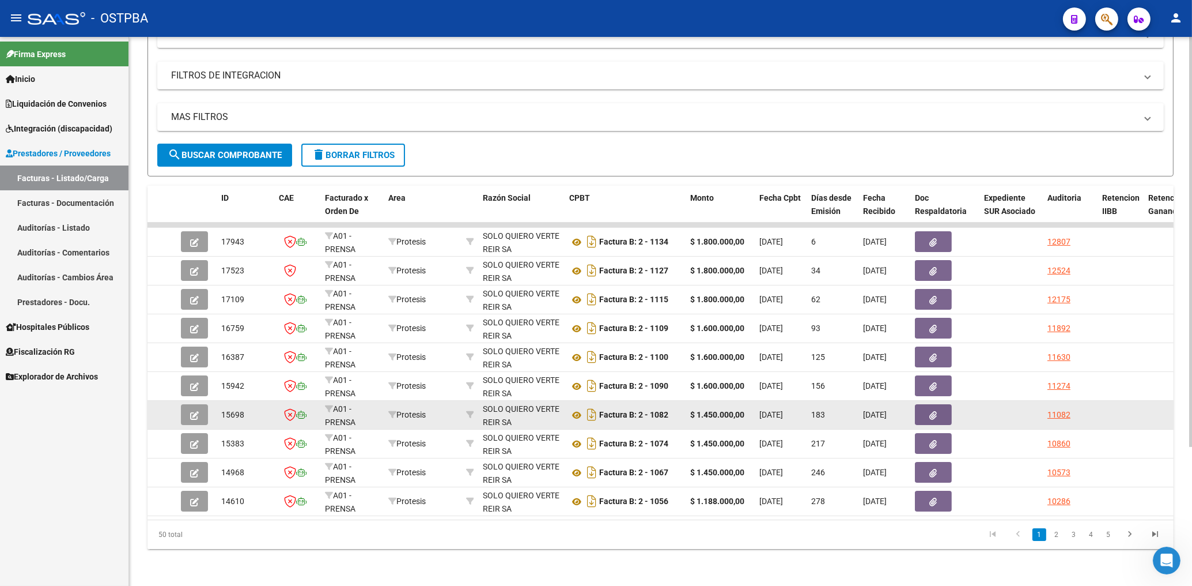
click at [935, 411] on icon "button" at bounding box center [933, 415] width 7 height 9
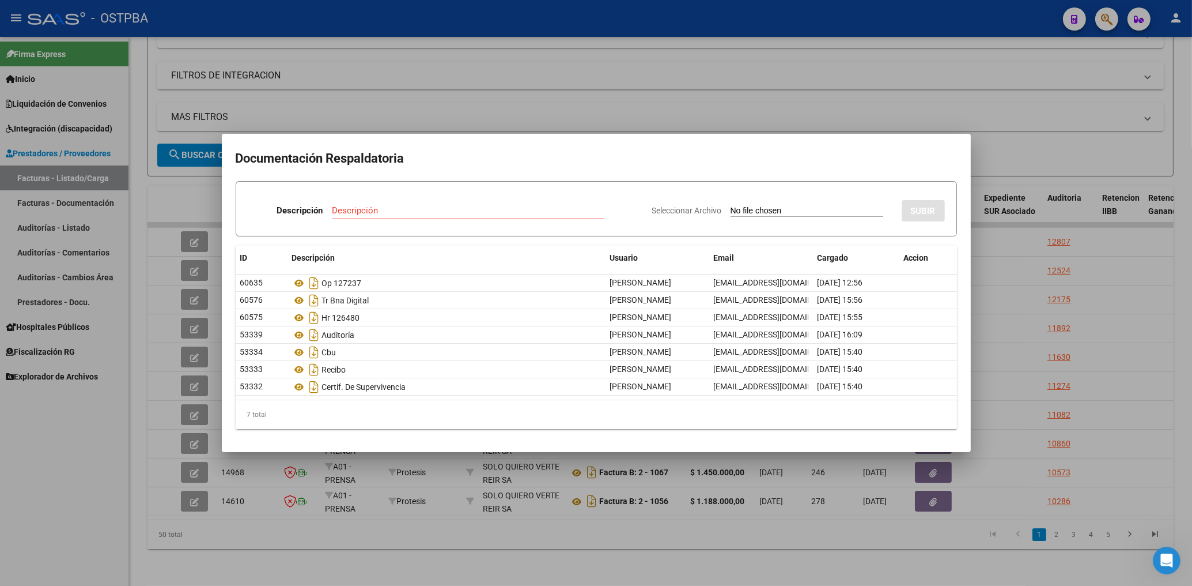
click at [893, 92] on div at bounding box center [596, 293] width 1192 height 586
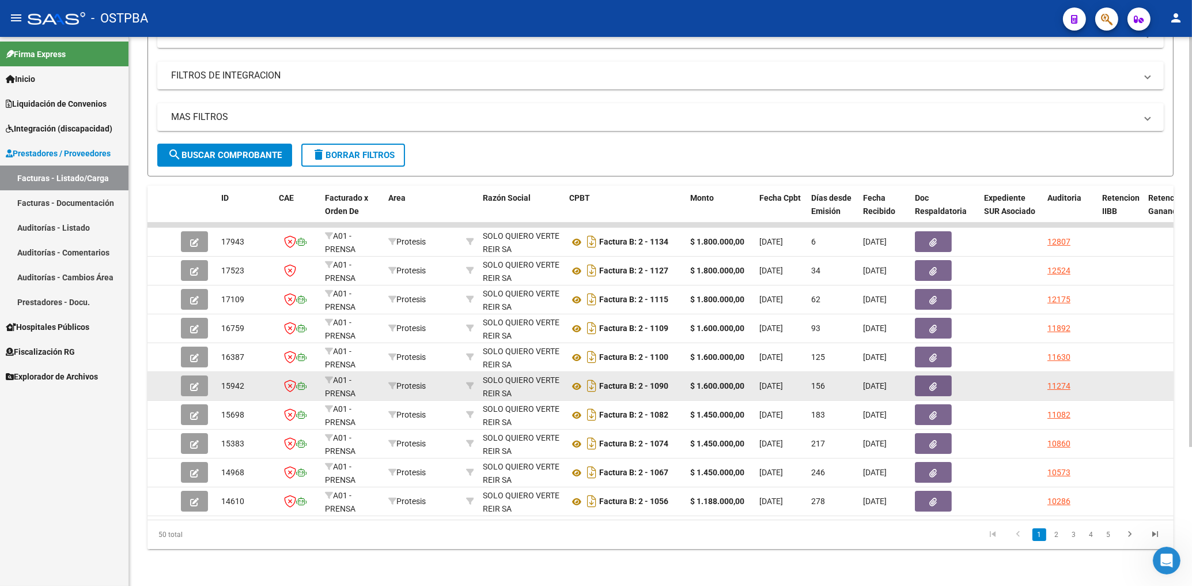
click at [929, 377] on button "button" at bounding box center [933, 385] width 37 height 21
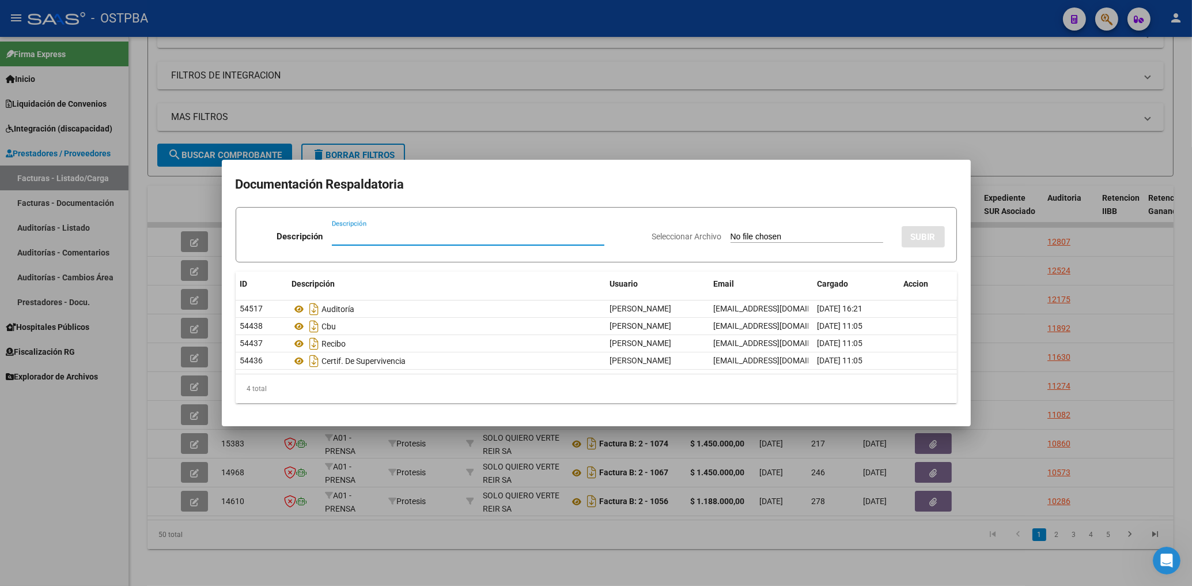
click at [815, 153] on div at bounding box center [596, 293] width 1192 height 586
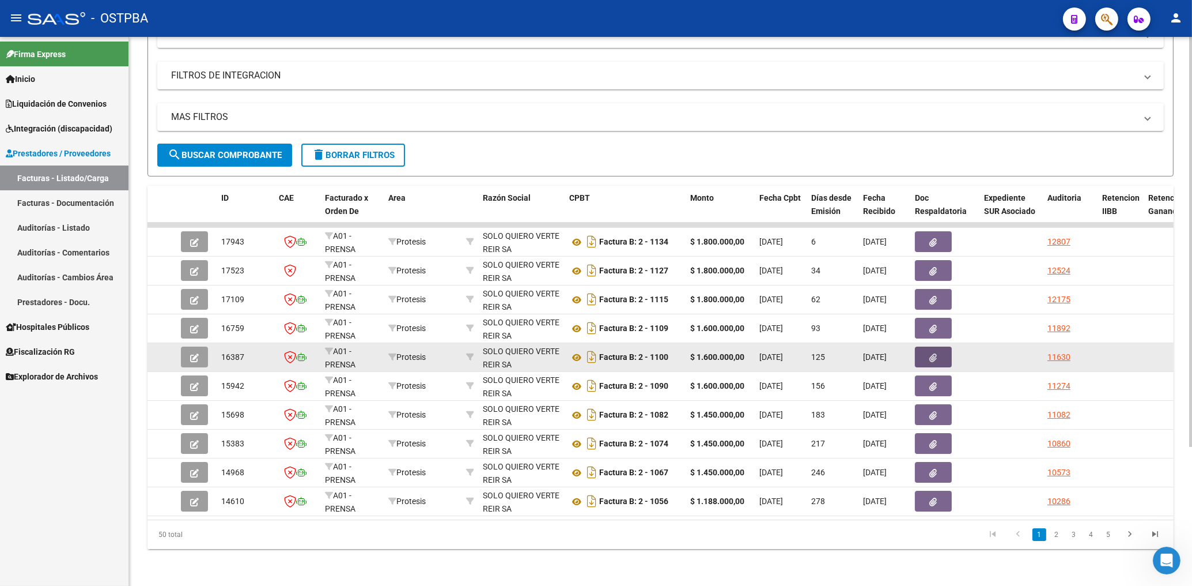
click at [933, 346] on button "button" at bounding box center [933, 356] width 37 height 21
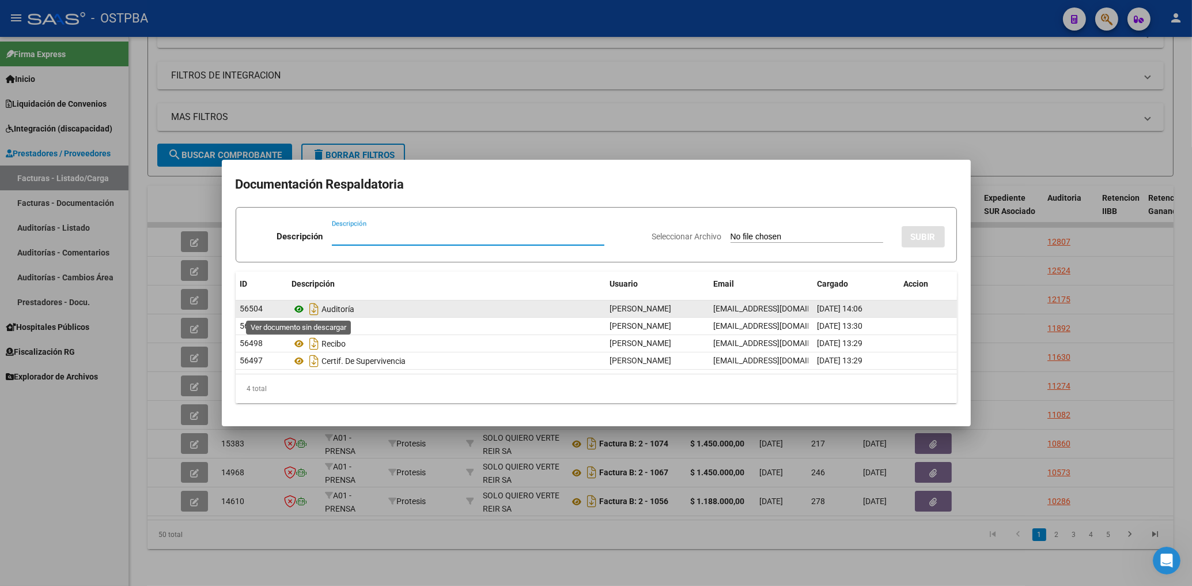
click at [298, 308] on icon at bounding box center [299, 309] width 15 height 14
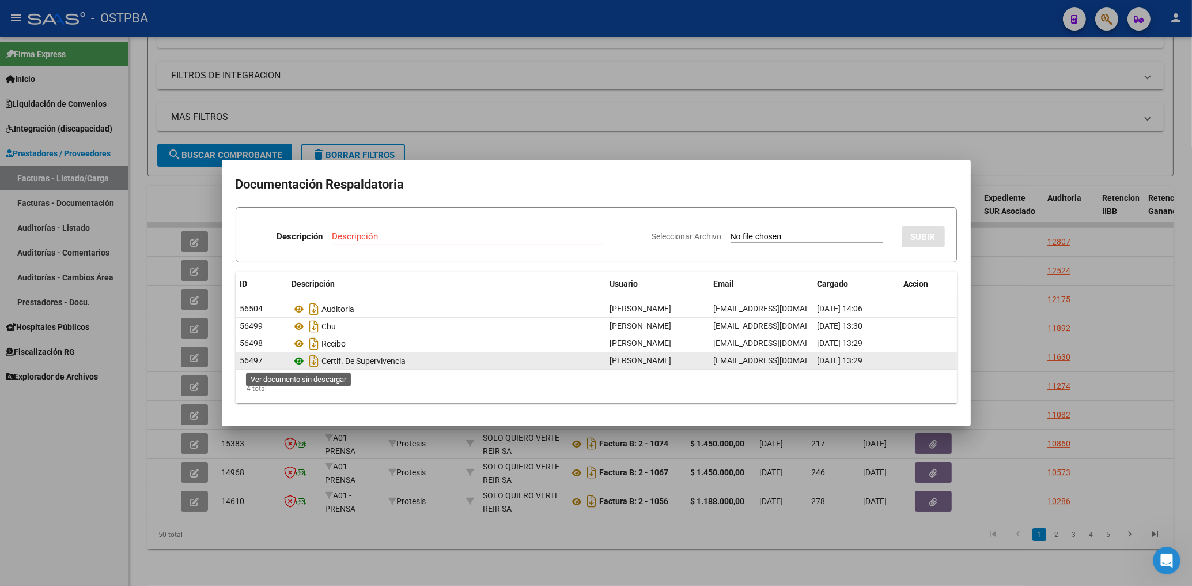
click at [294, 360] on icon at bounding box center [299, 361] width 15 height 14
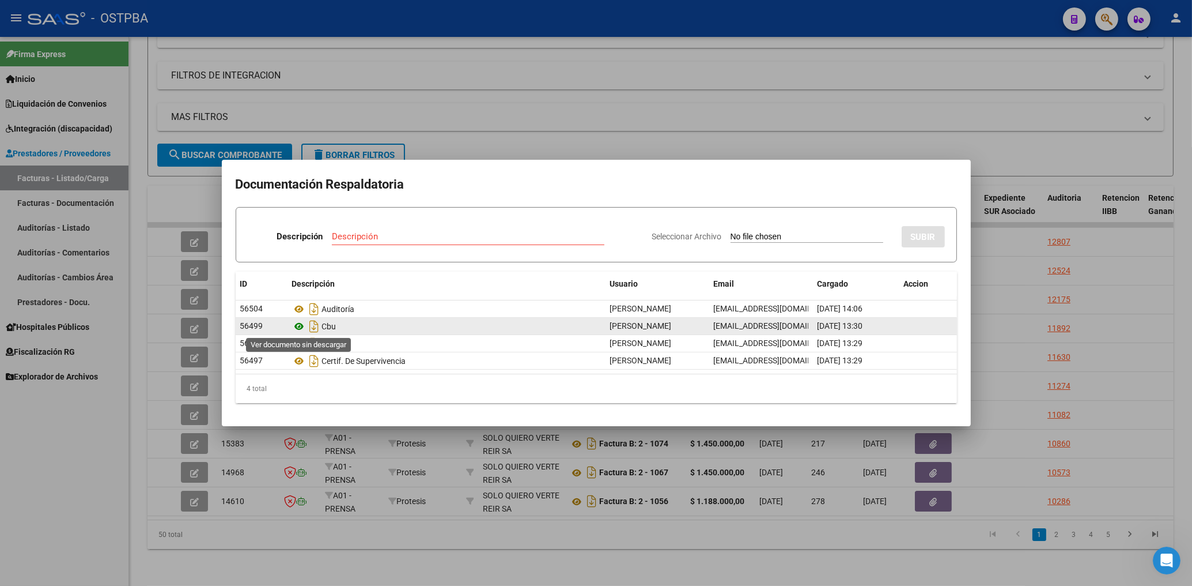
click at [297, 327] on icon at bounding box center [299, 326] width 15 height 14
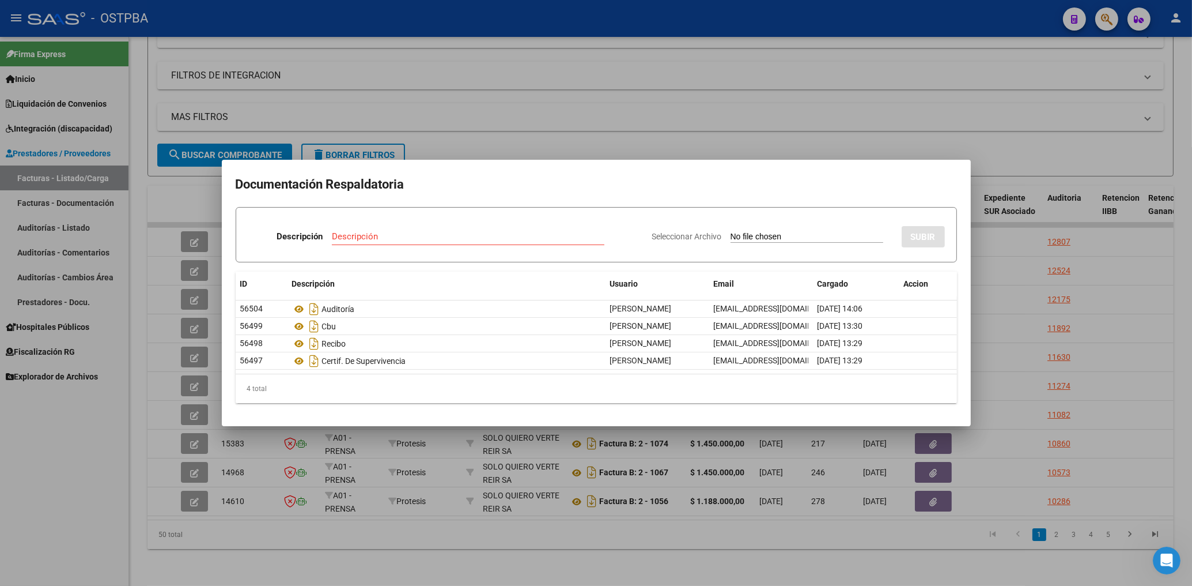
click at [548, 136] on div at bounding box center [596, 293] width 1192 height 586
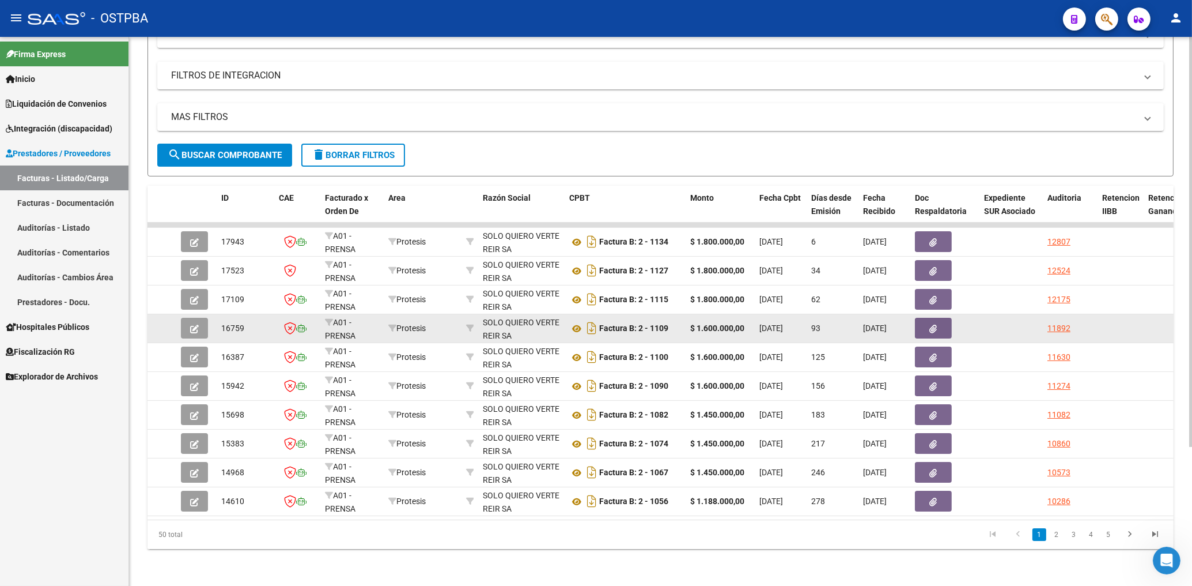
click at [198, 324] on icon "button" at bounding box center [194, 328] width 9 height 9
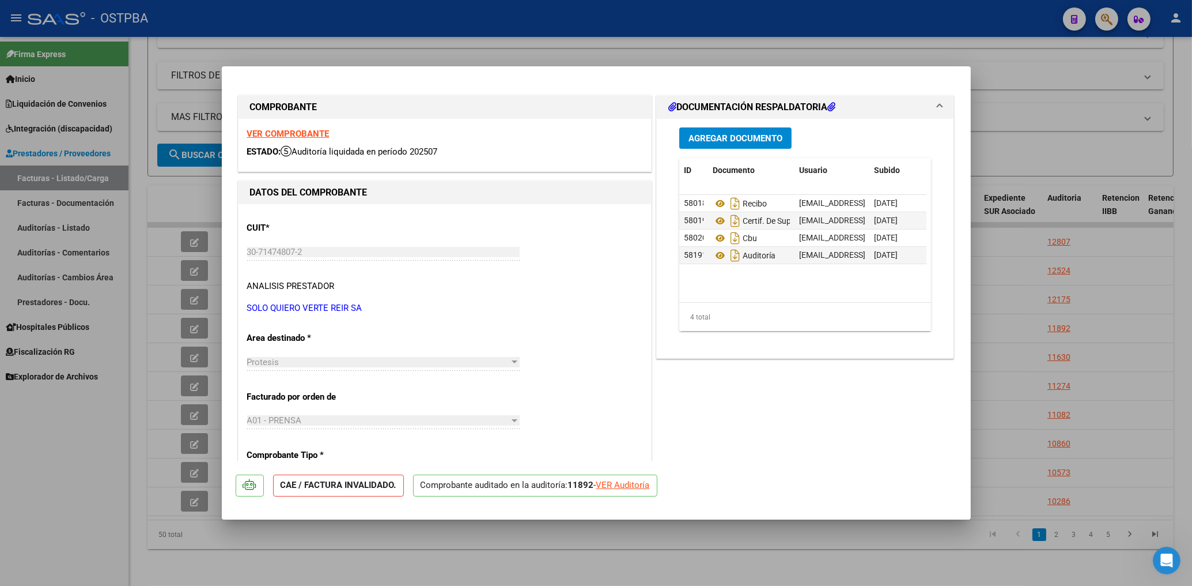
click at [319, 134] on strong "VER COMPROBANTE" at bounding box center [288, 134] width 82 height 10
click at [573, 41] on div at bounding box center [596, 293] width 1192 height 586
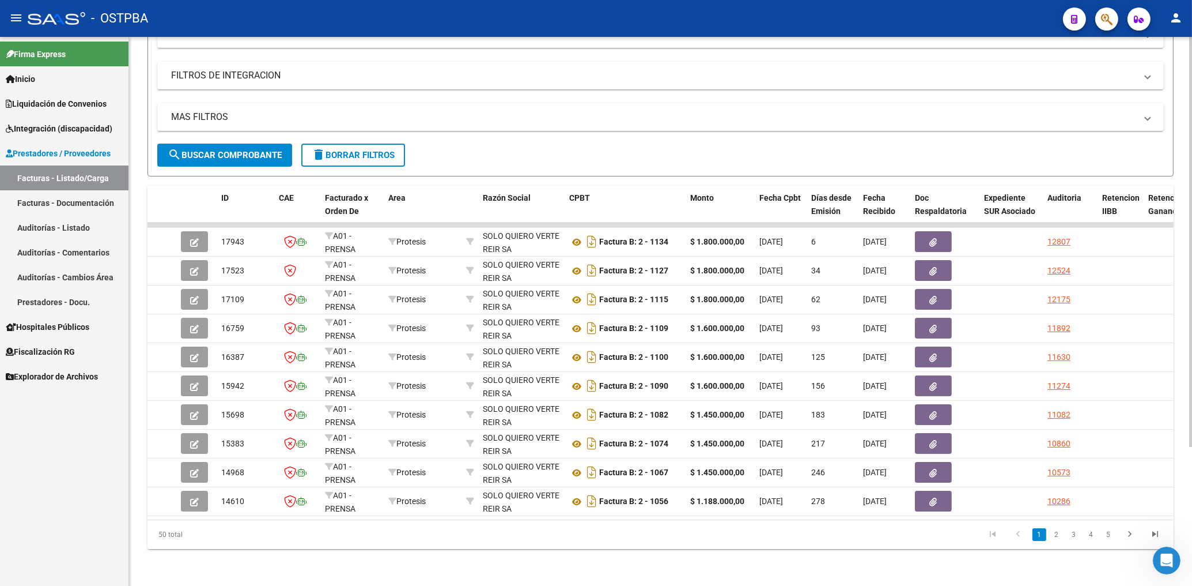
click at [917, 124] on div "MAS FILTROS Todos Con Doc. Respaldatoria Todos Con Trazabilidad Todos Asociado …" at bounding box center [660, 123] width 1007 height 40
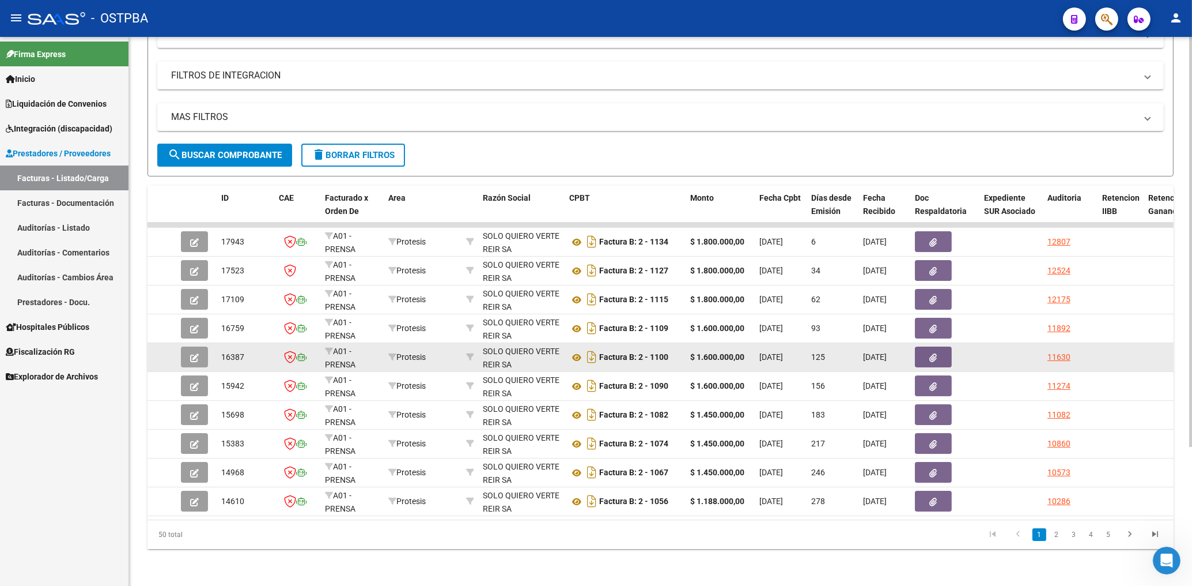
click at [929, 350] on button "button" at bounding box center [933, 356] width 37 height 21
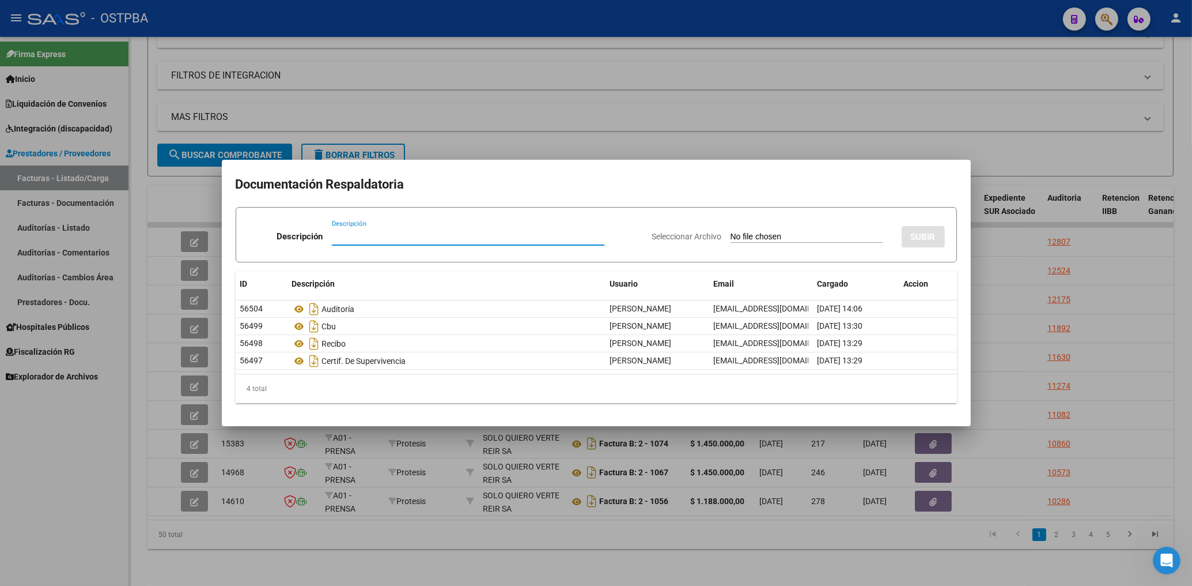
click at [643, 129] on div at bounding box center [596, 293] width 1192 height 586
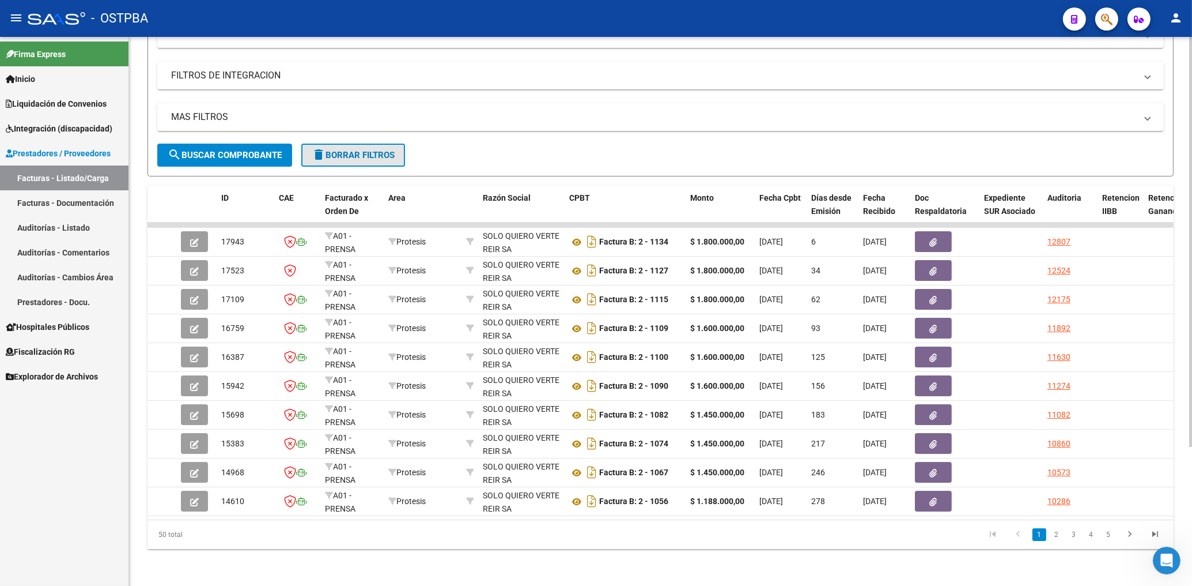
click at [369, 153] on button "delete Borrar Filtros" at bounding box center [353, 155] width 104 height 23
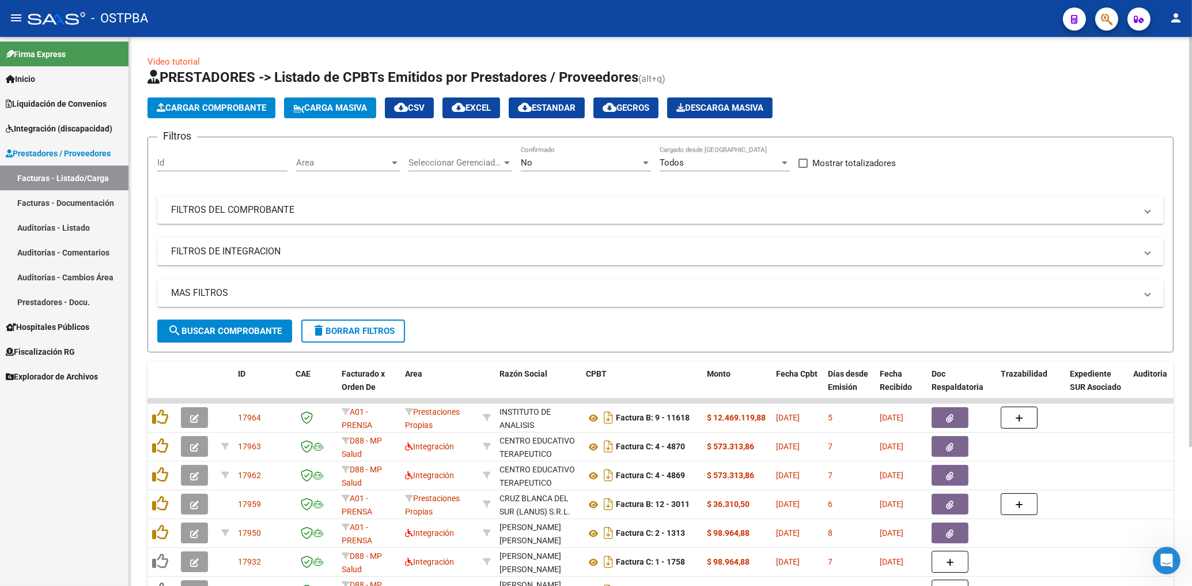
click at [327, 160] on span "Area" at bounding box center [342, 162] width 93 height 10
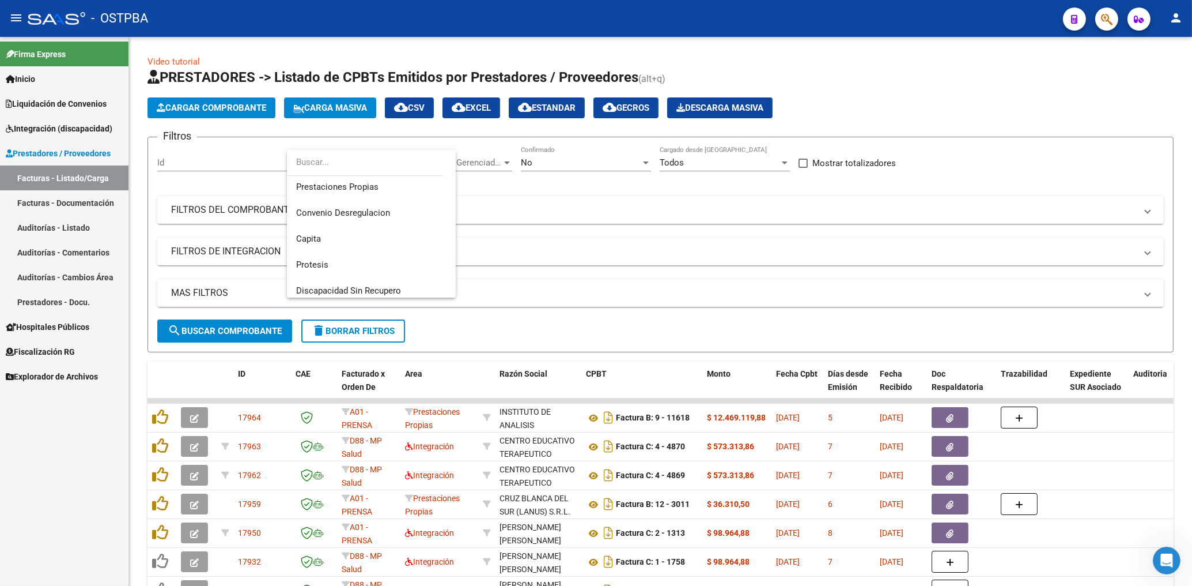
scroll to position [190, 0]
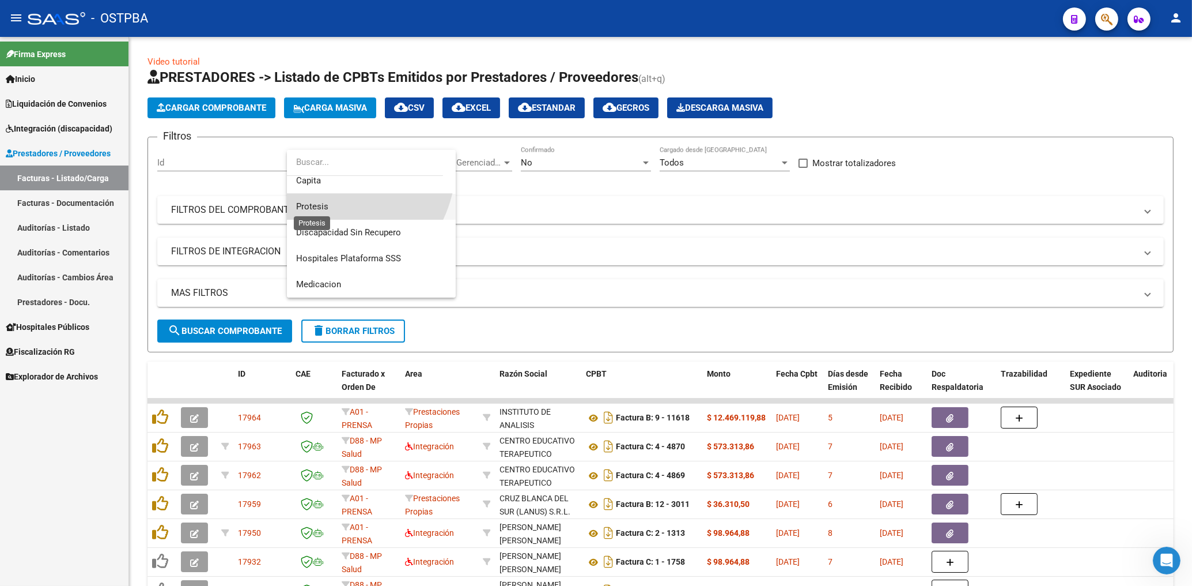
click at [318, 202] on span "Protesis" at bounding box center [312, 206] width 32 height 10
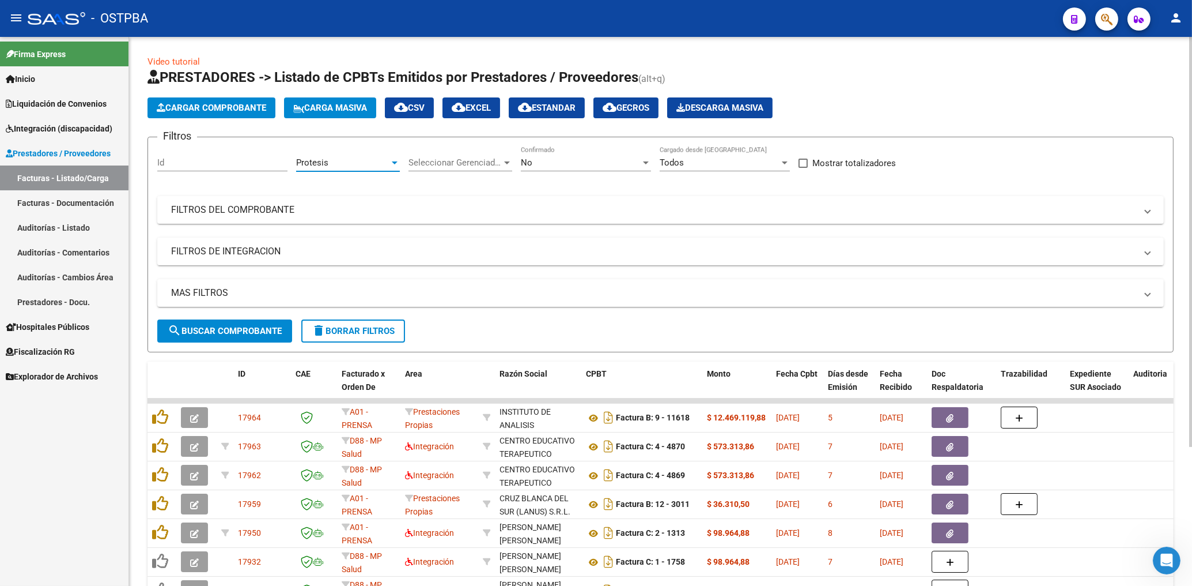
click at [563, 164] on div "No" at bounding box center [581, 162] width 120 height 10
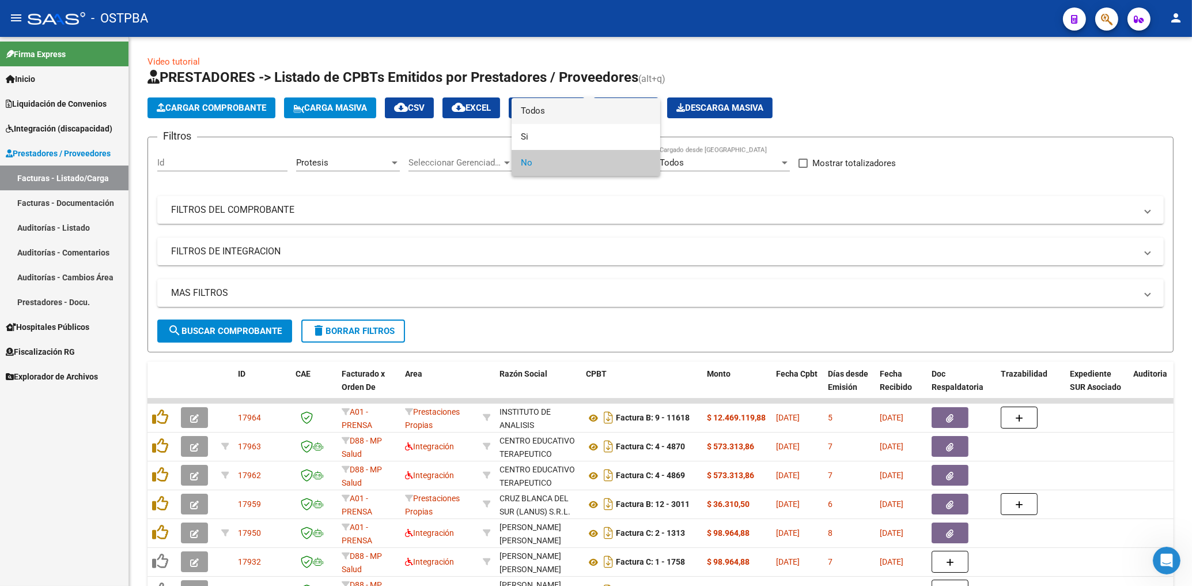
click at [531, 112] on span "Todos" at bounding box center [586, 111] width 130 height 26
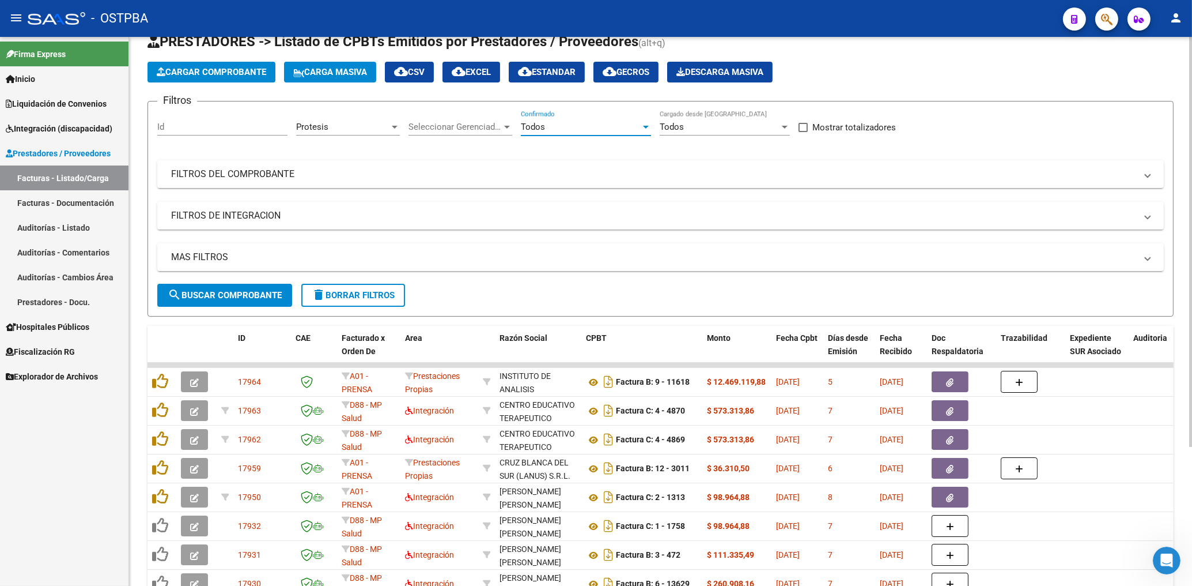
scroll to position [123, 0]
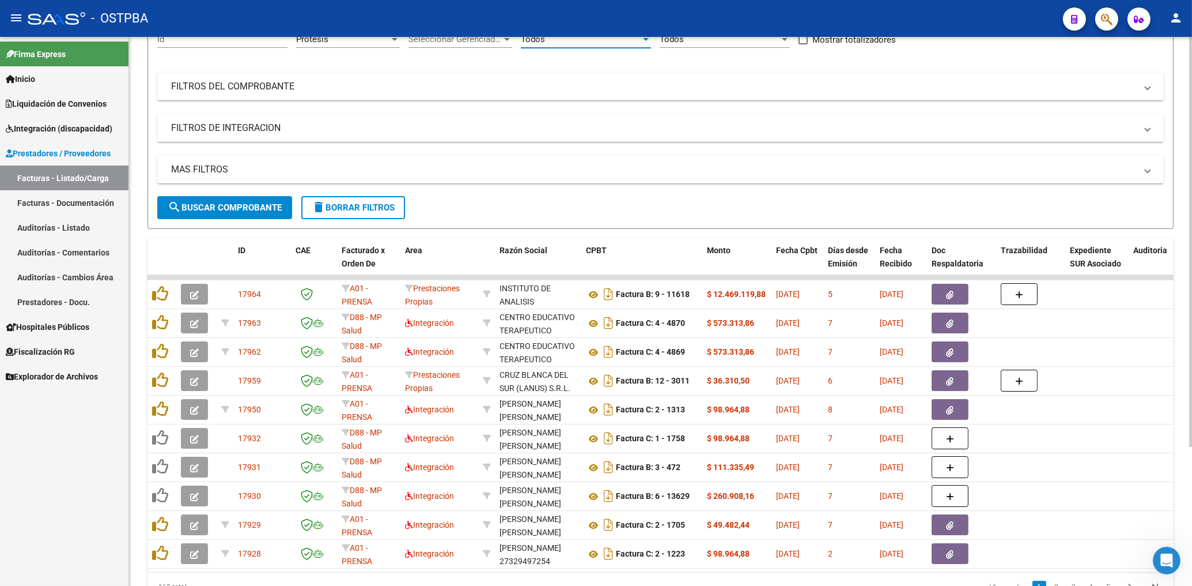
click at [270, 206] on span "search Buscar Comprobante" at bounding box center [225, 207] width 114 height 10
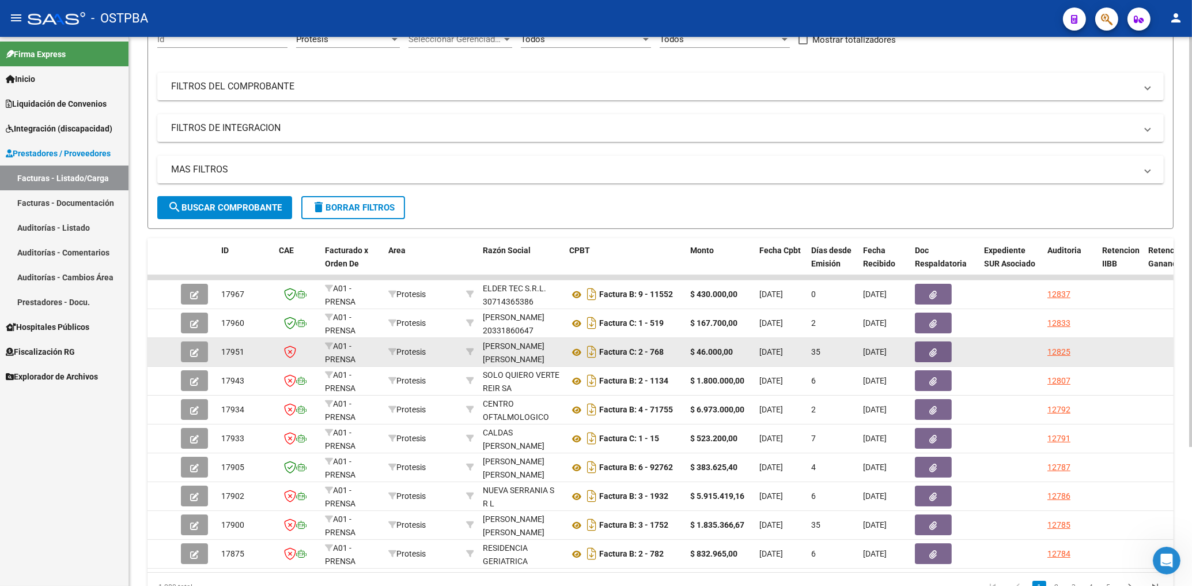
scroll to position [185, 0]
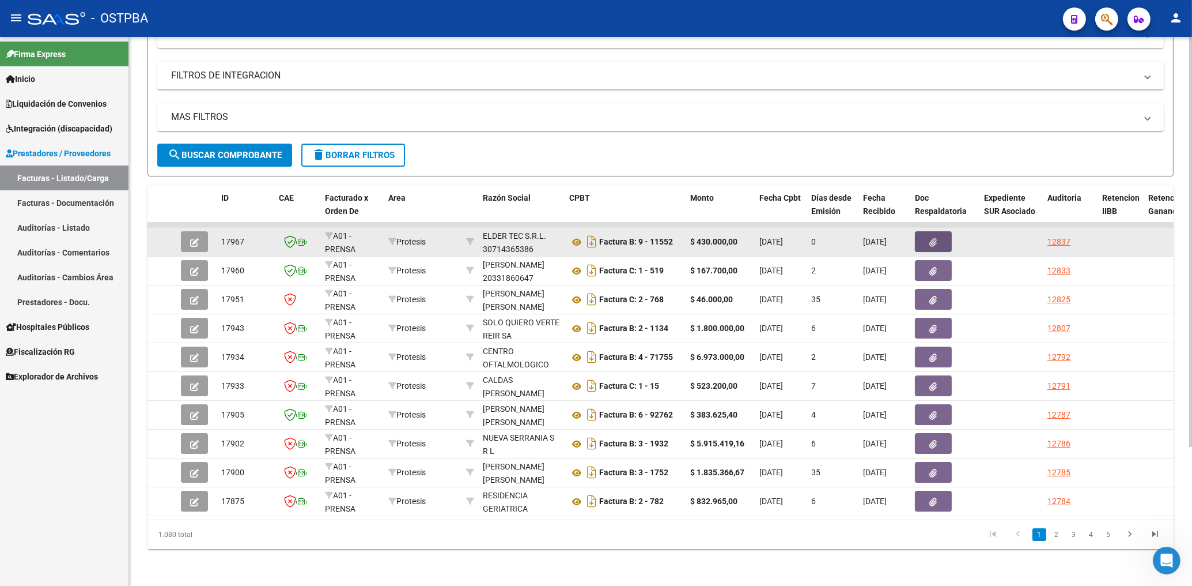
click at [941, 233] on button "button" at bounding box center [933, 241] width 37 height 21
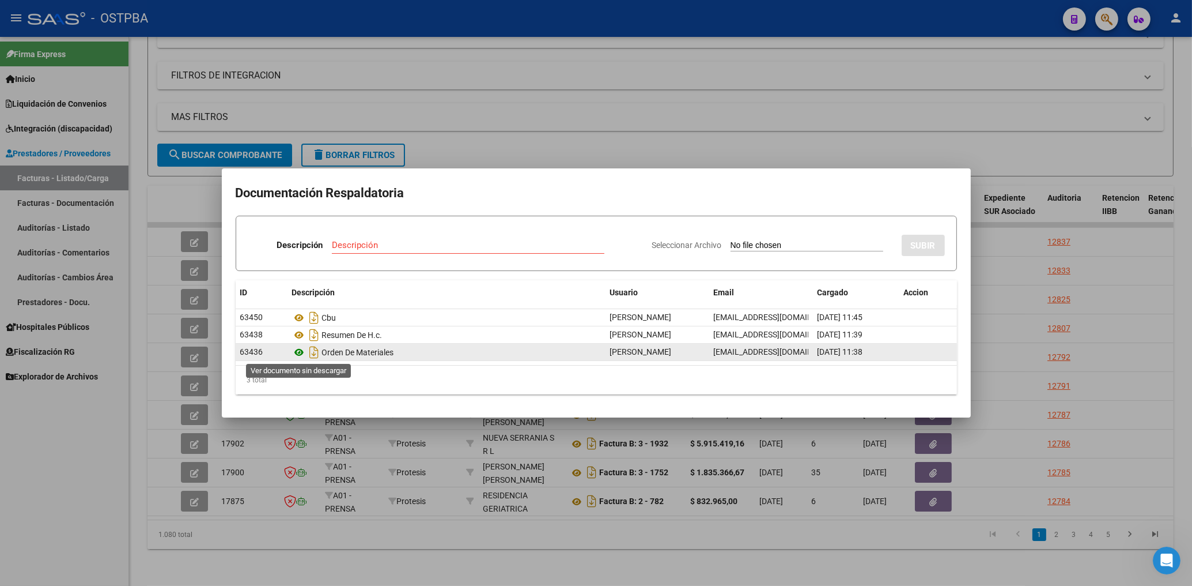
click at [298, 354] on icon at bounding box center [299, 352] width 15 height 14
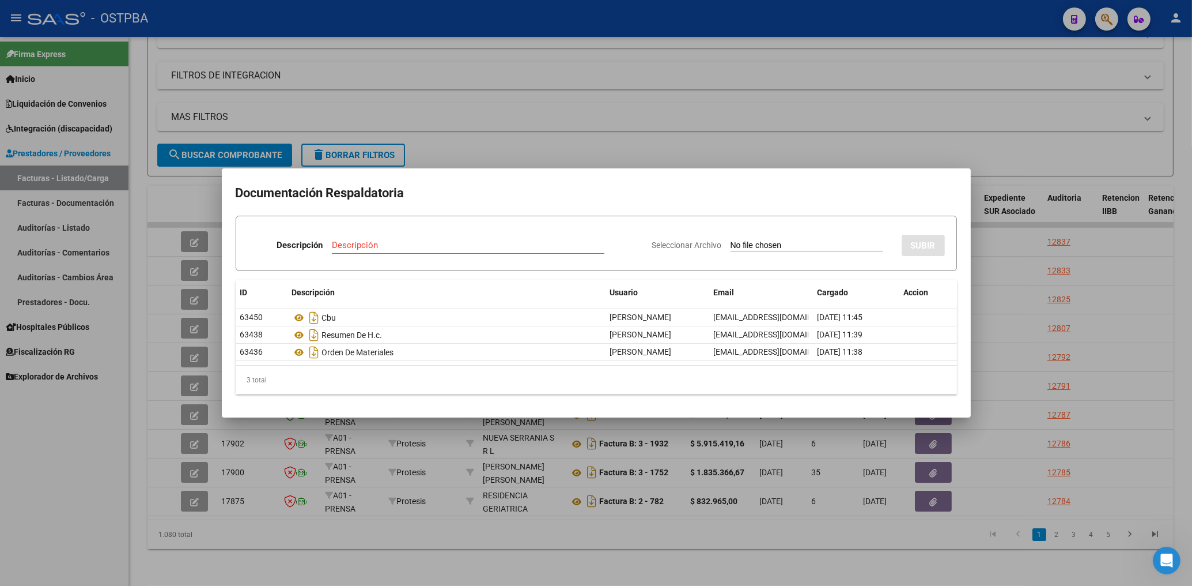
click at [579, 147] on div at bounding box center [596, 293] width 1192 height 586
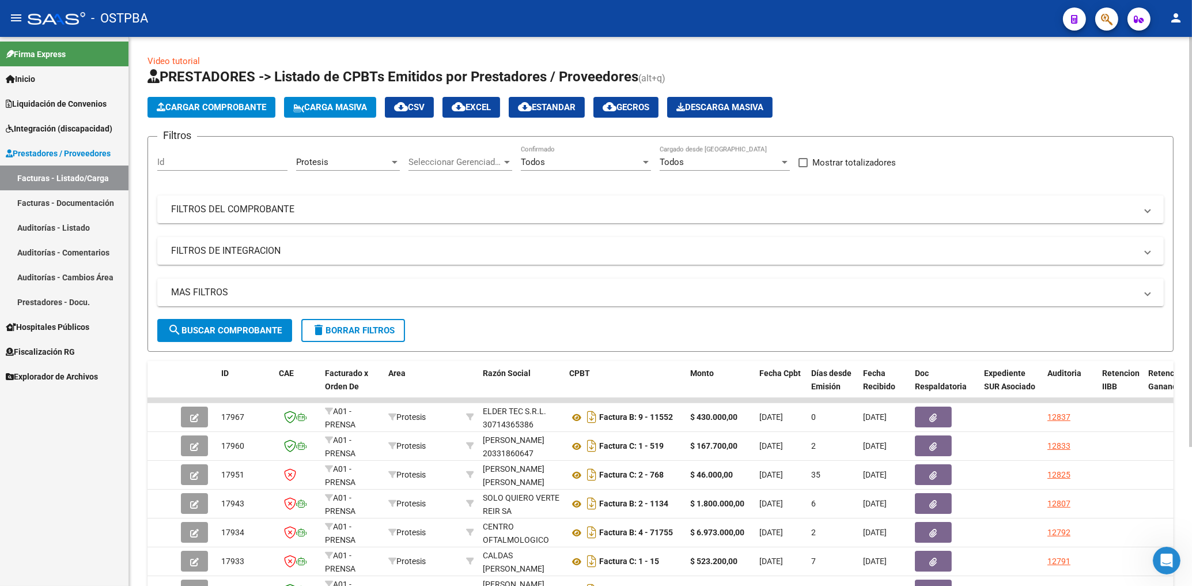
scroll to position [0, 0]
click at [371, 330] on span "delete Borrar Filtros" at bounding box center [353, 331] width 83 height 10
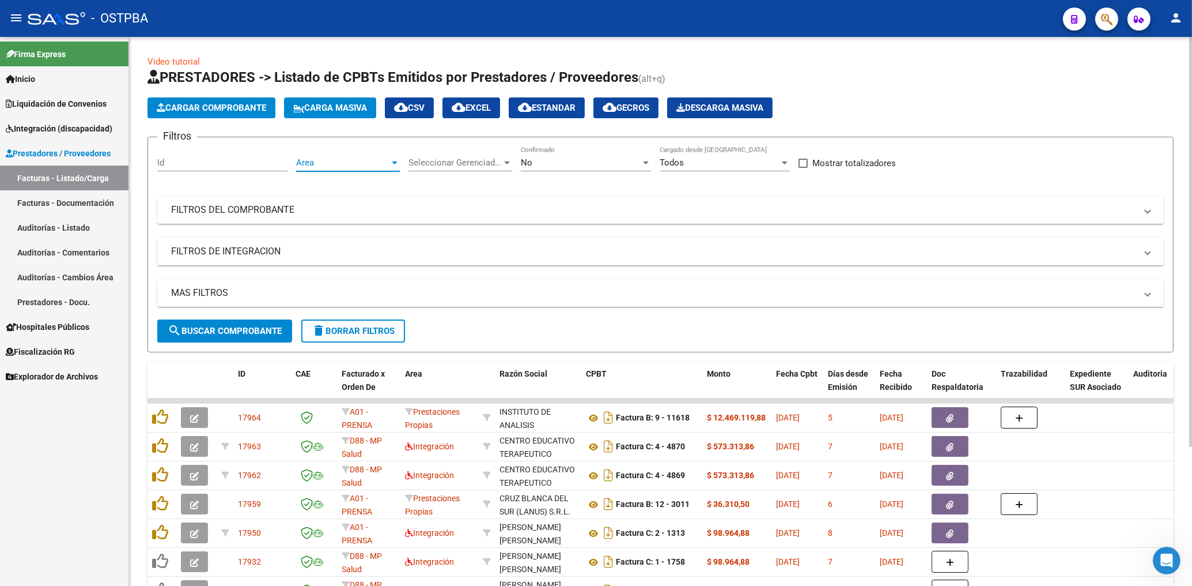
click at [331, 160] on span "Area" at bounding box center [342, 162] width 93 height 10
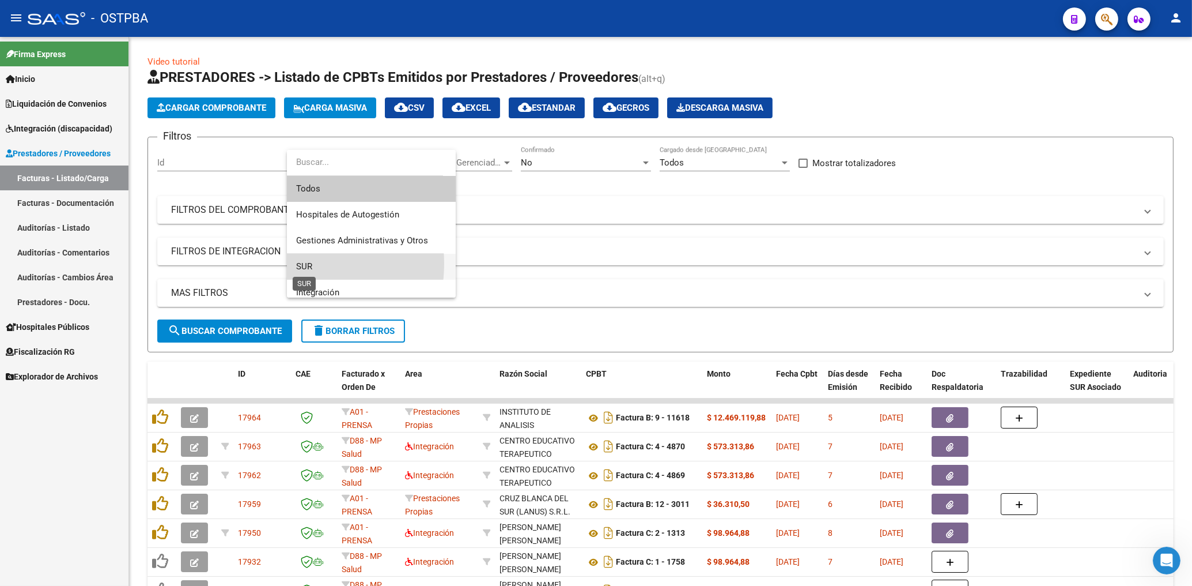
click at [300, 263] on span "SUR" at bounding box center [304, 266] width 16 height 10
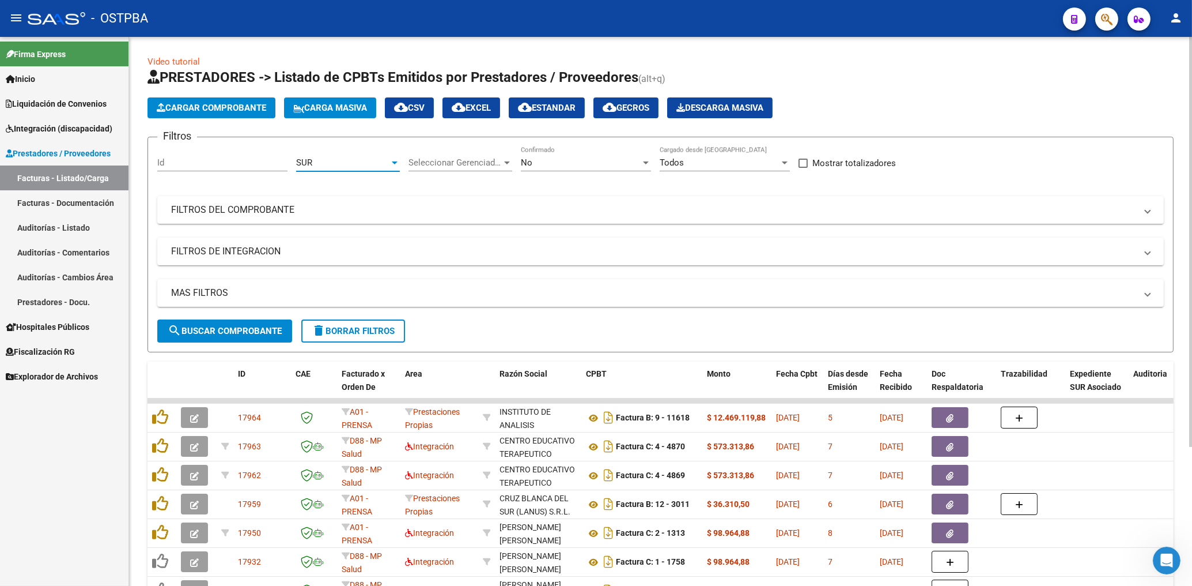
click at [542, 163] on div "No" at bounding box center [581, 162] width 120 height 10
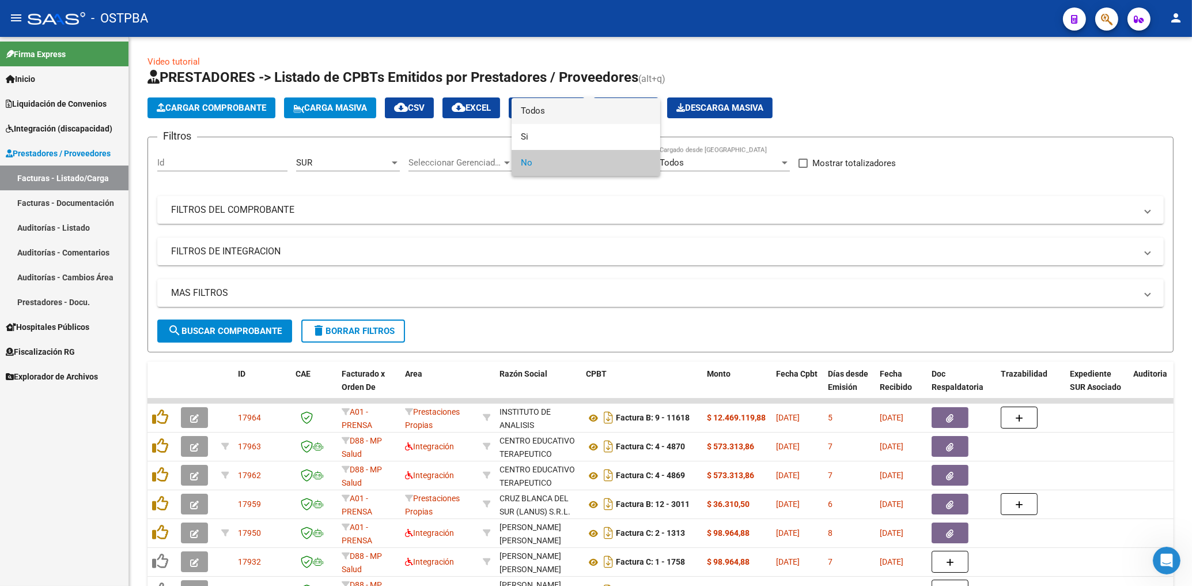
click at [533, 114] on span "Todos" at bounding box center [586, 111] width 130 height 26
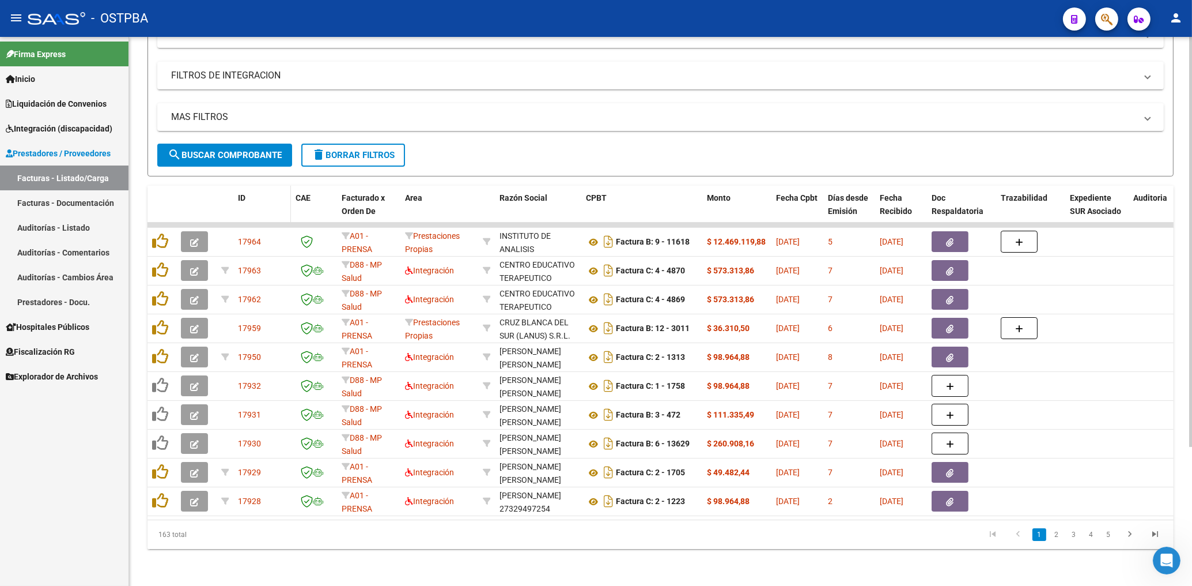
scroll to position [185, 0]
click at [255, 150] on span "search Buscar Comprobante" at bounding box center [225, 155] width 114 height 10
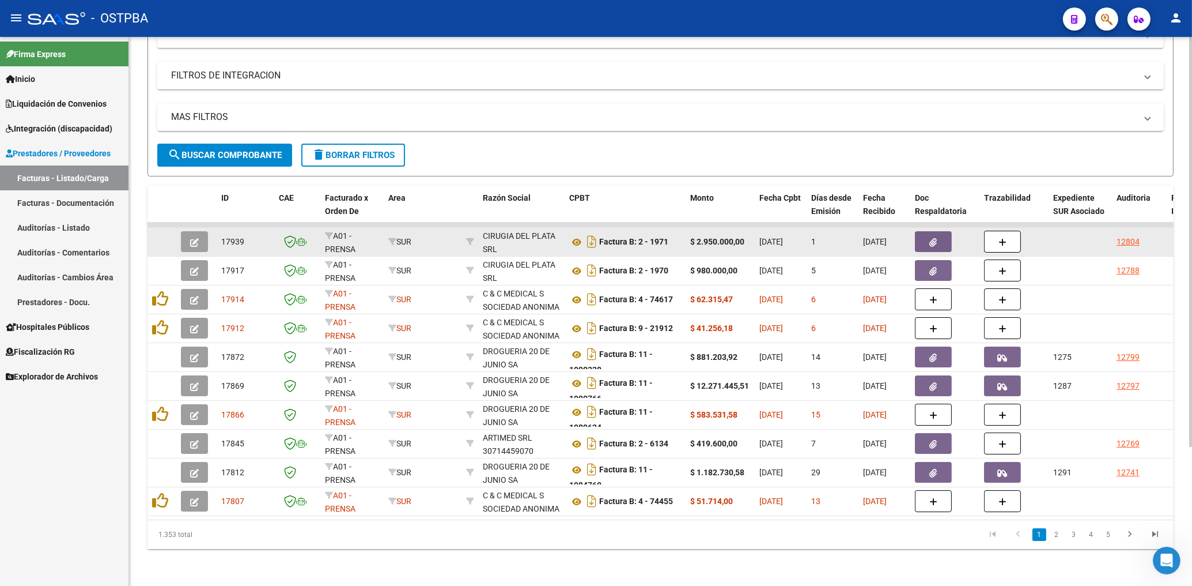
click at [934, 238] on icon "button" at bounding box center [933, 242] width 7 height 9
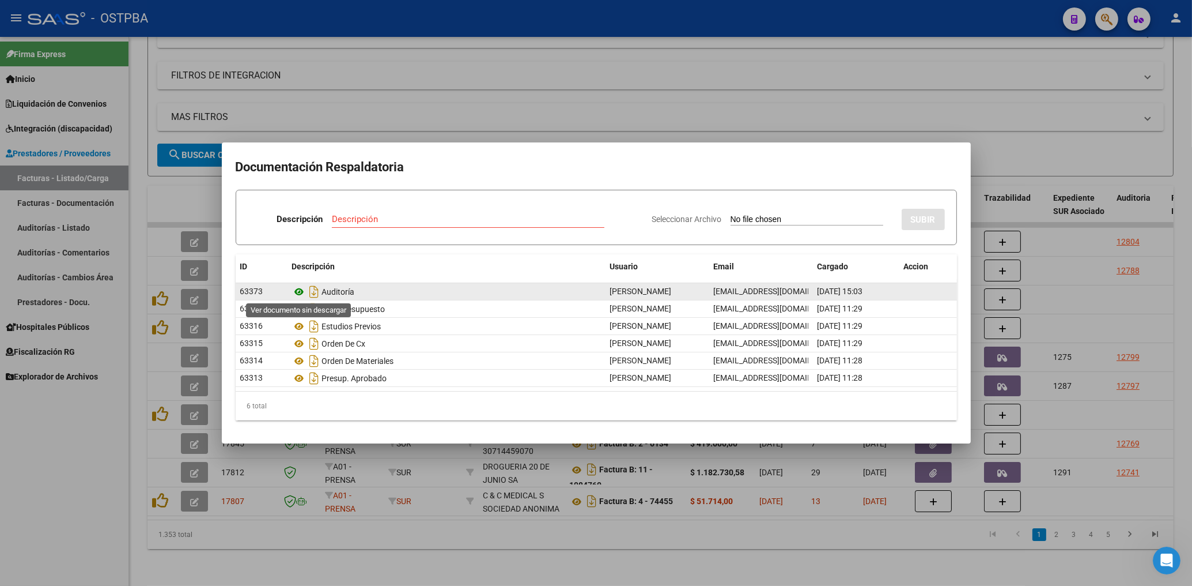
click at [302, 294] on icon at bounding box center [299, 292] width 15 height 14
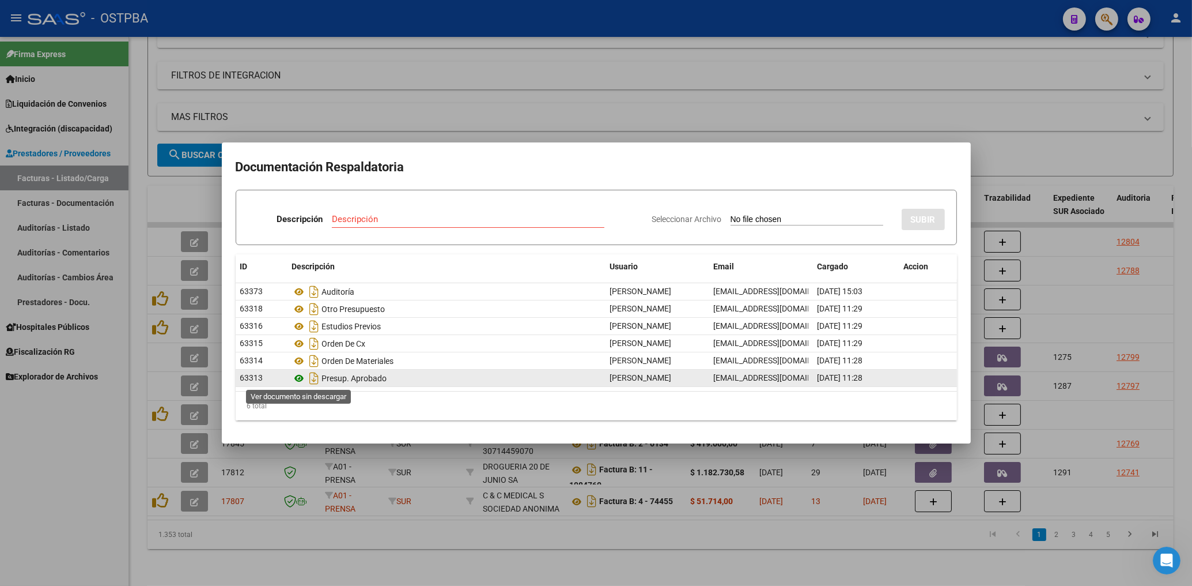
click at [300, 380] on icon at bounding box center [299, 378] width 15 height 14
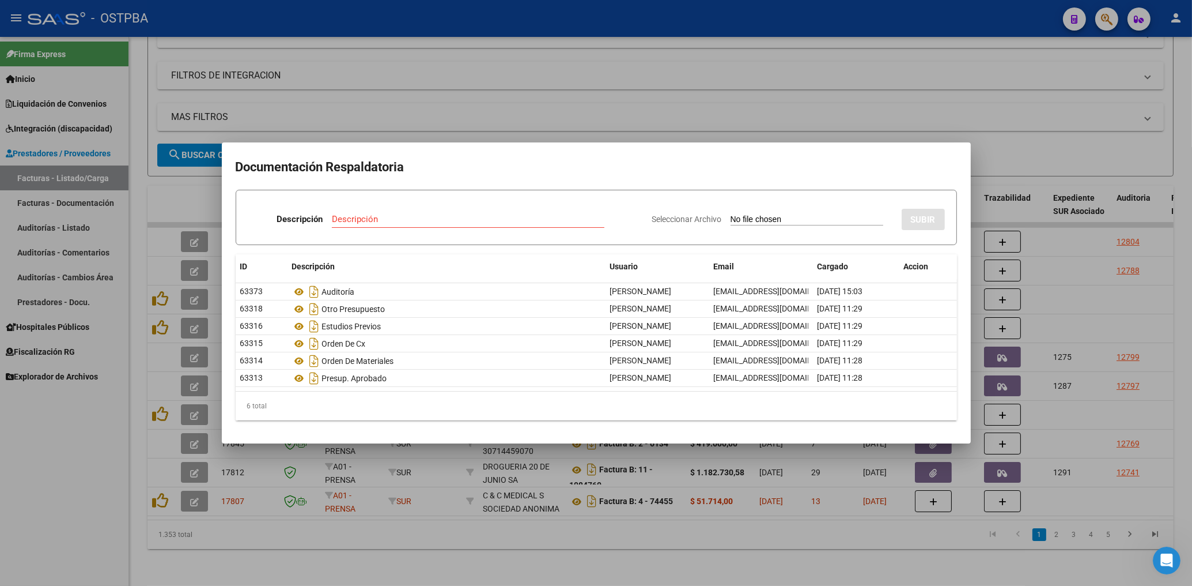
click at [515, 107] on div at bounding box center [596, 293] width 1192 height 586
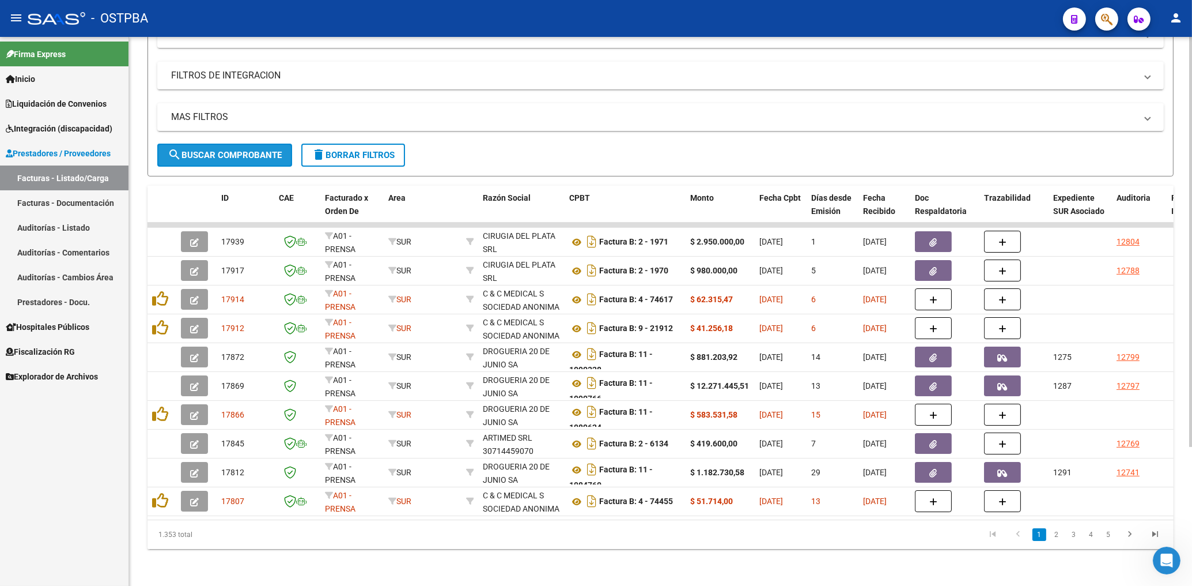
click at [227, 150] on span "search Buscar Comprobante" at bounding box center [225, 155] width 114 height 10
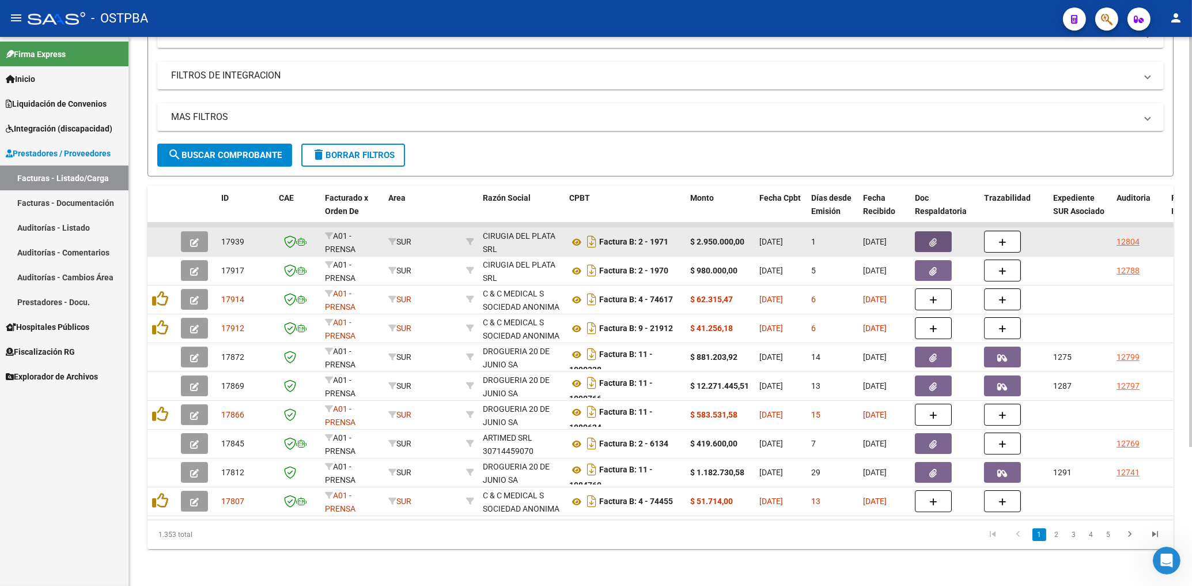
click at [933, 238] on icon "button" at bounding box center [933, 242] width 7 height 9
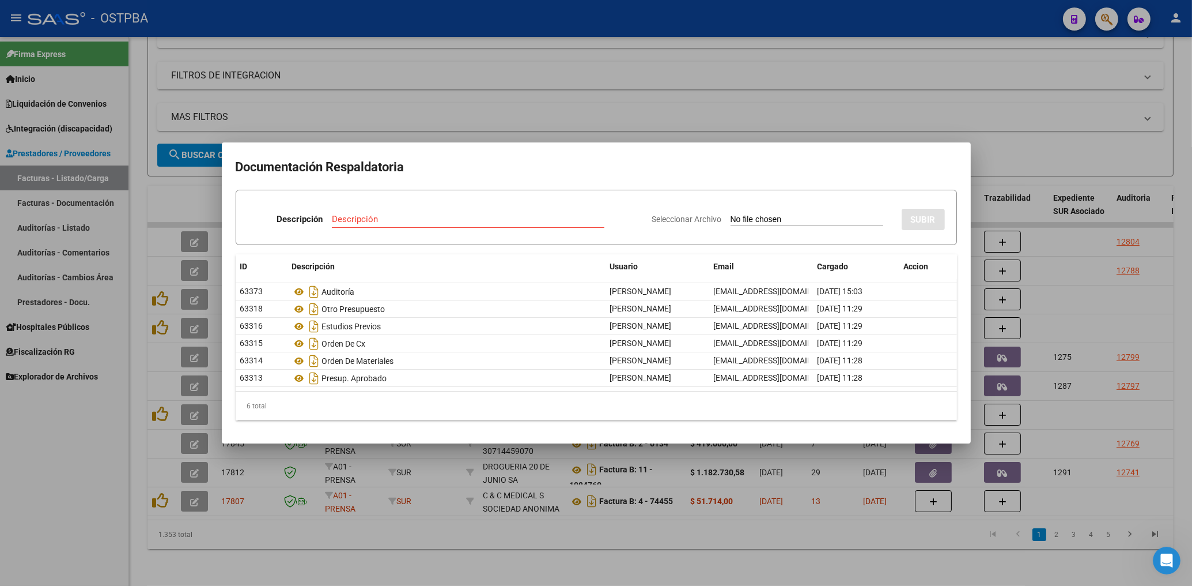
click at [414, 104] on div at bounding box center [596, 293] width 1192 height 586
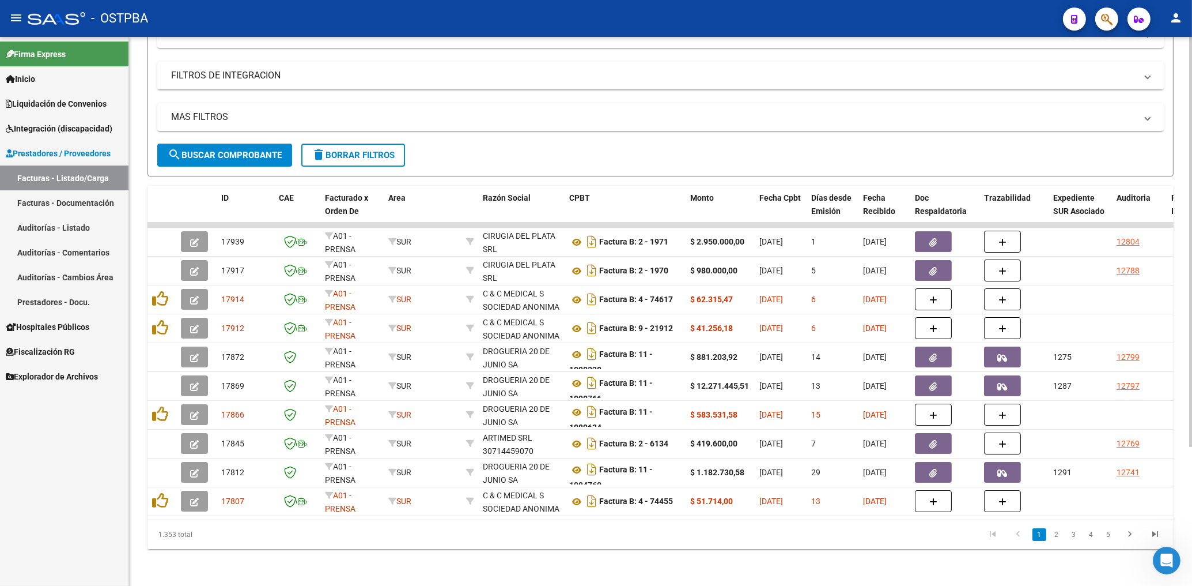
click at [233, 150] on span "search Buscar Comprobante" at bounding box center [225, 155] width 114 height 10
click at [402, 70] on mat-panel-title "FILTROS DE INTEGRACION" at bounding box center [653, 75] width 965 height 13
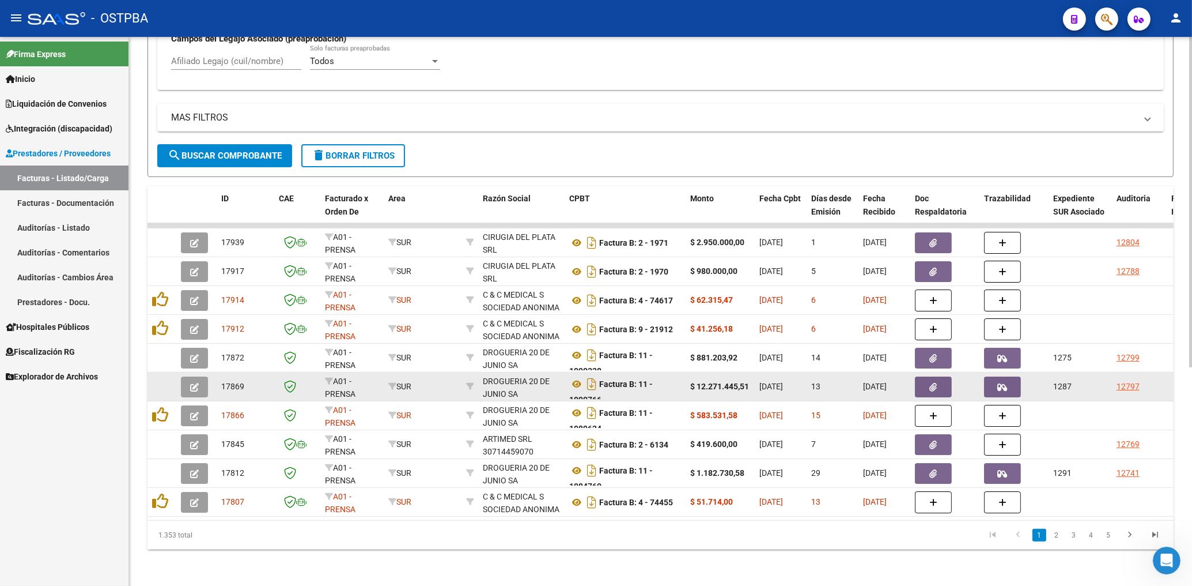
scroll to position [363, 0]
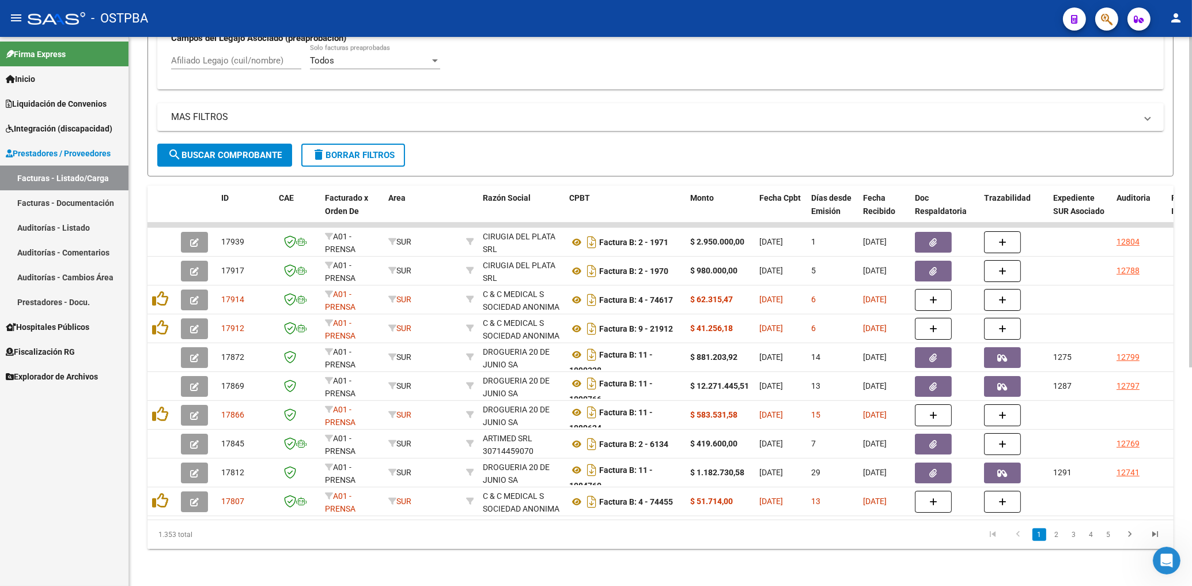
click at [414, 66] on div "Todos Solo facturas preaprobadas" at bounding box center [375, 62] width 130 height 36
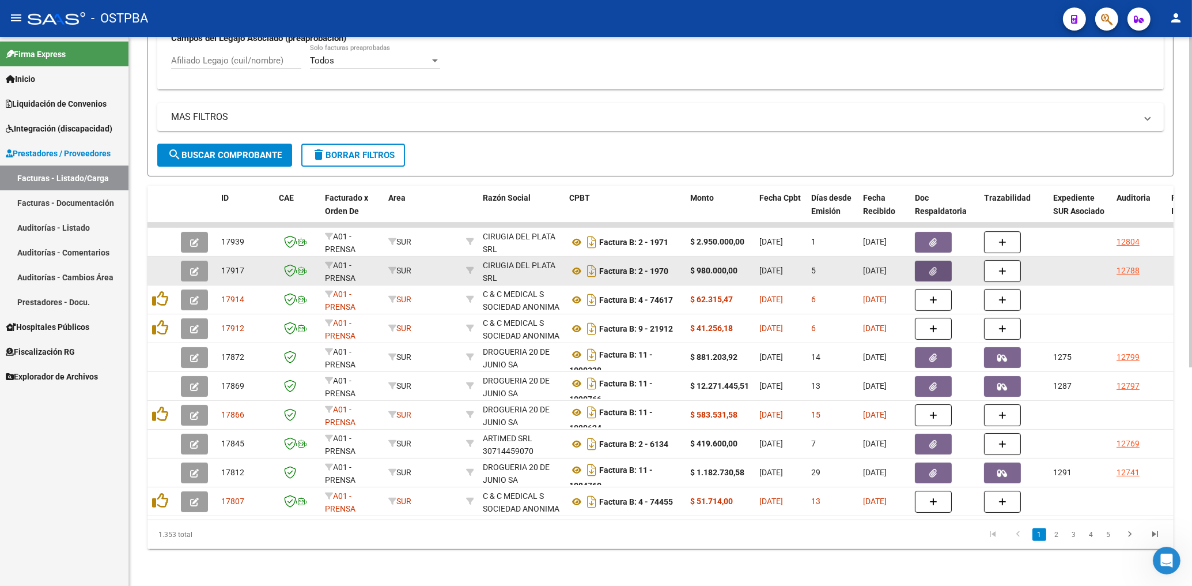
click at [934, 267] on icon "button" at bounding box center [933, 271] width 7 height 9
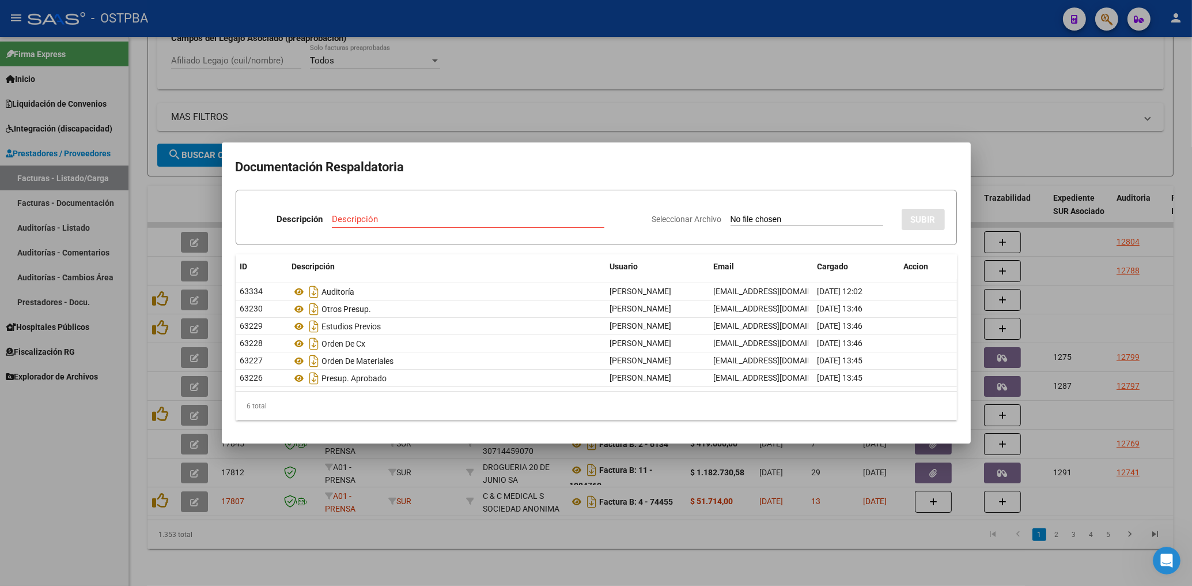
click at [516, 81] on div at bounding box center [596, 293] width 1192 height 586
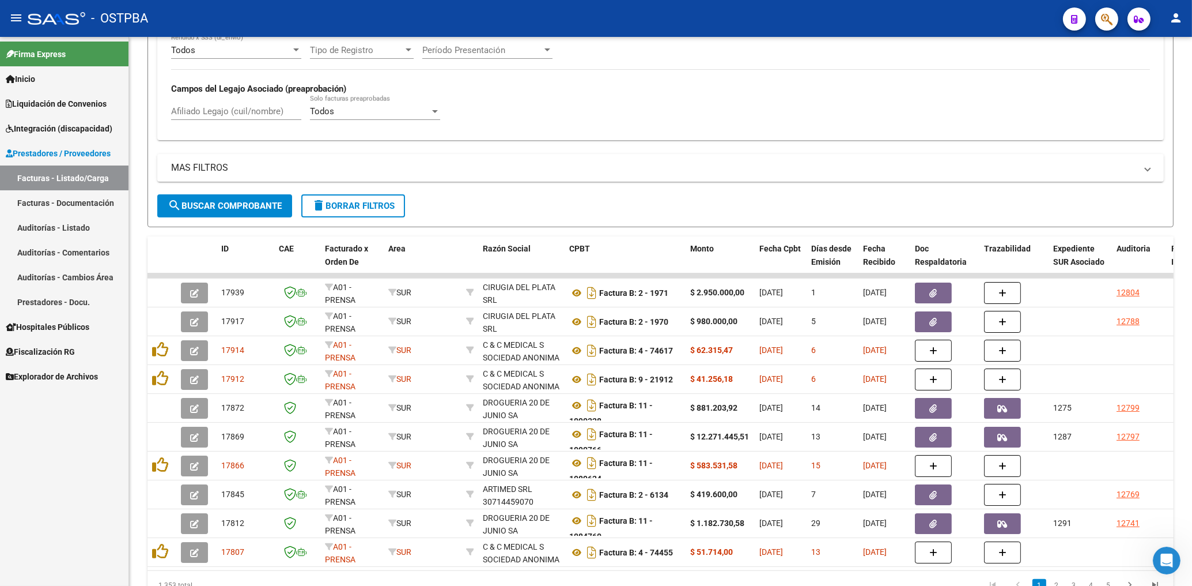
scroll to position [301, 0]
click at [369, 201] on button "delete Borrar Filtros" at bounding box center [353, 206] width 104 height 23
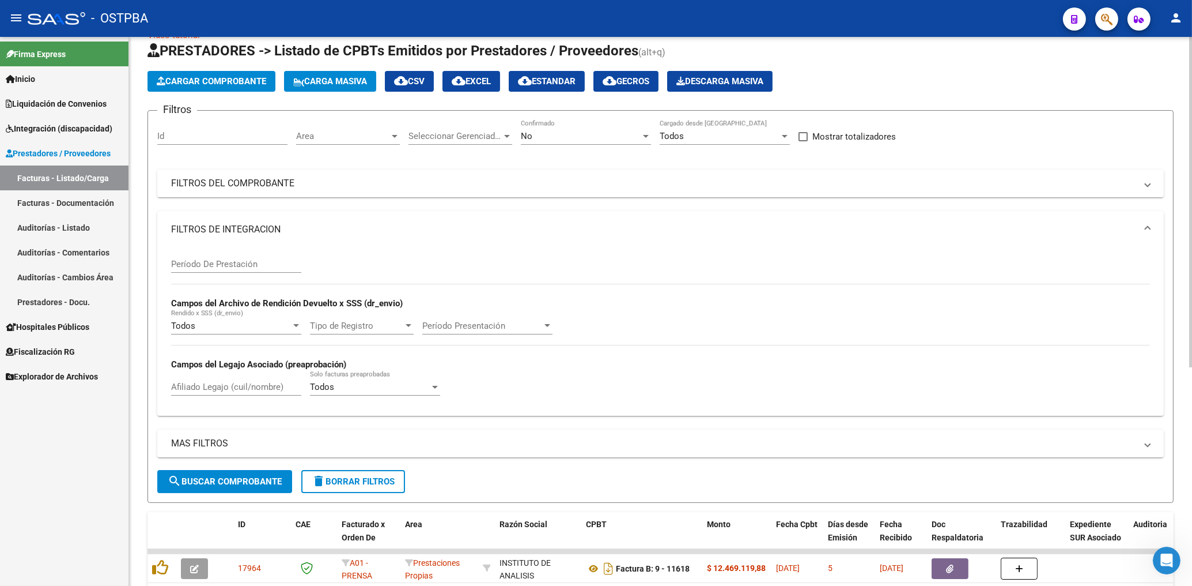
scroll to position [0, 0]
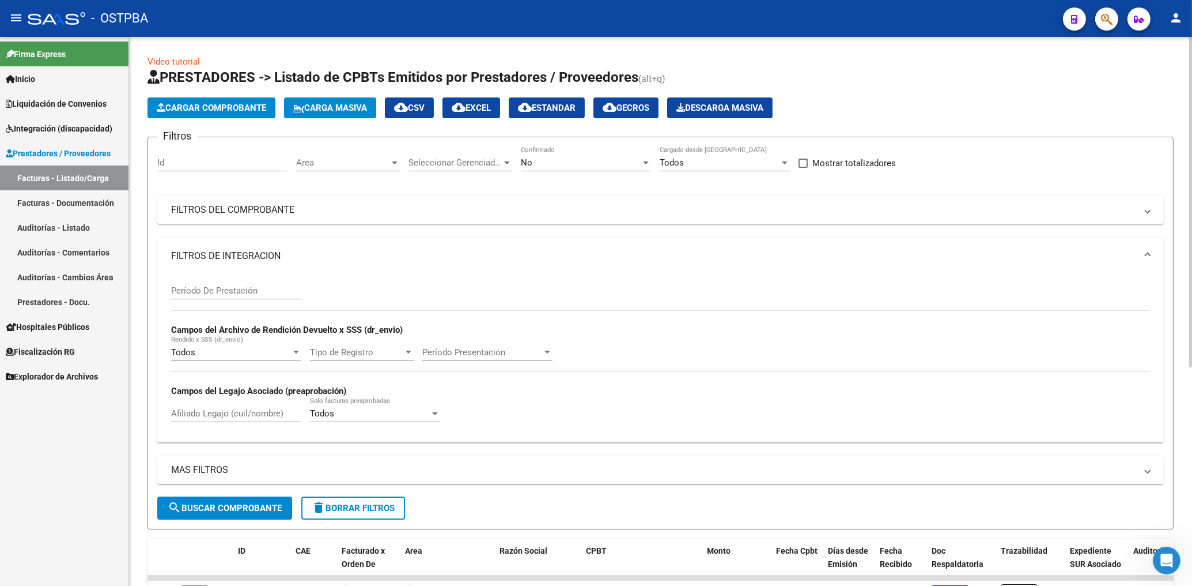
click at [362, 165] on span "Area" at bounding box center [342, 162] width 93 height 10
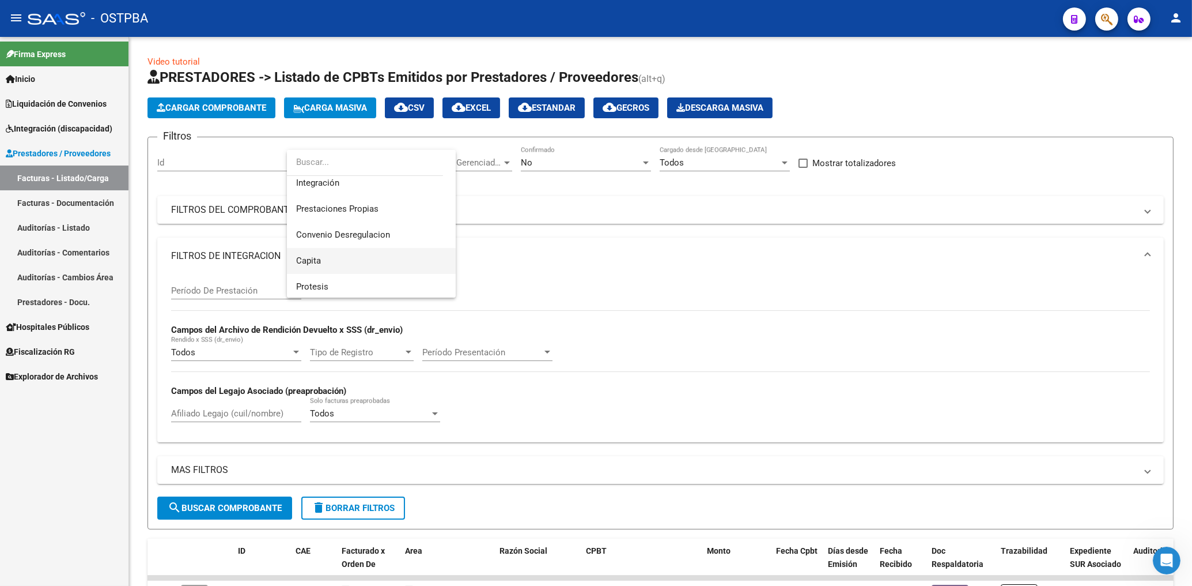
scroll to position [112, 0]
drag, startPoint x: 316, startPoint y: 286, endPoint x: 326, endPoint y: 282, distance: 10.6
click at [320, 285] on span "Protesis" at bounding box center [312, 284] width 32 height 10
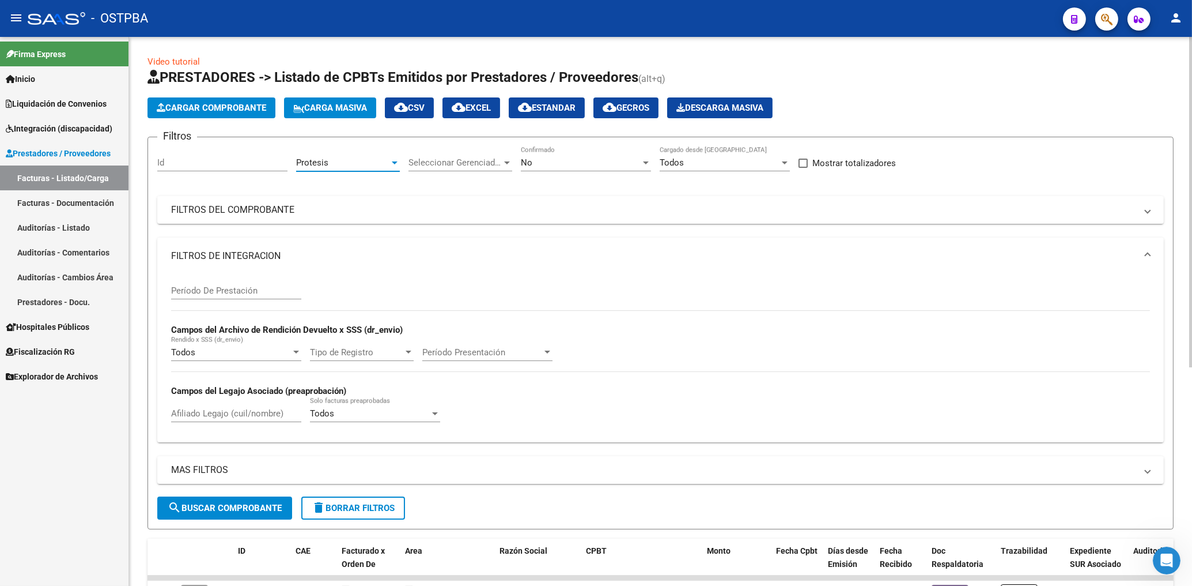
click at [531, 165] on span "No" at bounding box center [527, 162] width 12 height 10
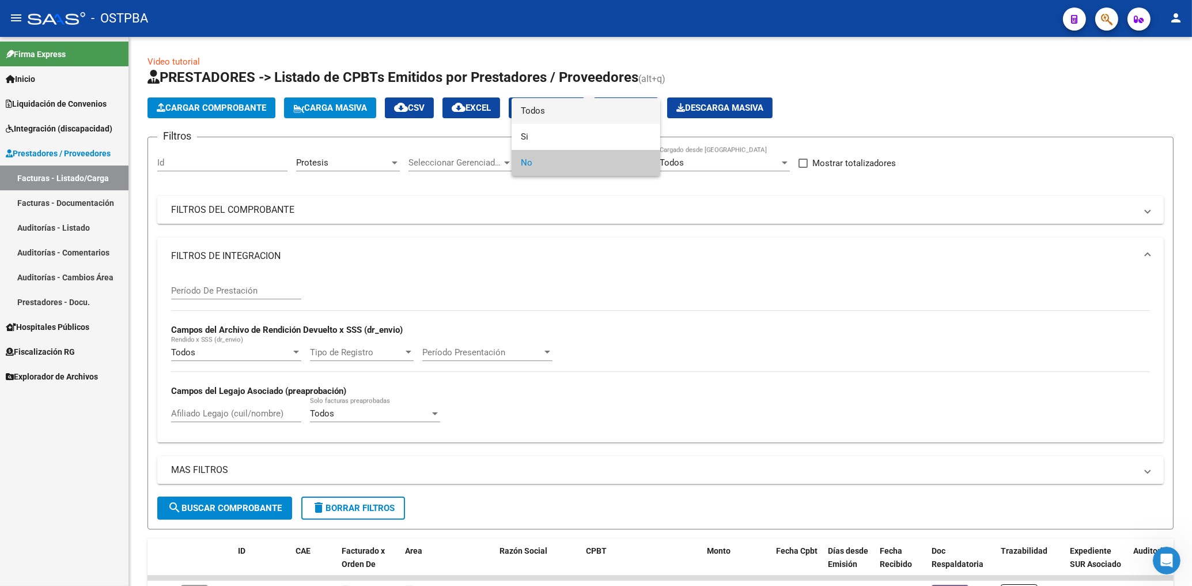
click at [541, 116] on span "Todos" at bounding box center [586, 111] width 130 height 26
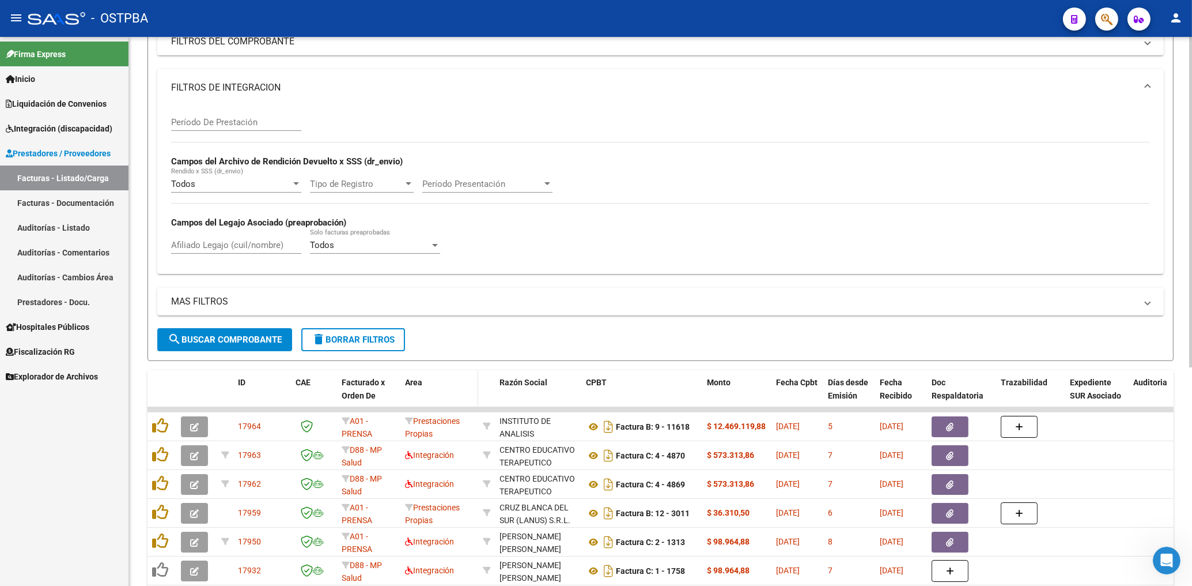
scroll to position [185, 0]
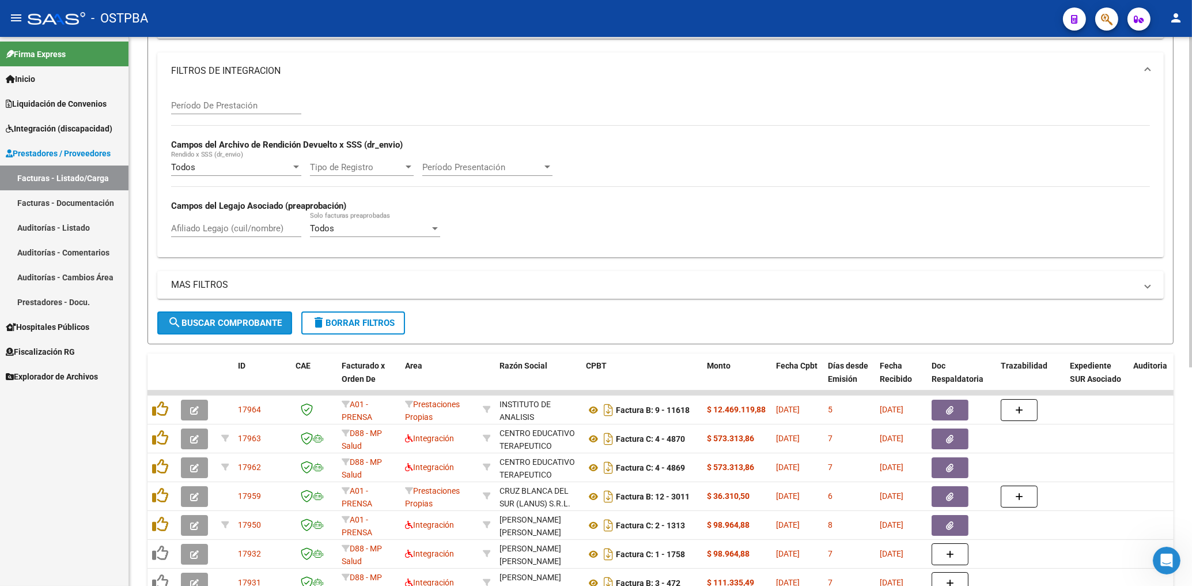
click at [266, 327] on span "search Buscar Comprobante" at bounding box center [225, 323] width 114 height 10
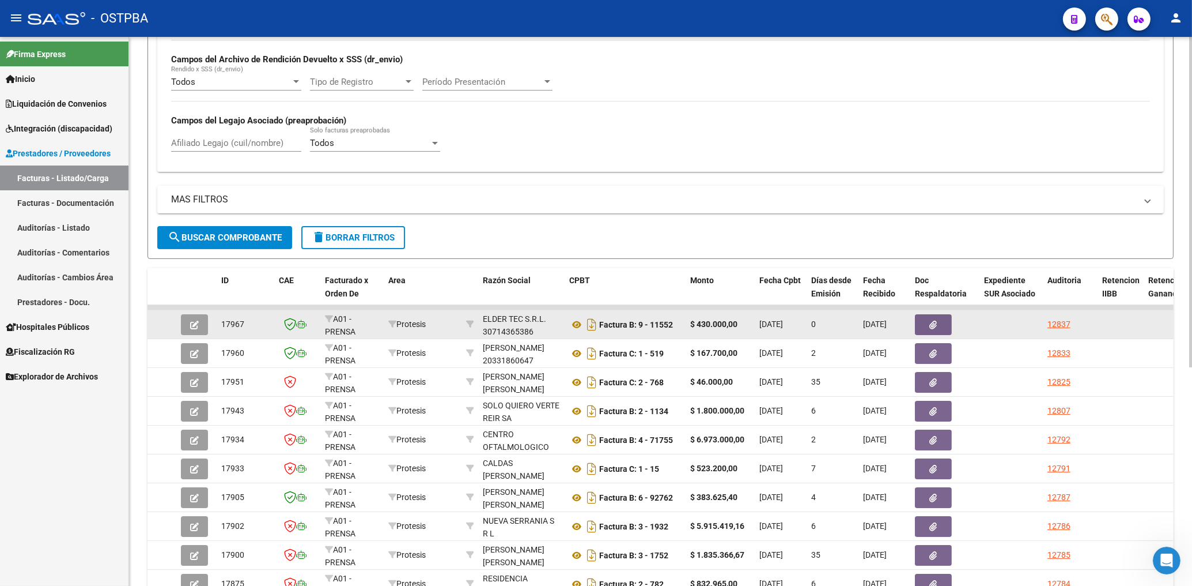
scroll to position [247, 0]
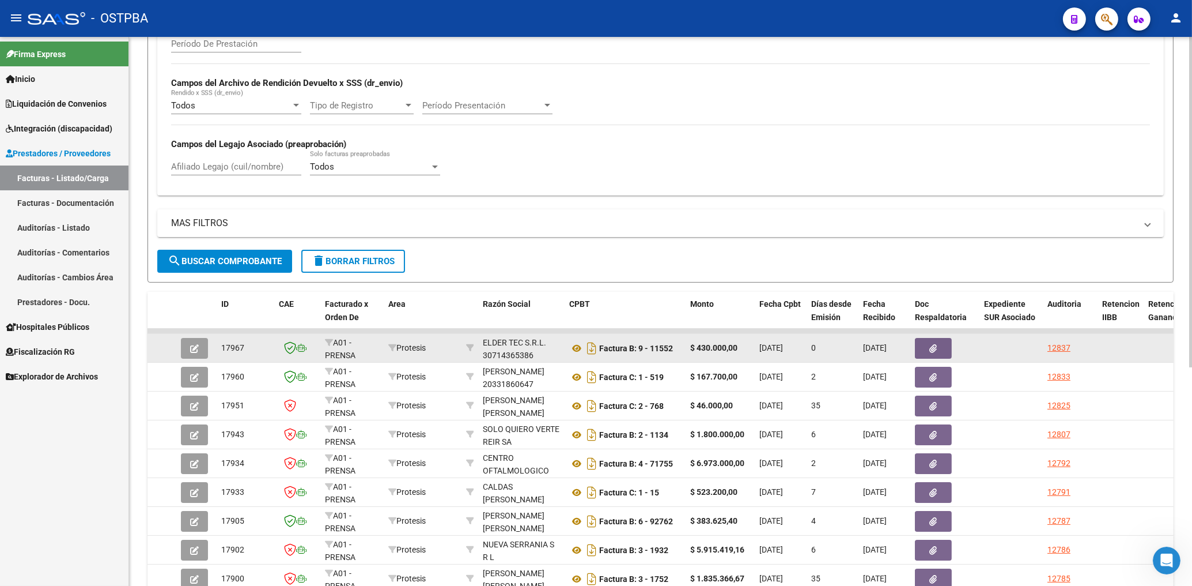
click at [745, 299] on div "Monto" at bounding box center [720, 303] width 60 height 13
